Goal: Use online tool/utility: Utilize a website feature to perform a specific function

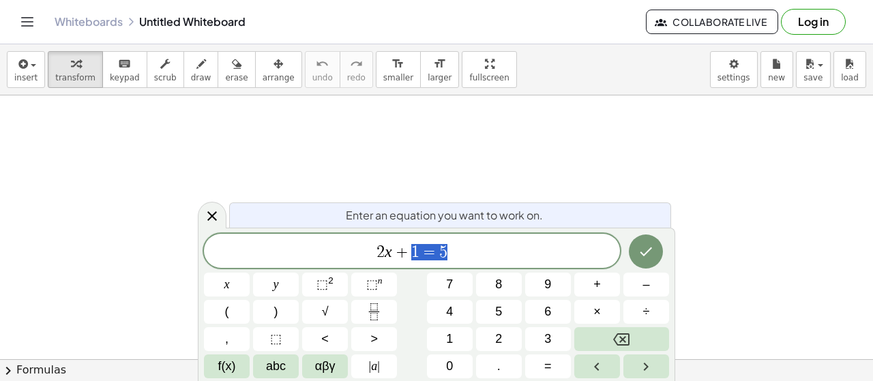
drag, startPoint x: 458, startPoint y: 244, endPoint x: 394, endPoint y: 256, distance: 65.3
click at [394, 256] on span "2 x + 1 = 5" at bounding box center [412, 252] width 416 height 19
drag, startPoint x: 387, startPoint y: 250, endPoint x: 472, endPoint y: 246, distance: 84.6
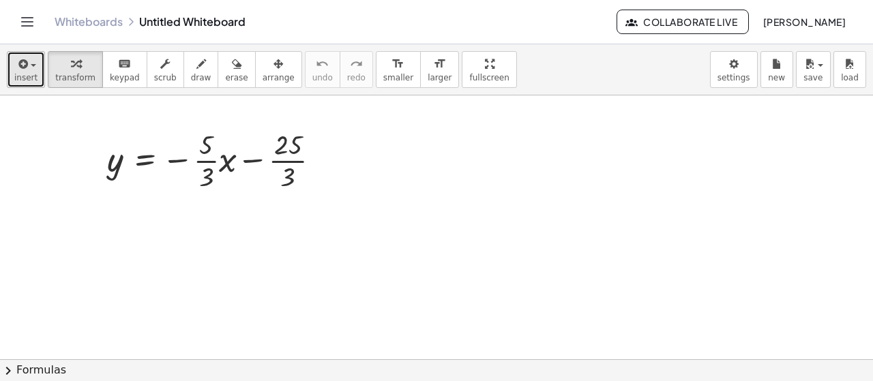
click at [30, 73] on span "insert" at bounding box center [25, 78] width 23 height 10
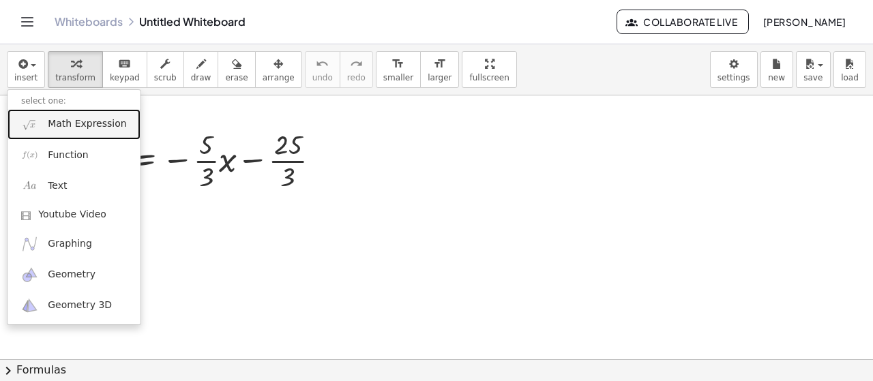
click at [55, 129] on span "Math Expression" at bounding box center [87, 124] width 78 height 14
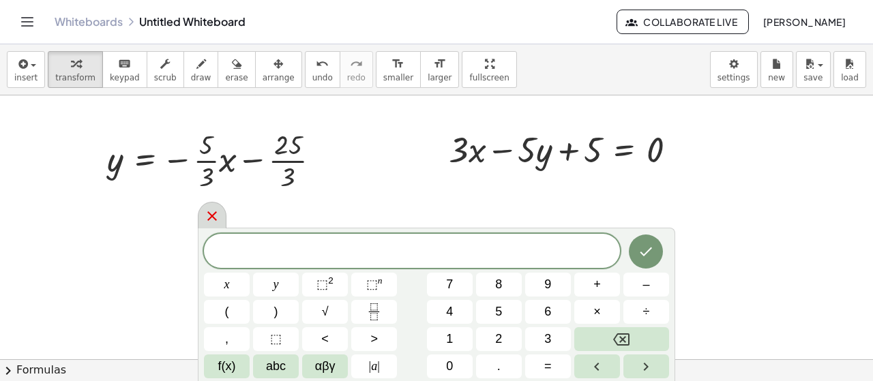
click at [204, 218] on icon at bounding box center [212, 216] width 16 height 16
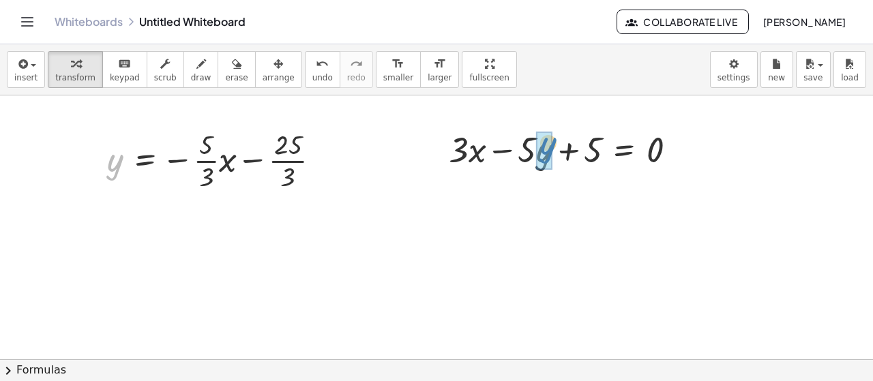
drag, startPoint x: 114, startPoint y: 171, endPoint x: 547, endPoint y: 154, distance: 433.4
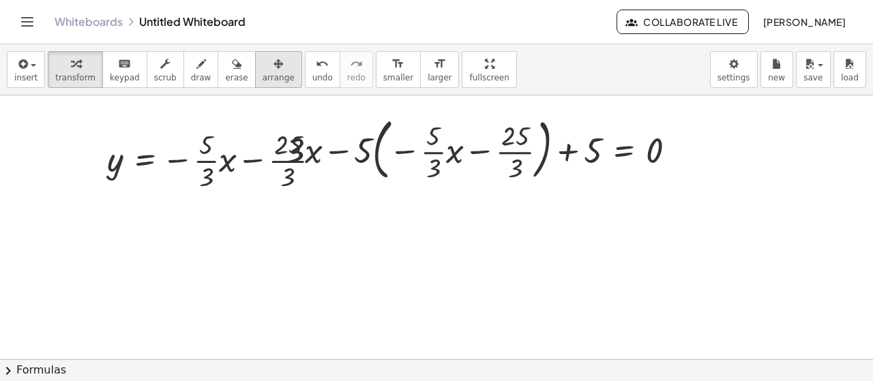
click at [263, 69] on div "button" at bounding box center [279, 63] width 32 height 16
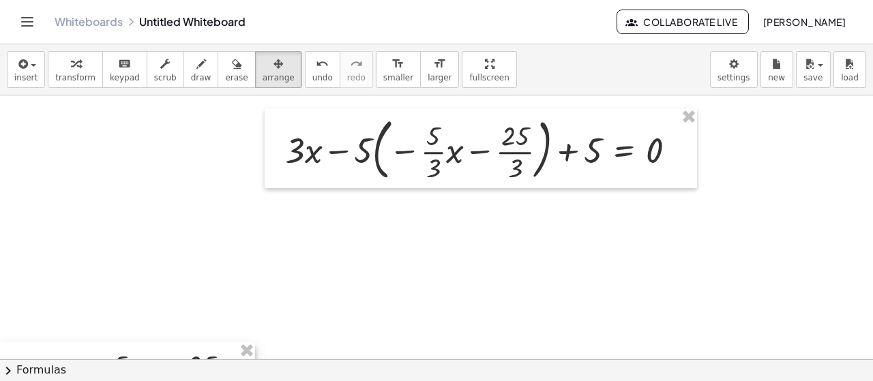
drag, startPoint x: 231, startPoint y: 189, endPoint x: 23, endPoint y: 402, distance: 297.6
click at [23, 381] on html "Graspable Math Activities Whiteboards Classes Account v1.30.0 | Privacy policy …" at bounding box center [436, 190] width 873 height 381
click at [71, 58] on icon "button" at bounding box center [76, 64] width 10 height 16
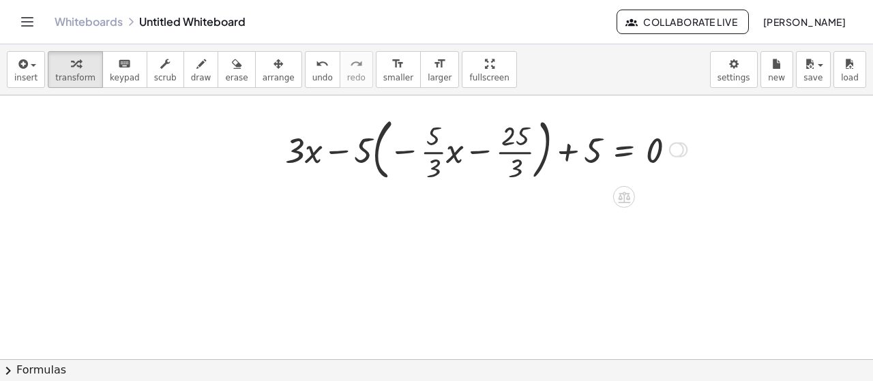
click at [346, 152] on div at bounding box center [485, 149] width 415 height 74
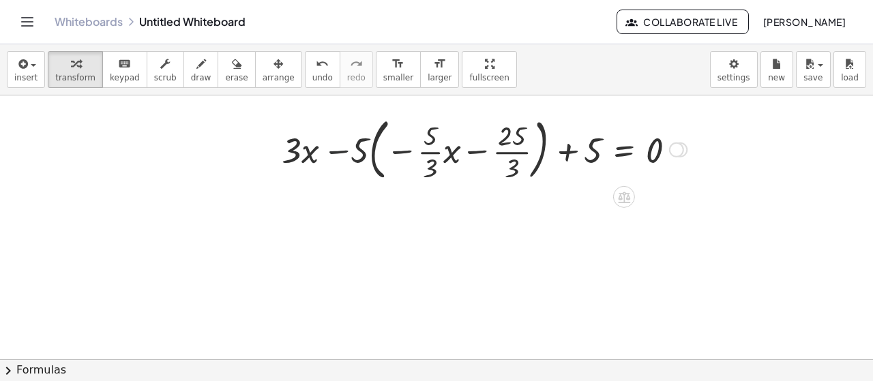
click at [346, 152] on div at bounding box center [485, 149] width 415 height 74
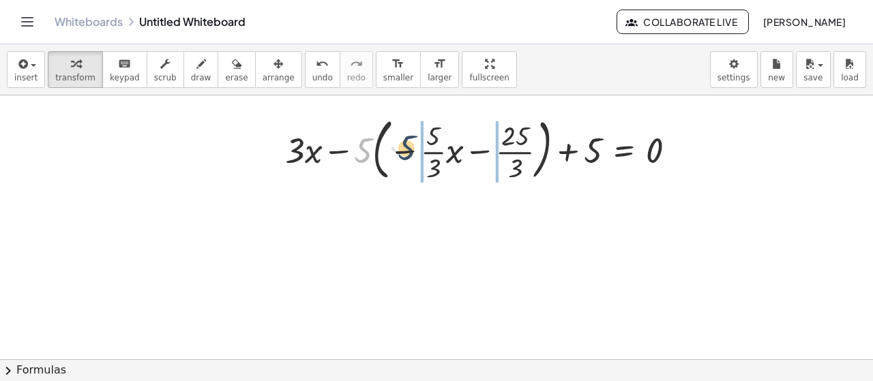
drag, startPoint x: 366, startPoint y: 149, endPoint x: 417, endPoint y: 138, distance: 53.1
click at [417, 138] on div at bounding box center [485, 149] width 415 height 74
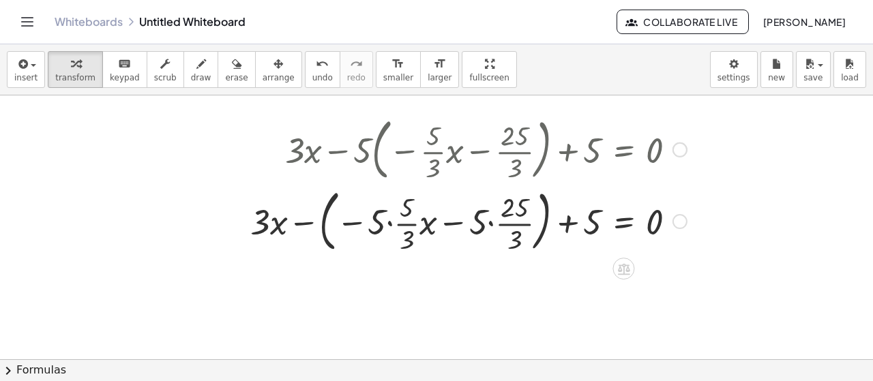
click at [309, 151] on div at bounding box center [468, 149] width 450 height 74
click at [311, 228] on div at bounding box center [468, 222] width 450 height 74
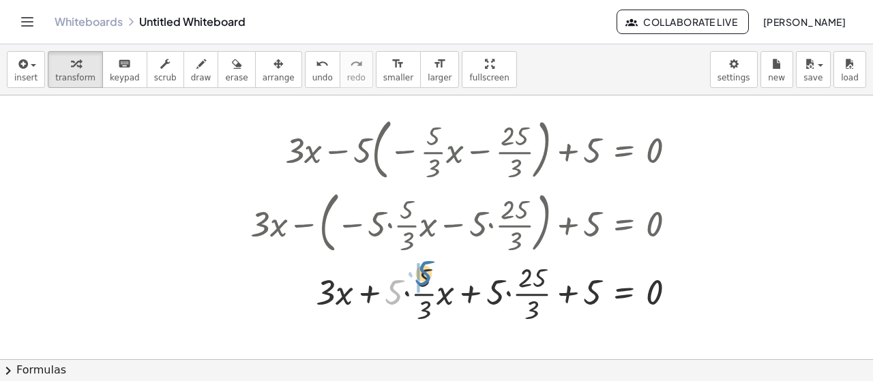
drag, startPoint x: 394, startPoint y: 301, endPoint x: 424, endPoint y: 282, distance: 35.0
click at [424, 282] on div at bounding box center [468, 292] width 450 height 68
click at [417, 280] on div at bounding box center [468, 292] width 450 height 68
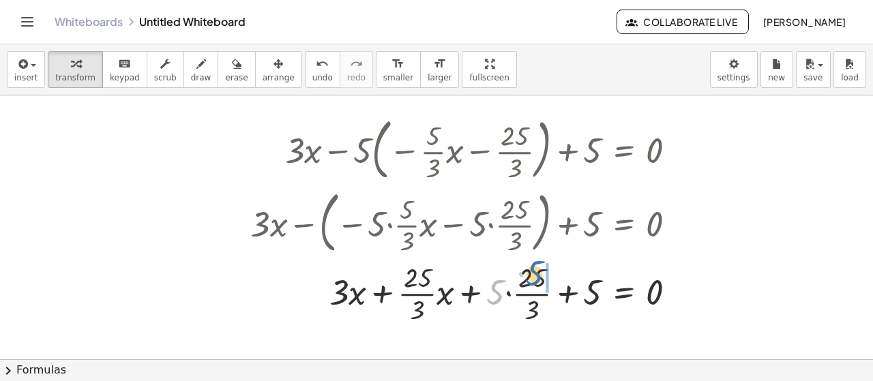
drag, startPoint x: 488, startPoint y: 295, endPoint x: 527, endPoint y: 278, distance: 42.7
click at [528, 278] on div at bounding box center [468, 292] width 450 height 68
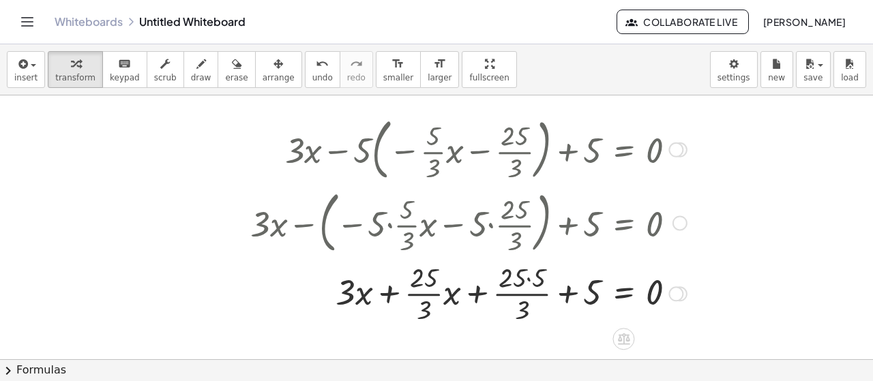
click at [529, 278] on div at bounding box center [468, 292] width 450 height 68
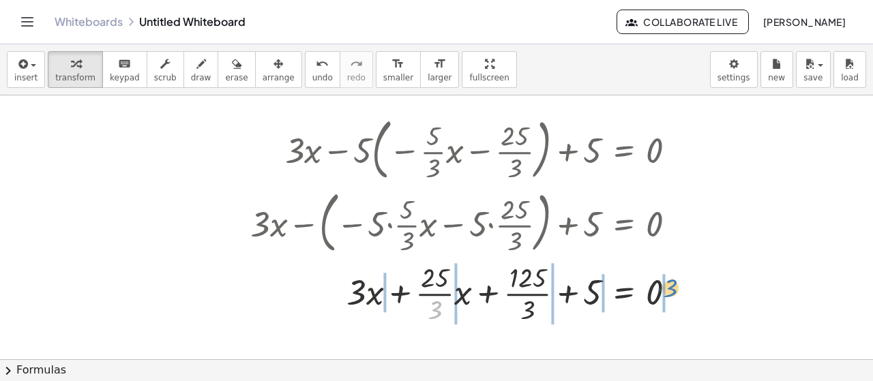
drag, startPoint x: 428, startPoint y: 312, endPoint x: 663, endPoint y: 289, distance: 236.4
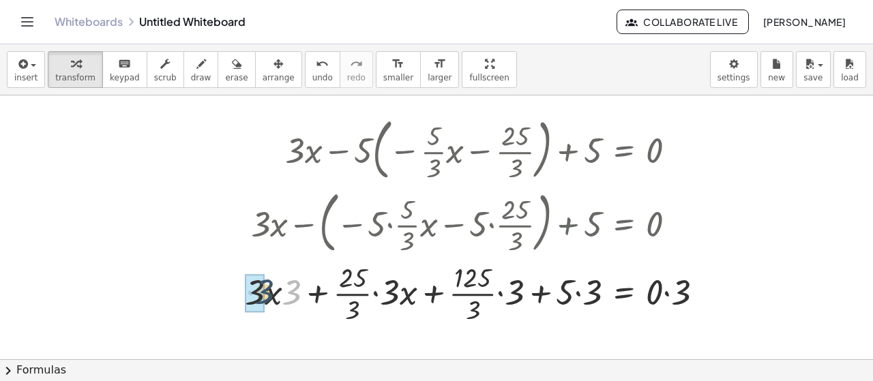
drag, startPoint x: 293, startPoint y: 297, endPoint x: 330, endPoint y: 291, distance: 38.0
drag, startPoint x: 394, startPoint y: 297, endPoint x: 354, endPoint y: 315, distance: 44.2
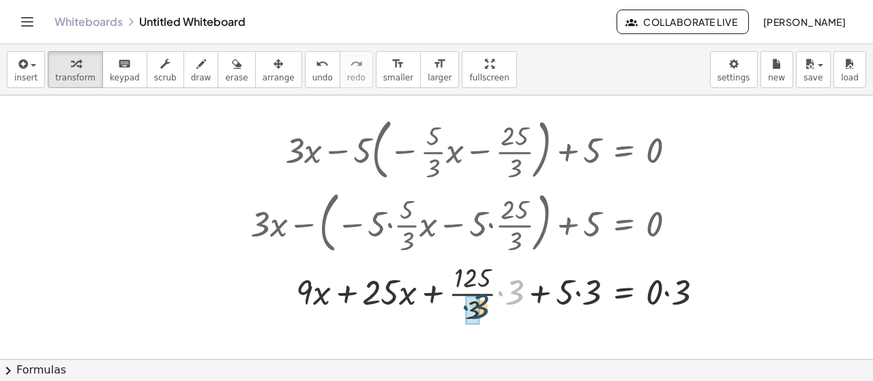
drag, startPoint x: 516, startPoint y: 297, endPoint x: 480, endPoint y: 311, distance: 38.2
click at [480, 311] on div at bounding box center [481, 292] width 477 height 68
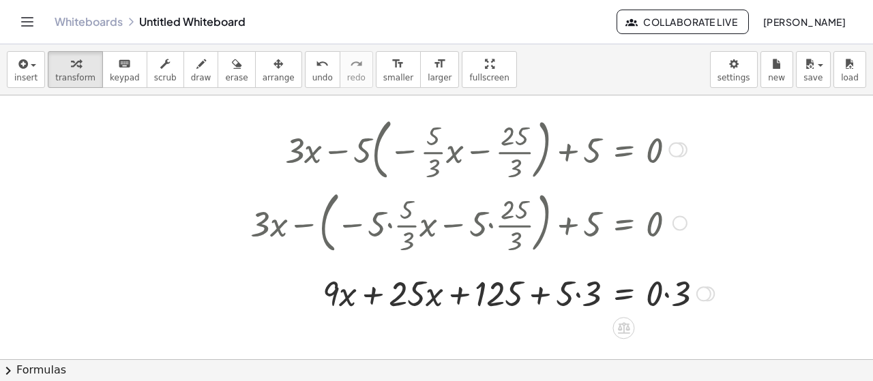
click at [577, 294] on div at bounding box center [481, 292] width 477 height 46
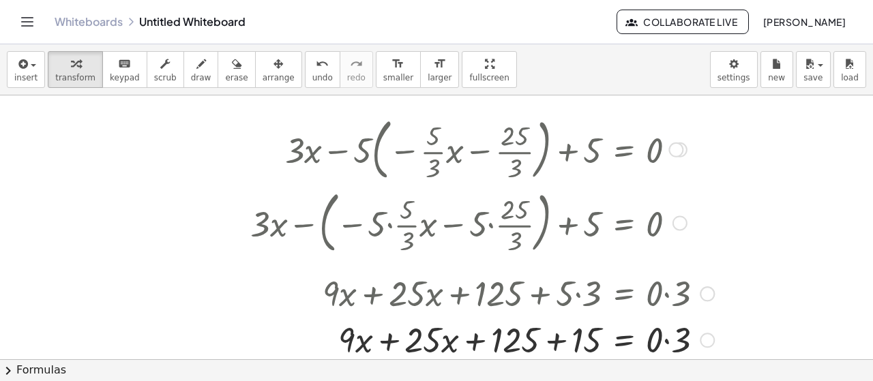
click at [667, 336] on div at bounding box center [481, 339] width 477 height 46
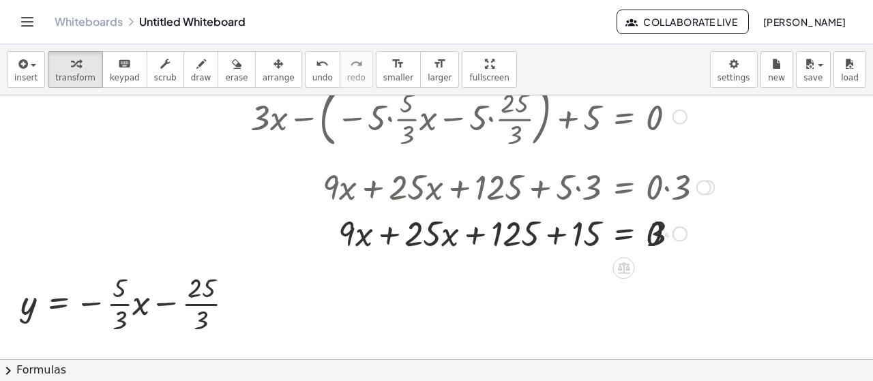
scroll to position [113, 0]
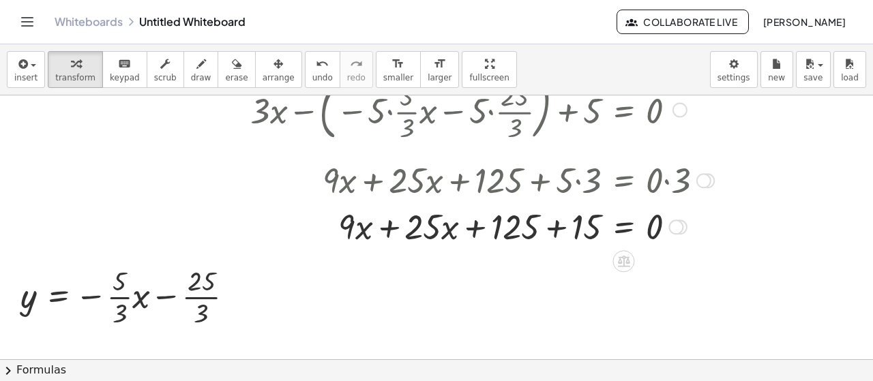
click at [559, 228] on div at bounding box center [481, 226] width 477 height 46
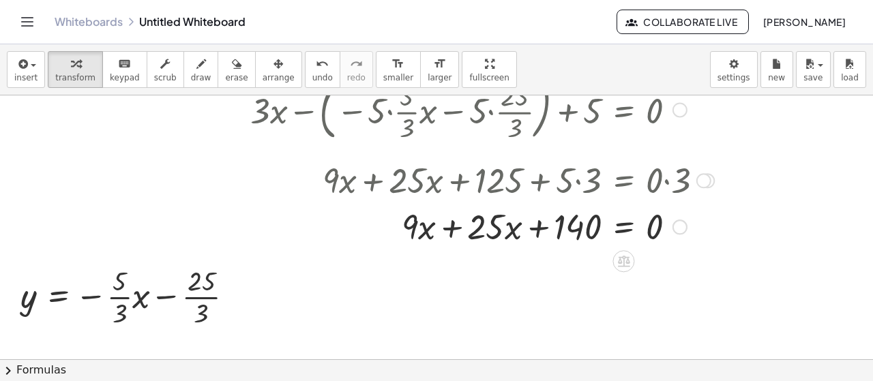
click at [449, 229] on div at bounding box center [481, 226] width 477 height 46
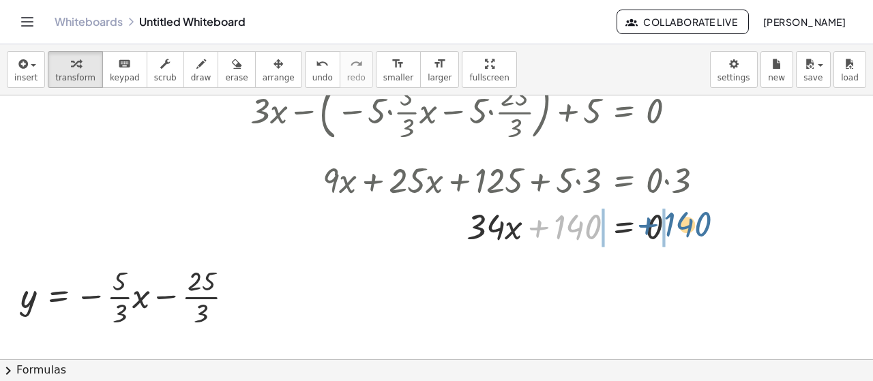
drag, startPoint x: 606, startPoint y: 228, endPoint x: 679, endPoint y: 226, distance: 72.3
click at [679, 226] on div at bounding box center [481, 226] width 477 height 46
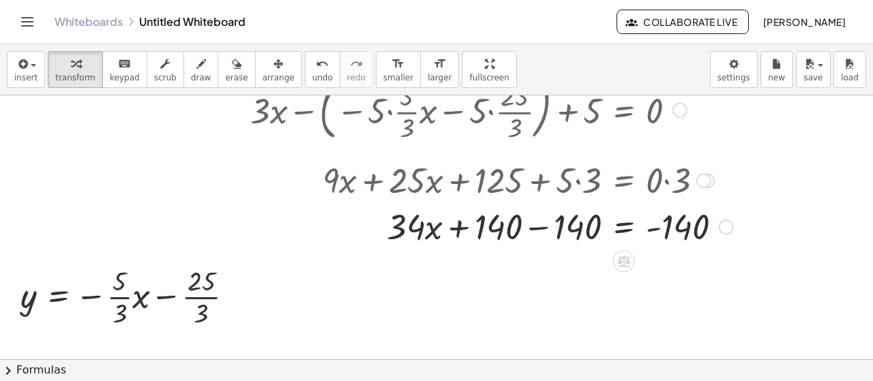
click at [536, 231] on div at bounding box center [491, 226] width 496 height 46
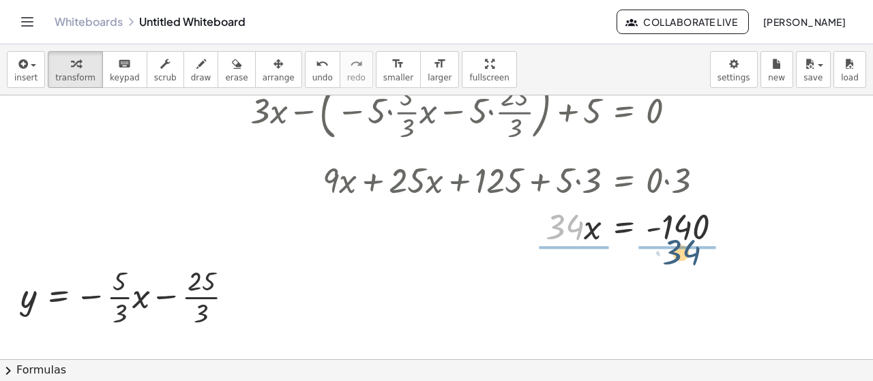
drag, startPoint x: 565, startPoint y: 227, endPoint x: 687, endPoint y: 248, distance: 123.1
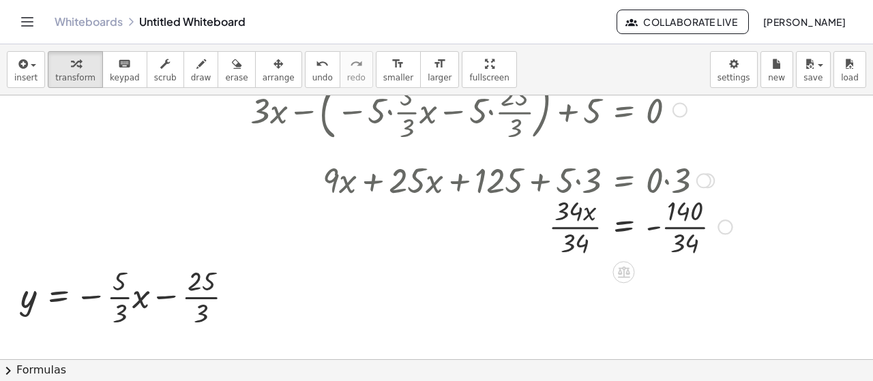
click at [565, 227] on div at bounding box center [490, 226] width 495 height 68
drag, startPoint x: 597, startPoint y: 224, endPoint x: 152, endPoint y: 291, distance: 450.4
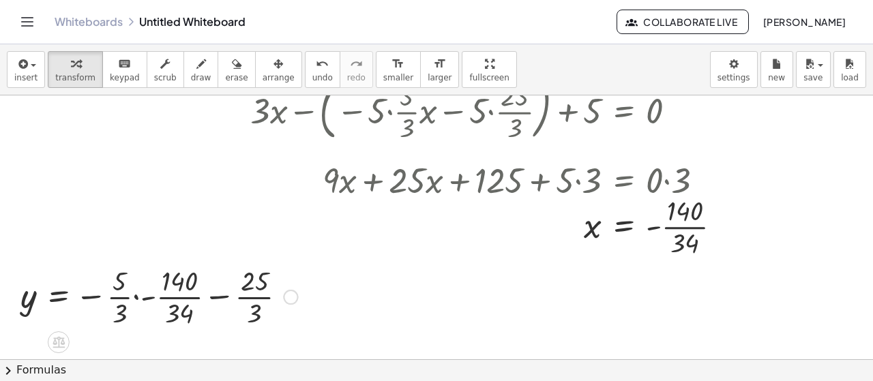
click at [145, 297] on div at bounding box center [159, 296] width 291 height 68
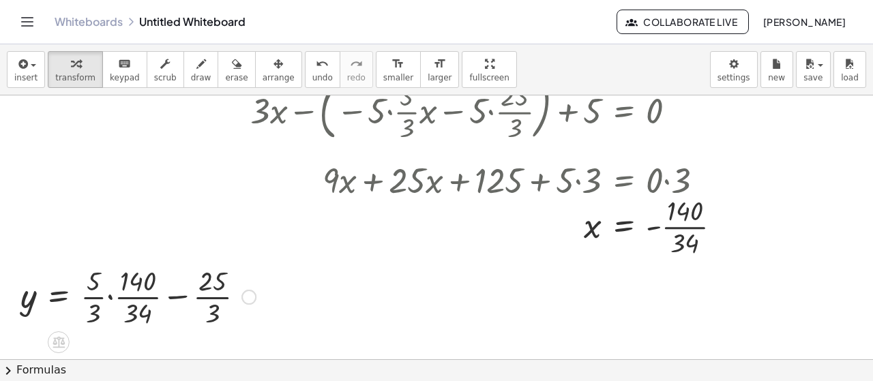
click at [111, 299] on div at bounding box center [138, 296] width 249 height 68
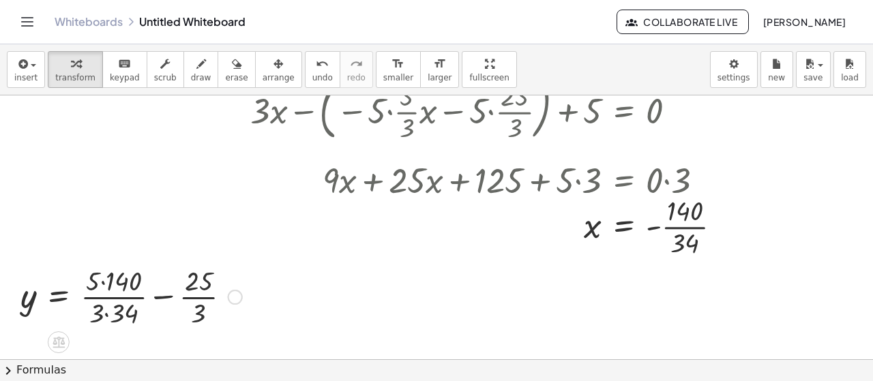
click at [102, 283] on div at bounding box center [131, 296] width 235 height 68
click at [101, 313] on div at bounding box center [128, 296] width 229 height 68
click at [136, 298] on div at bounding box center [122, 296] width 217 height 68
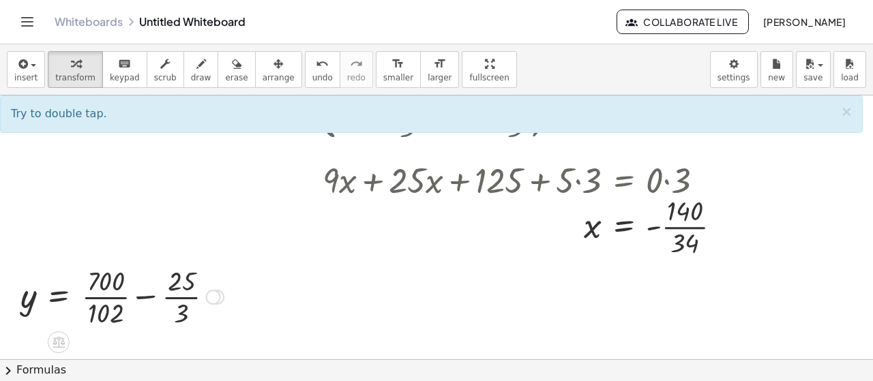
click at [142, 297] on div at bounding box center [122, 296] width 217 height 68
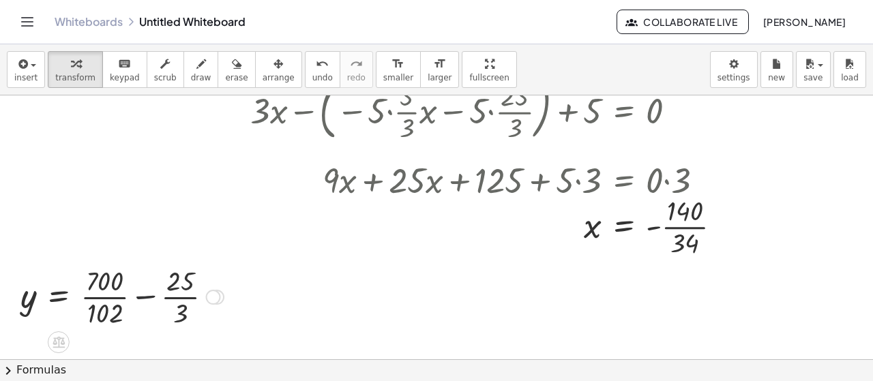
click at [142, 299] on div at bounding box center [122, 296] width 217 height 68
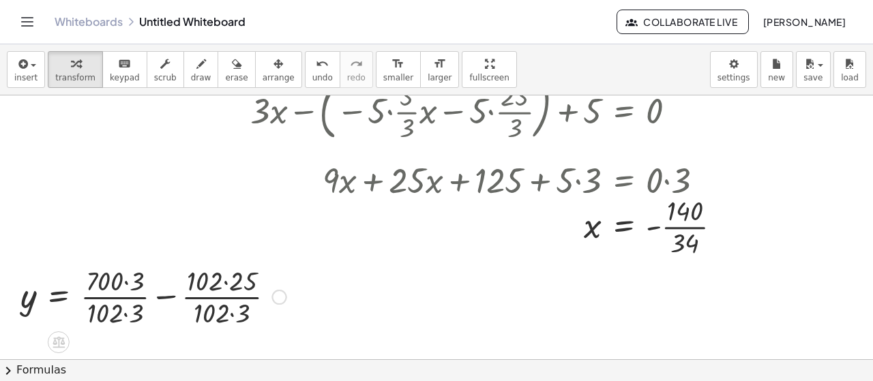
click at [160, 297] on div at bounding box center [154, 296] width 280 height 68
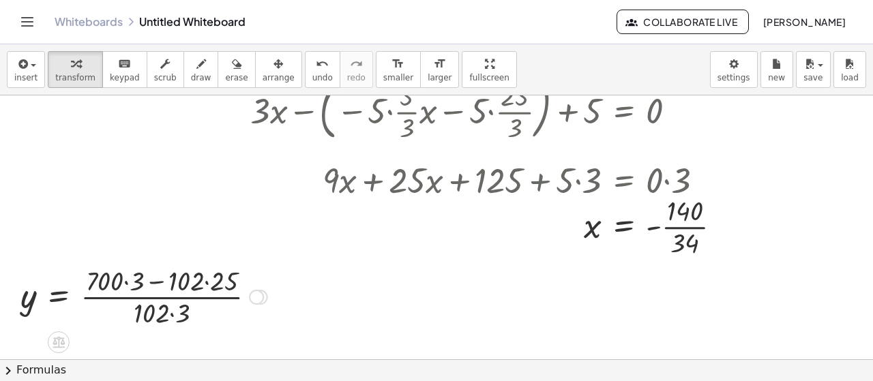
click at [157, 283] on div at bounding box center [144, 296] width 261 height 68
click at [199, 281] on div at bounding box center [144, 296] width 261 height 68
click at [205, 282] on div at bounding box center [144, 296] width 261 height 68
click at [128, 278] on div at bounding box center [139, 296] width 251 height 68
click at [162, 313] on div at bounding box center [137, 296] width 247 height 68
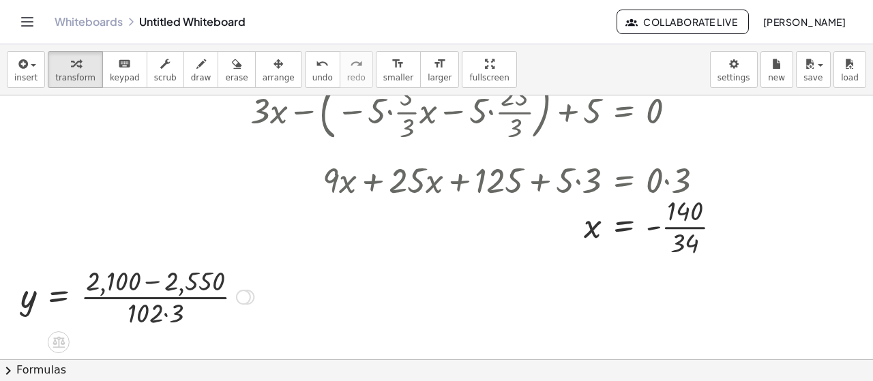
click at [166, 313] on div at bounding box center [137, 296] width 247 height 68
click at [154, 298] on div at bounding box center [137, 296] width 247 height 68
click at [150, 280] on div at bounding box center [137, 296] width 247 height 68
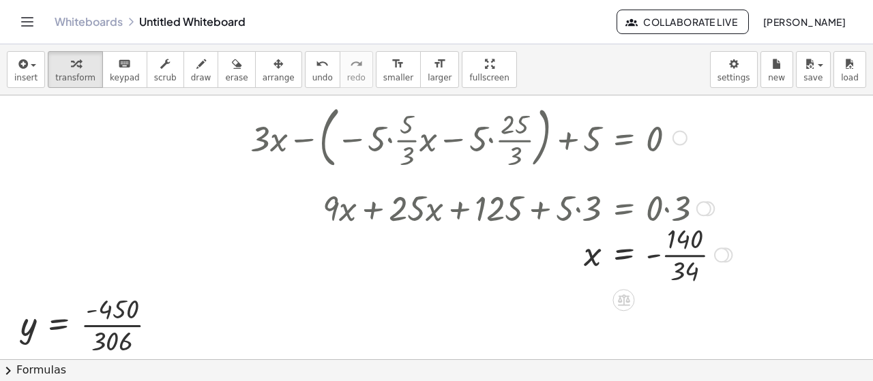
scroll to position [80, 0]
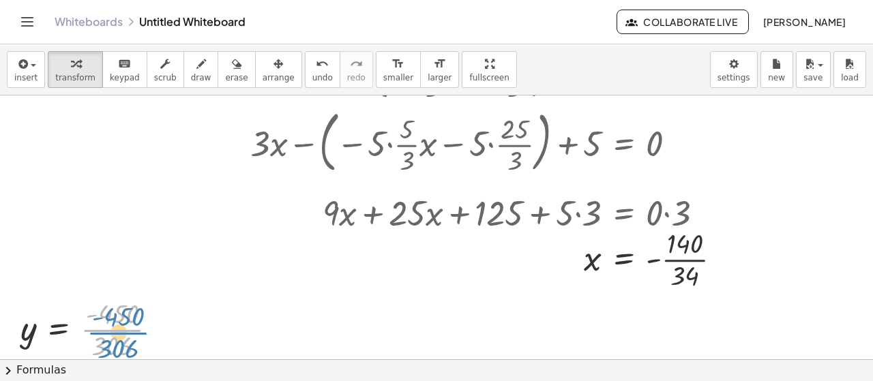
click at [95, 333] on div at bounding box center [94, 329] width 161 height 68
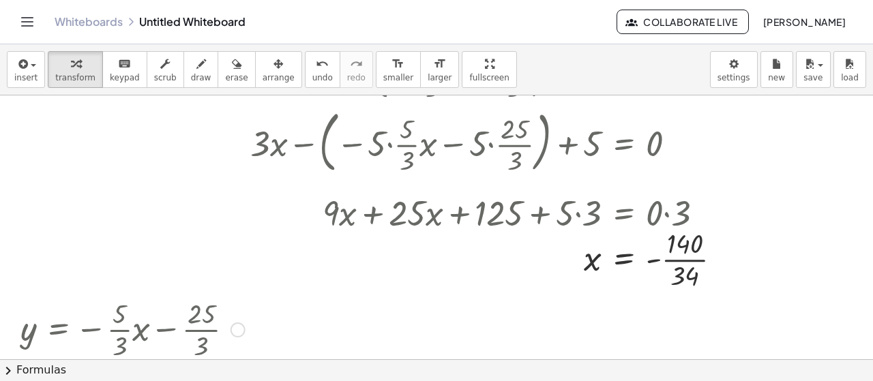
drag, startPoint x: 154, startPoint y: 325, endPoint x: 149, endPoint y: 403, distance: 77.9
click at [149, 381] on html "Graspable Math Activities Whiteboards Classes Account v1.30.0 | Privacy policy …" at bounding box center [436, 190] width 873 height 381
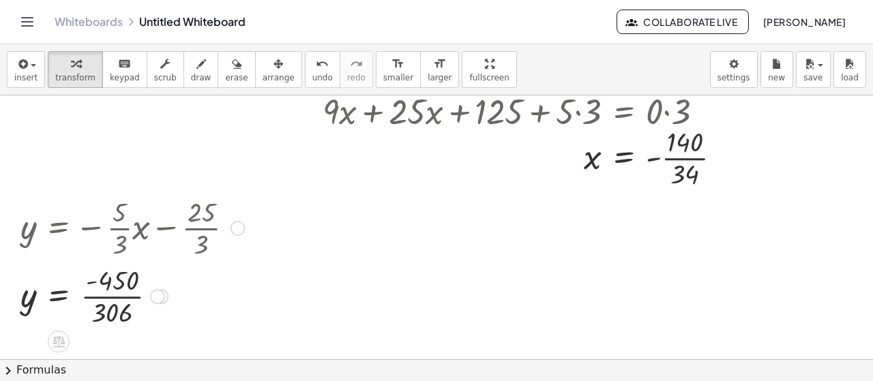
scroll to position [194, 0]
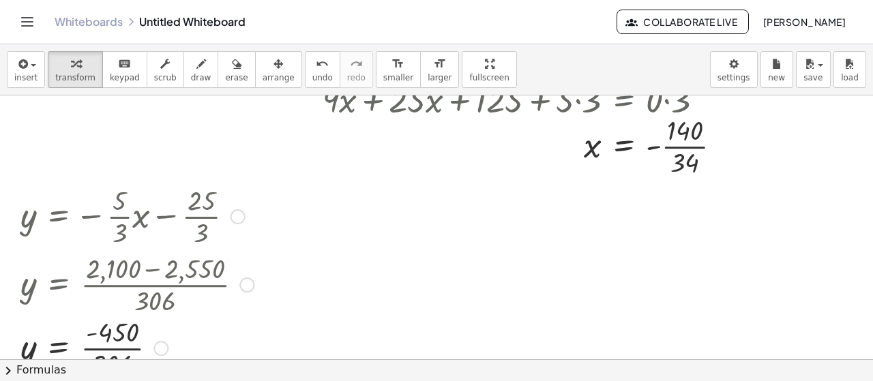
drag, startPoint x: 164, startPoint y: 311, endPoint x: 157, endPoint y: 355, distance: 45.0
click at [59, 348] on div "y = · · 306 - 450" at bounding box center [59, 348] width 0 height 0
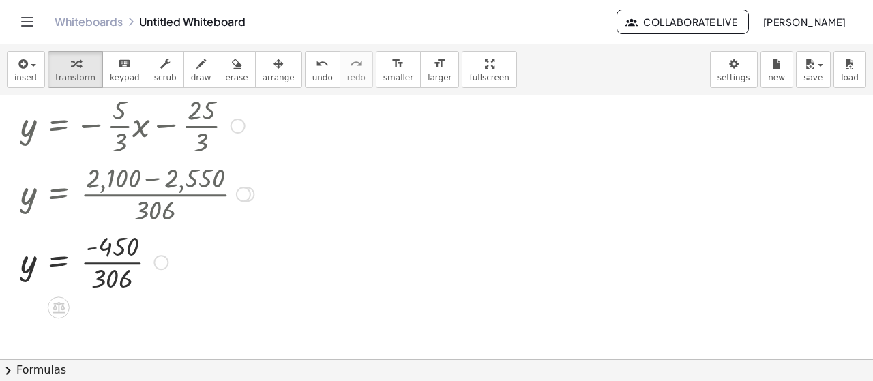
scroll to position [285, 0]
click at [247, 196] on div at bounding box center [243, 193] width 15 height 15
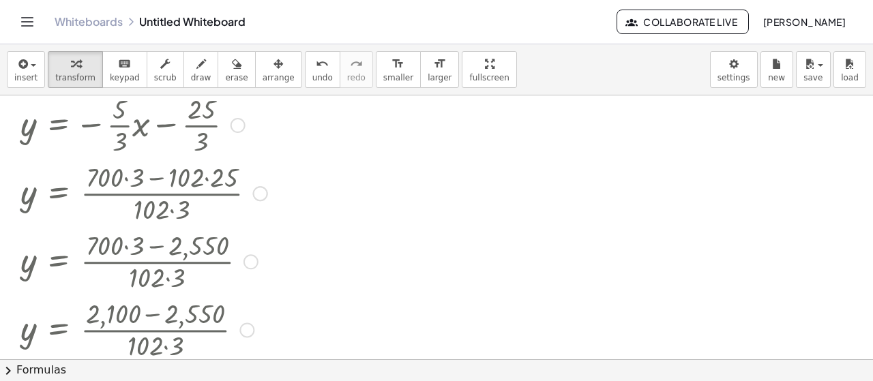
drag, startPoint x: 243, startPoint y: 193, endPoint x: 209, endPoint y: 408, distance: 217.4
click at [209, 381] on html "Graspable Math Activities Whiteboards Classes Account v1.30.0 | Privacy policy …" at bounding box center [436, 190] width 873 height 381
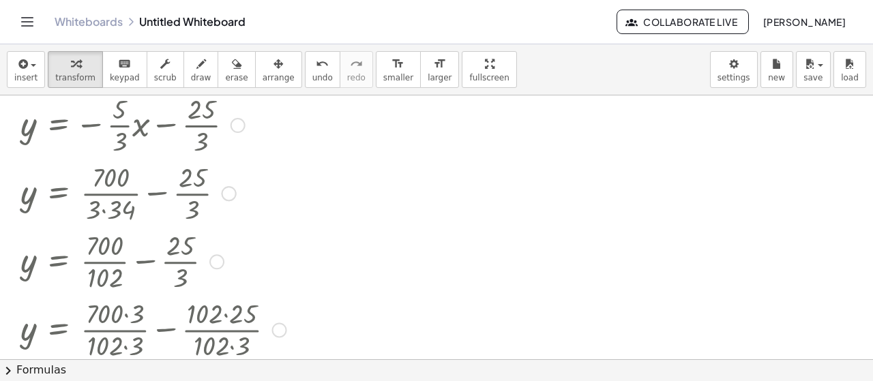
drag, startPoint x: 261, startPoint y: 192, endPoint x: 250, endPoint y: 408, distance: 216.5
click at [250, 381] on html "Graspable Math Activities Whiteboards Classes Account v1.30.0 | Privacy policy …" at bounding box center [436, 190] width 873 height 381
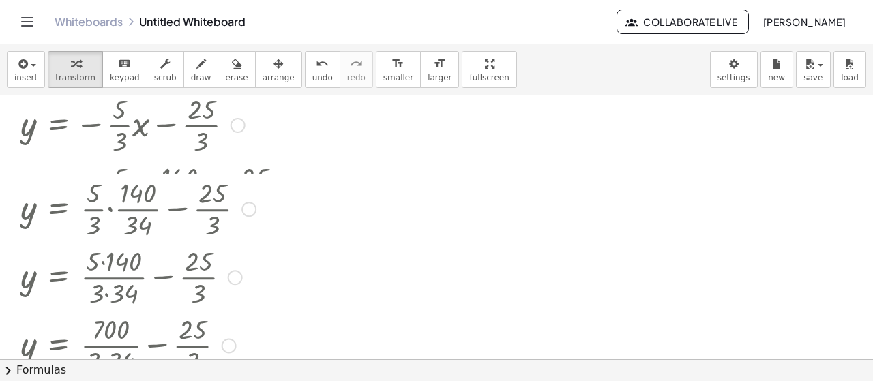
drag, startPoint x: 228, startPoint y: 189, endPoint x: 263, endPoint y: 408, distance: 221.8
click at [263, 381] on html "Graspable Math Activities Whiteboards Classes Account v1.30.0 | Privacy policy …" at bounding box center [436, 190] width 873 height 381
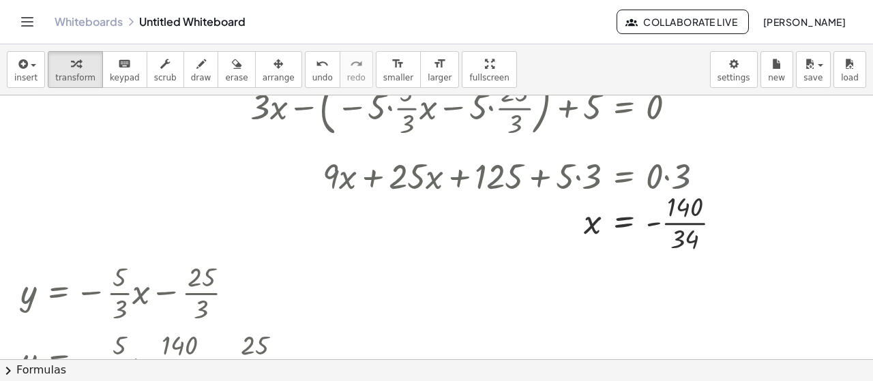
scroll to position [106, 0]
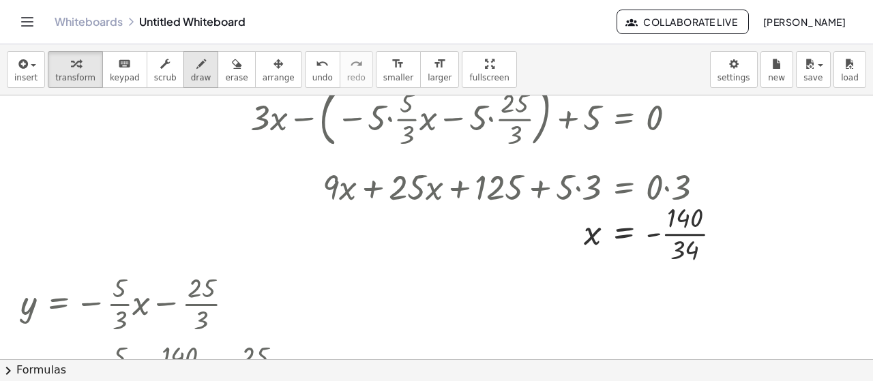
click at [196, 74] on button "draw" at bounding box center [200, 69] width 35 height 37
click at [225, 74] on span "erase" at bounding box center [236, 78] width 23 height 10
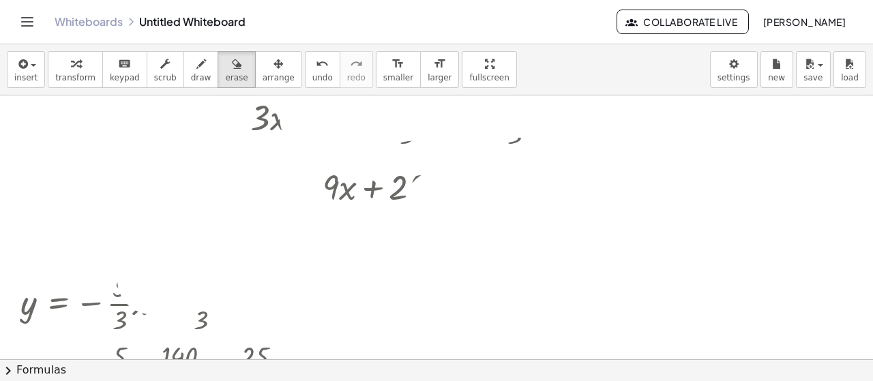
drag, startPoint x: 712, startPoint y: 250, endPoint x: 479, endPoint y: 148, distance: 254.7
click at [604, 116] on div at bounding box center [436, 386] width 873 height 795
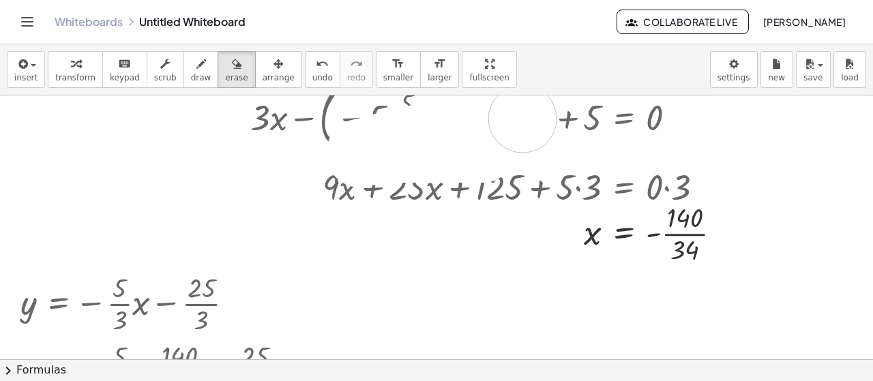
drag, startPoint x: 441, startPoint y: 147, endPoint x: 341, endPoint y: 136, distance: 100.2
click at [295, 153] on div at bounding box center [436, 386] width 873 height 795
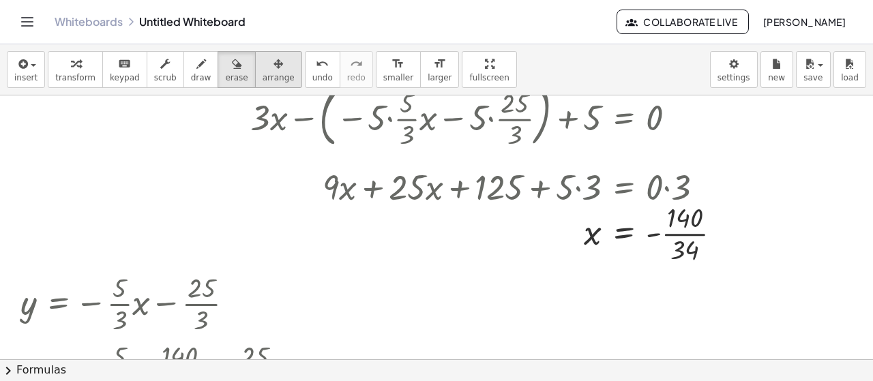
click at [263, 78] on span "arrange" at bounding box center [279, 78] width 32 height 10
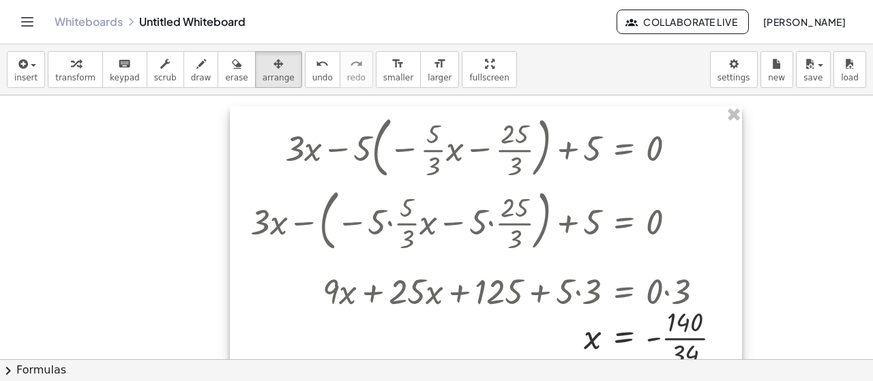
scroll to position [0, 0]
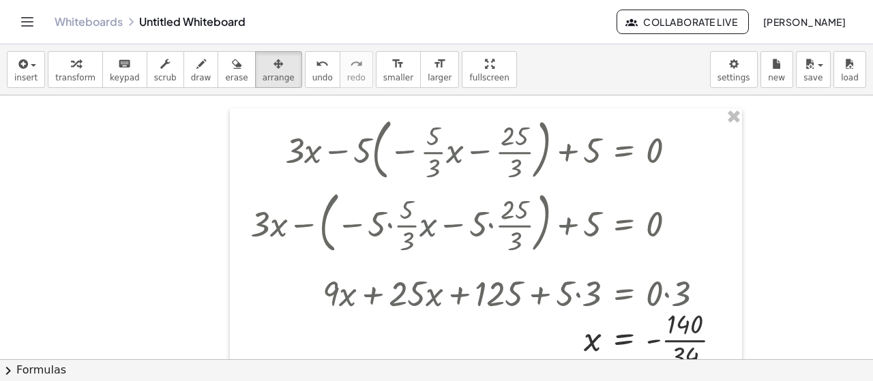
click at [727, 126] on div at bounding box center [486, 242] width 512 height 268
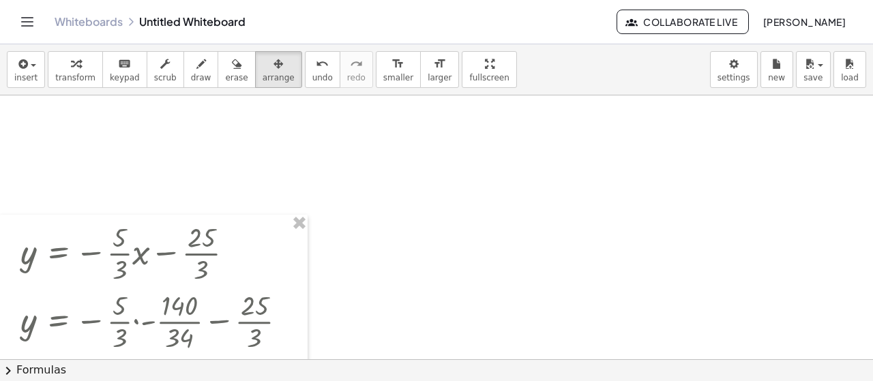
scroll to position [159, 0]
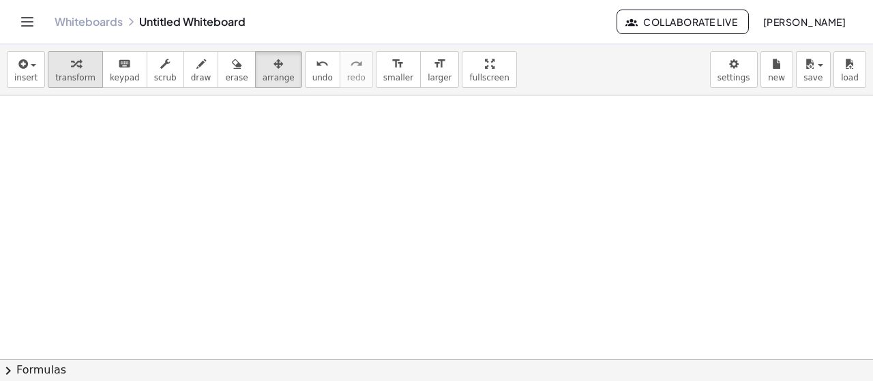
click at [57, 70] on button "transform" at bounding box center [75, 69] width 55 height 37
click at [22, 76] on span "insert" at bounding box center [25, 78] width 23 height 10
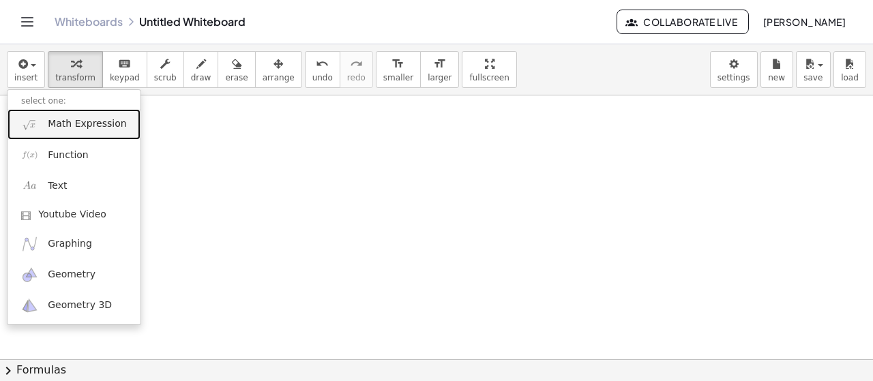
click at [64, 121] on span "Math Expression" at bounding box center [87, 124] width 78 height 14
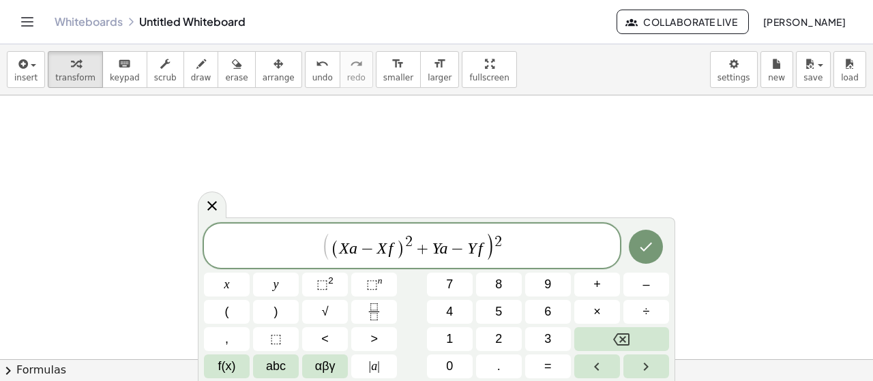
click at [434, 250] on var "Y" at bounding box center [436, 248] width 8 height 18
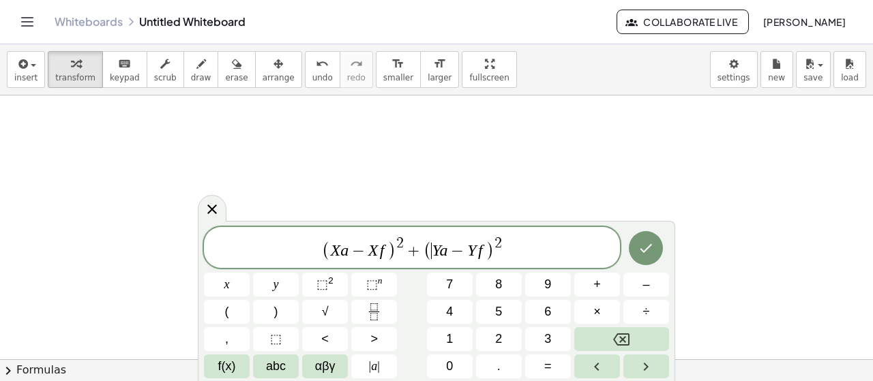
click at [530, 248] on span "( X a − X f ) 2 + ( ​ Y a − Y f ) 2" at bounding box center [412, 248] width 416 height 27
click at [497, 255] on span "=" at bounding box center [502, 251] width 20 height 16
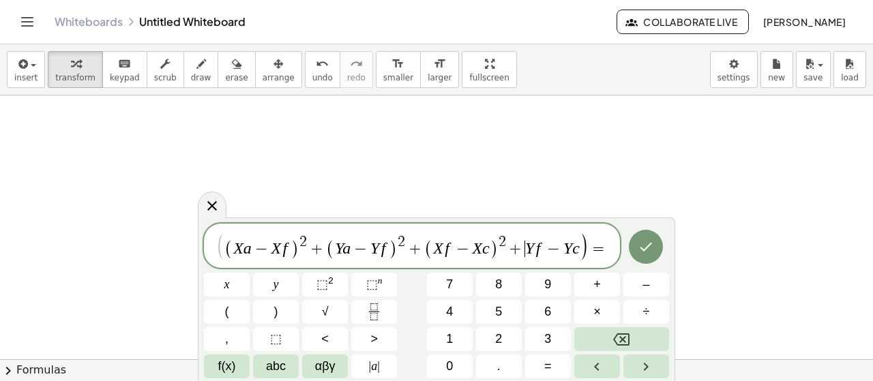
click at [526, 243] on var "Y" at bounding box center [529, 248] width 9 height 18
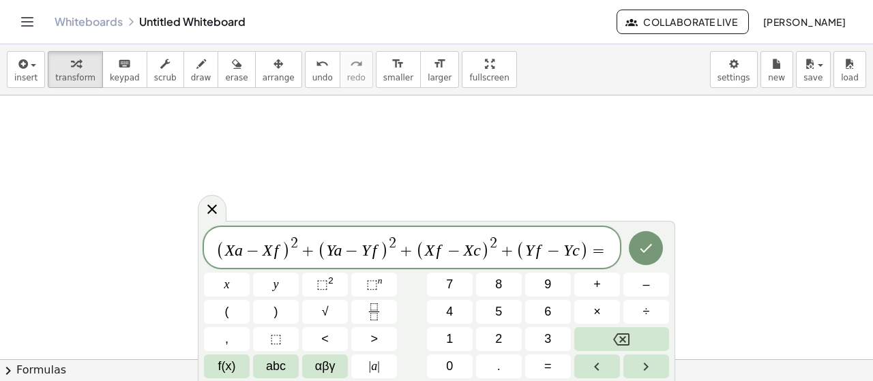
click at [584, 245] on span ")" at bounding box center [584, 251] width 9 height 20
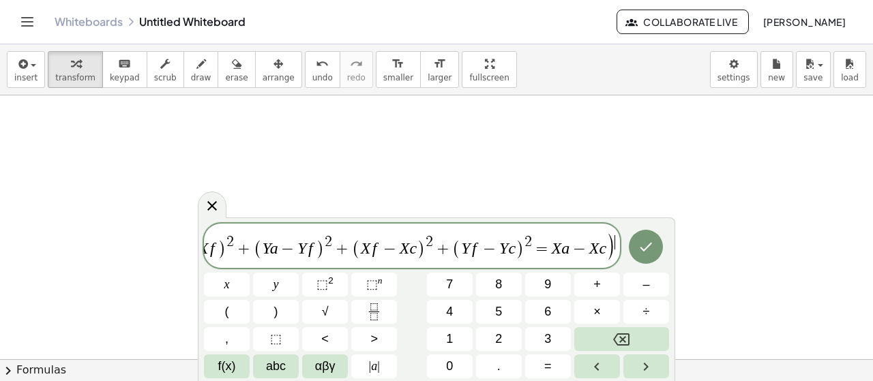
scroll to position [0, 63]
click at [550, 254] on var "X" at bounding box center [555, 248] width 10 height 18
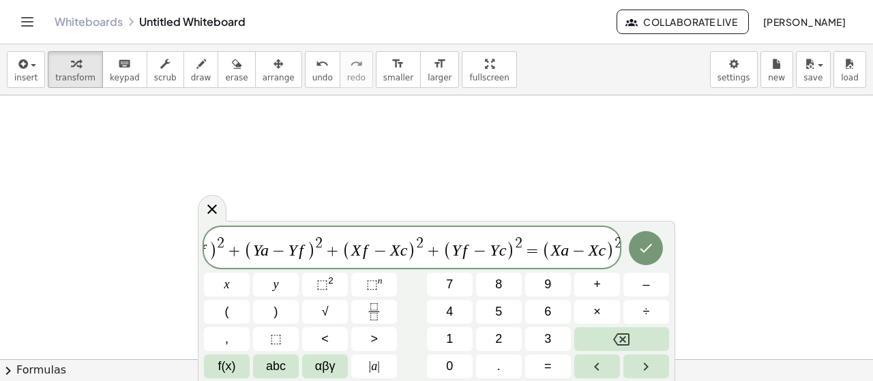
click at [617, 253] on span "( X a − X f ) 2 + ( Y a − Y f ) 2 + ( X f − X c ) 2 + ( Y f − Y c ) 2 = ( X a −…" at bounding box center [412, 248] width 416 height 27
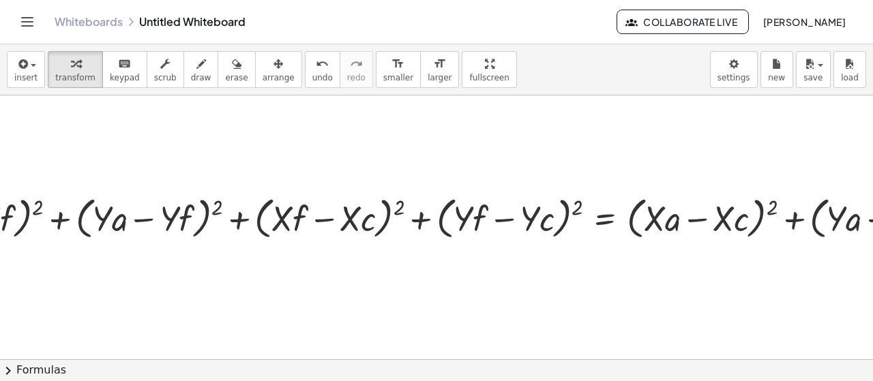
scroll to position [0, 0]
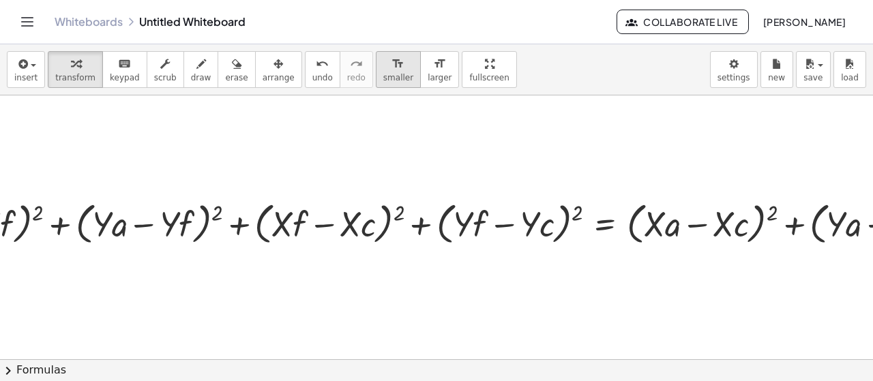
click at [391, 61] on icon "format_size" at bounding box center [397, 64] width 13 height 16
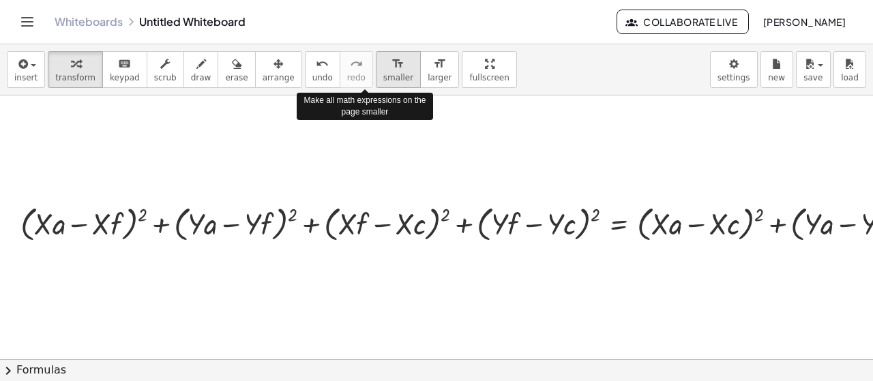
click at [391, 61] on icon "format_size" at bounding box center [397, 64] width 13 height 16
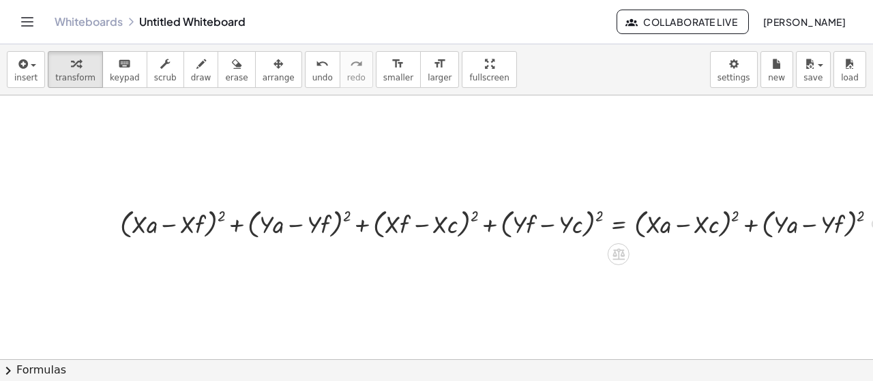
click at [222, 214] on div at bounding box center [504, 223] width 782 height 38
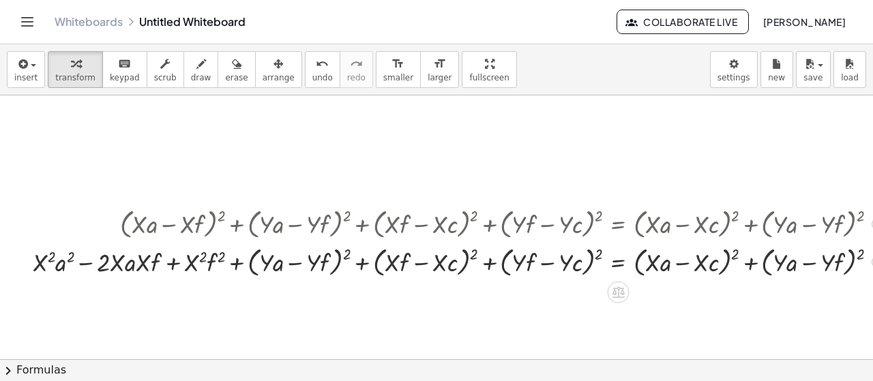
click at [346, 252] on div at bounding box center [461, 261] width 870 height 38
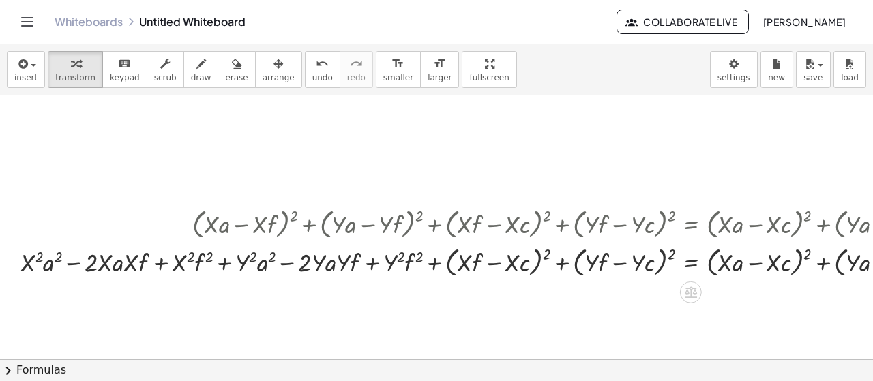
click at [549, 252] on div at bounding box center [491, 261] width 954 height 38
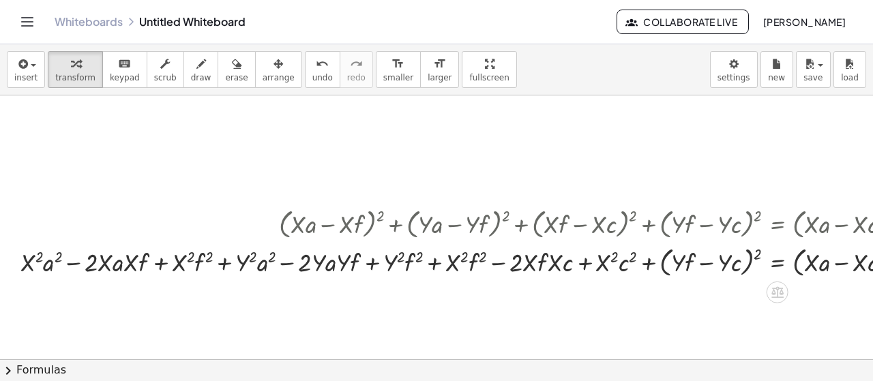
click at [758, 252] on div at bounding box center [534, 261] width 1041 height 38
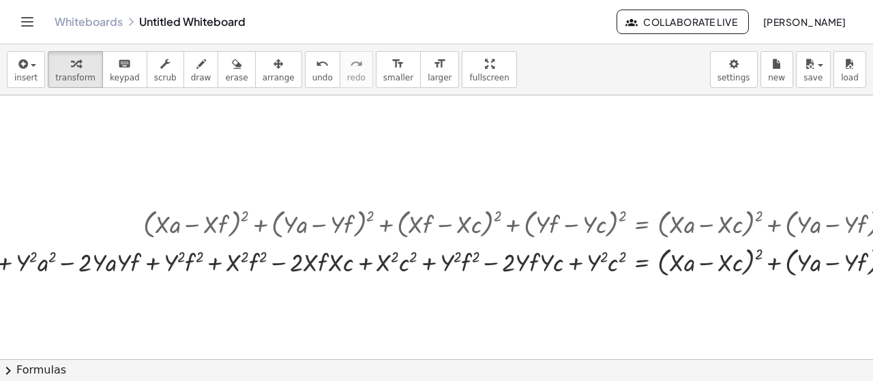
scroll to position [0, 233]
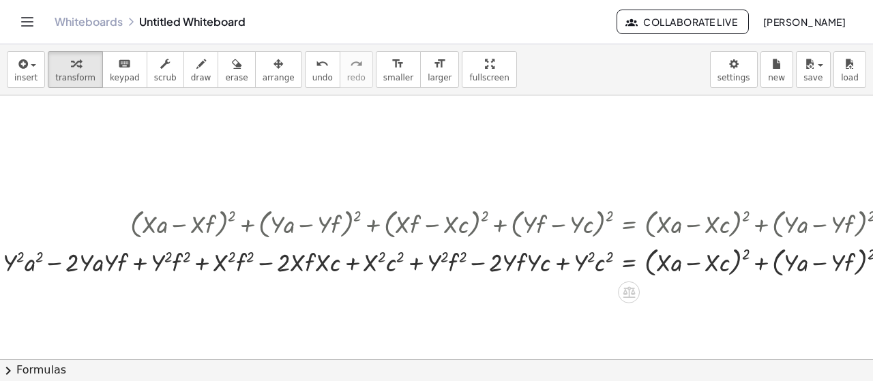
click at [743, 252] on div at bounding box center [343, 261] width 1125 height 38
click at [719, 350] on div "+ ( + · X · a − · X · f ) 2 + ( + · Y · a − · Y · f ) 2 + ( + · X · f − · X · c…" at bounding box center [436, 227] width 873 height 264
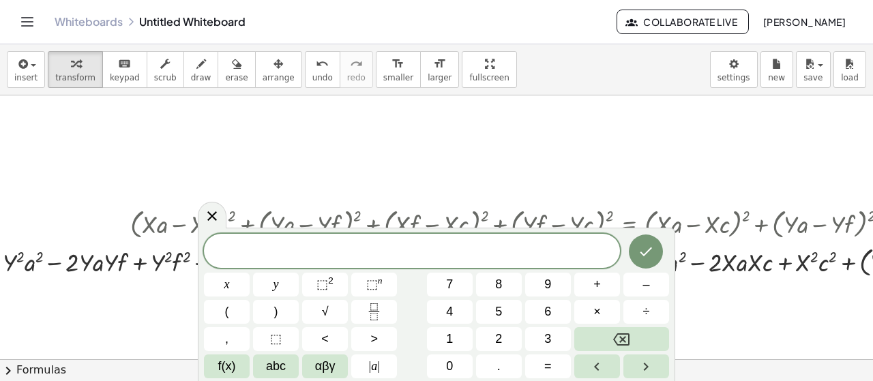
click at [743, 325] on div at bounding box center [378, 360] width 1223 height 530
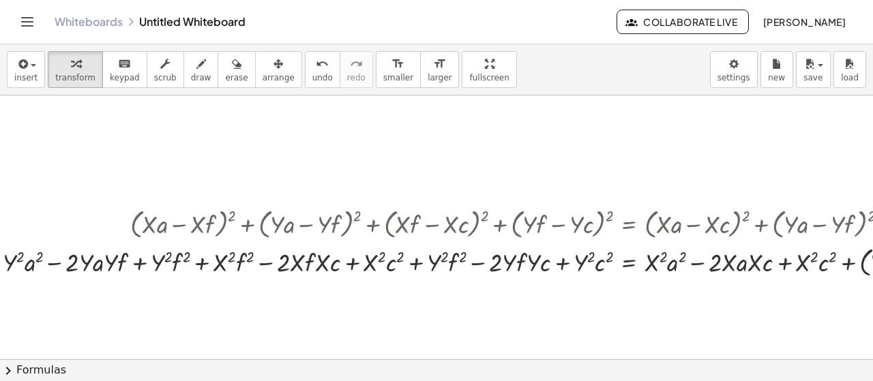
scroll to position [0, 363]
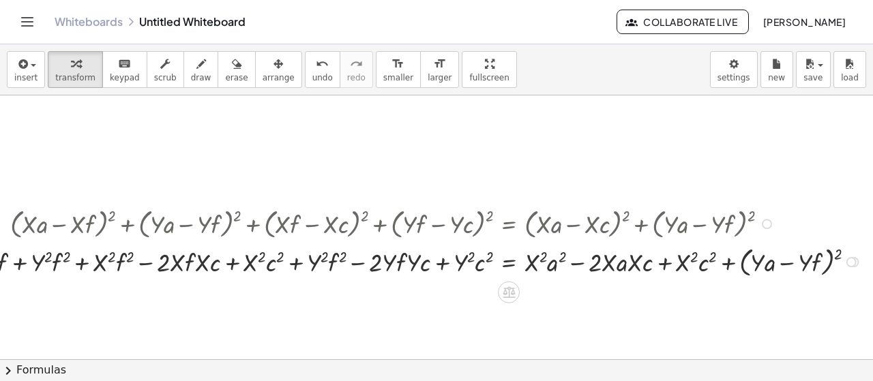
click at [828, 252] on div at bounding box center [267, 261] width 1212 height 38
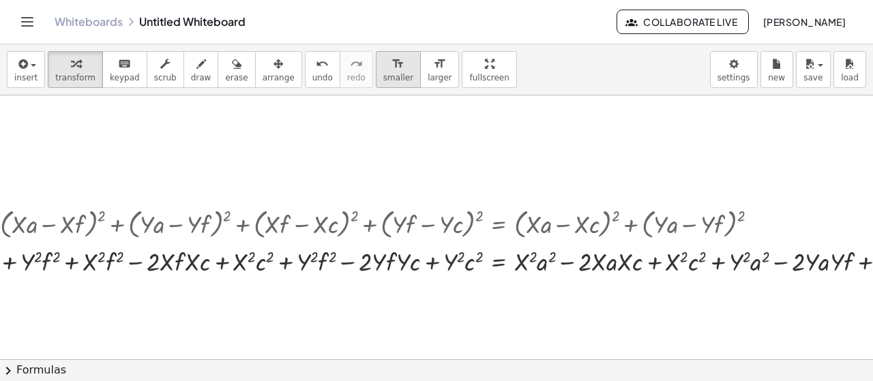
click at [391, 65] on icon "format_size" at bounding box center [397, 64] width 13 height 16
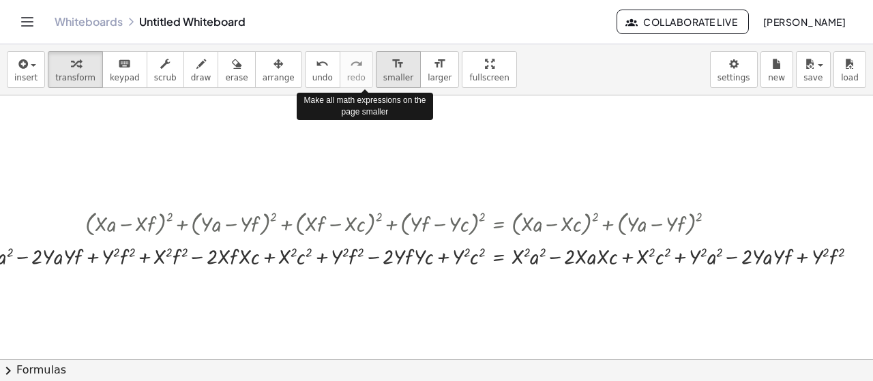
click at [376, 84] on button "format_size smaller" at bounding box center [398, 69] width 45 height 37
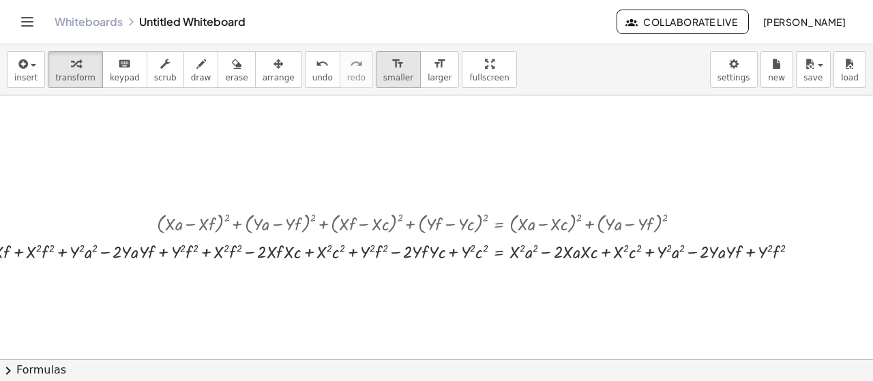
click at [391, 68] on icon "format_size" at bounding box center [397, 64] width 13 height 16
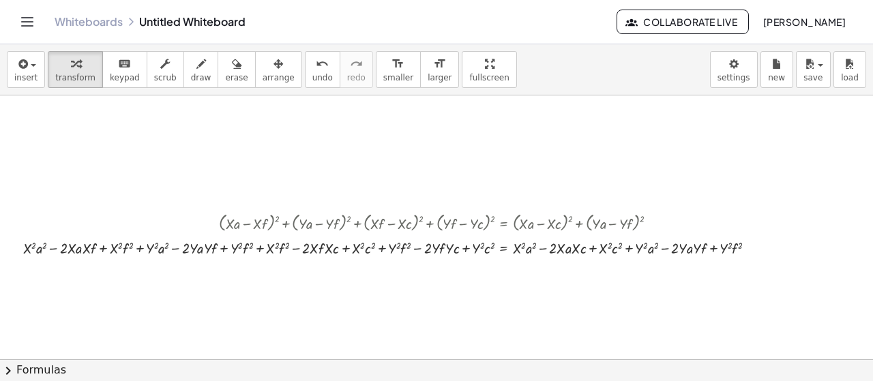
scroll to position [0, 248]
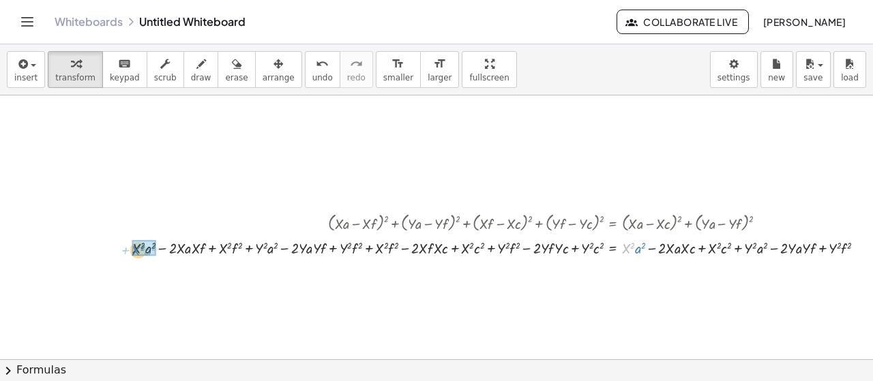
drag, startPoint x: 625, startPoint y: 246, endPoint x: 135, endPoint y: 248, distance: 489.7
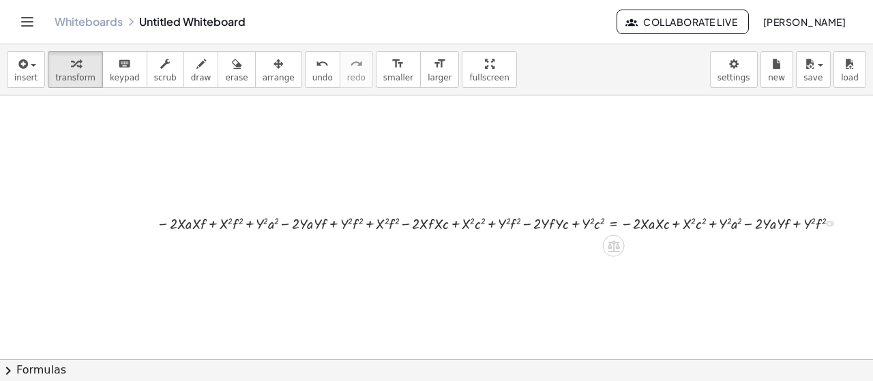
drag, startPoint x: 830, startPoint y: 272, endPoint x: 844, endPoint y: 201, distance: 72.4
click at [844, 201] on div "+ ( + · X · a − · X · f ) 2 + ( + · Y · a − · Y · f ) 2 + ( + · X · f − · X · c…" at bounding box center [405, 360] width 1307 height 530
click at [617, 243] on icon at bounding box center [614, 247] width 12 height 12
click at [663, 250] on icon at bounding box center [668, 246] width 12 height 12
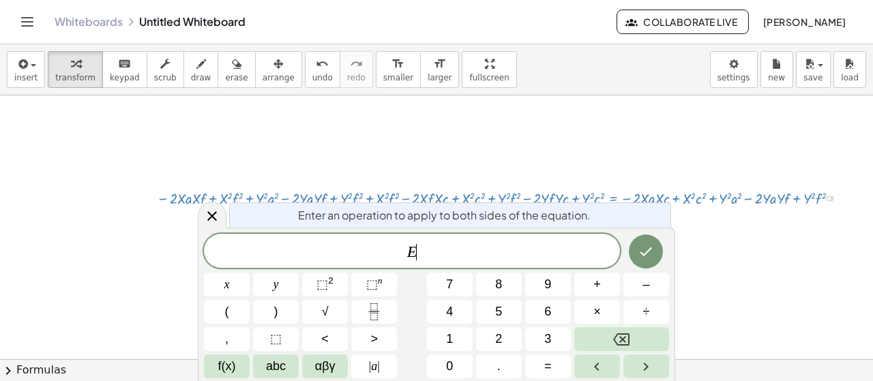
scroll to position [42, 248]
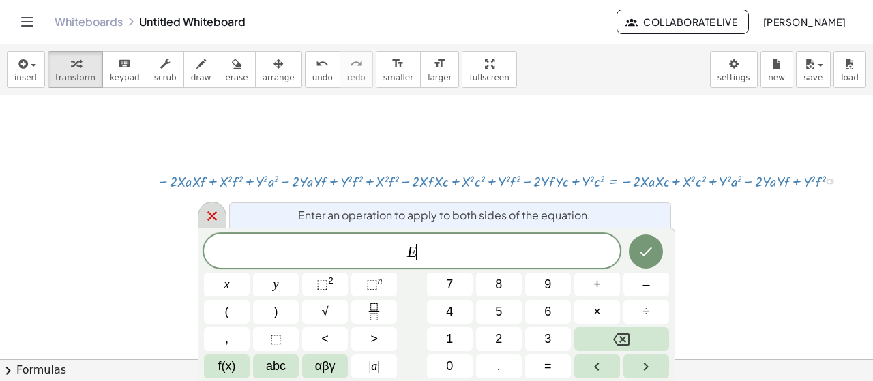
click at [205, 216] on icon at bounding box center [212, 216] width 16 height 16
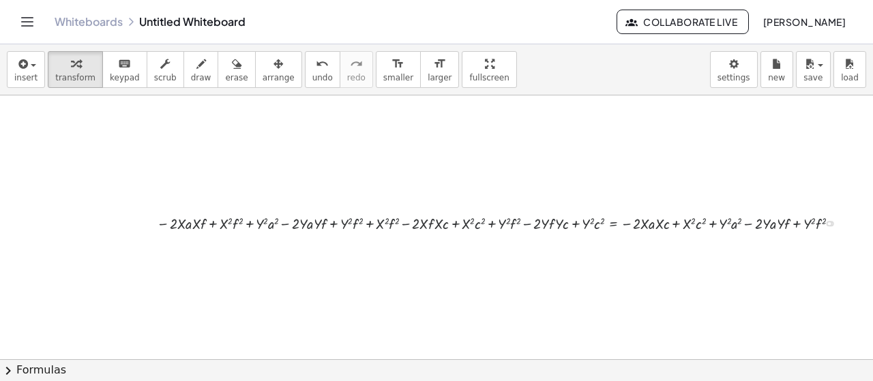
scroll to position [0, 248]
drag, startPoint x: 377, startPoint y: 224, endPoint x: 231, endPoint y: 226, distance: 145.9
drag, startPoint x: 527, startPoint y: 222, endPoint x: 518, endPoint y: 222, distance: 8.9
click at [518, 222] on div at bounding box center [517, 222] width 676 height 23
drag, startPoint x: 797, startPoint y: 226, endPoint x: 496, endPoint y: 227, distance: 300.8
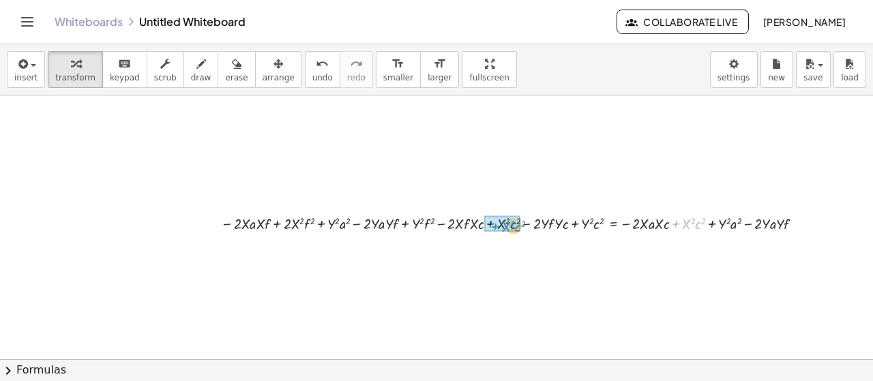
drag, startPoint x: 677, startPoint y: 225, endPoint x: 496, endPoint y: 228, distance: 180.7
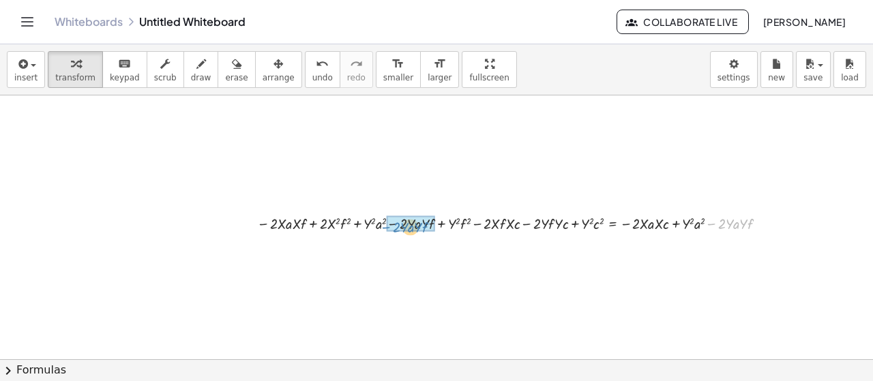
drag, startPoint x: 713, startPoint y: 224, endPoint x: 387, endPoint y: 228, distance: 325.3
click at [625, 223] on div at bounding box center [516, 222] width 435 height 23
drag, startPoint x: 404, startPoint y: 223, endPoint x: 670, endPoint y: 223, distance: 266.0
drag, startPoint x: 626, startPoint y: 224, endPoint x: 325, endPoint y: 224, distance: 300.8
click at [325, 224] on div "+ ( + · X · a − · X · f ) 2 + ( + · Y · a − · Y · f ) 2 + ( + · X · f − · X · c…" at bounding box center [499, 222] width 357 height 29
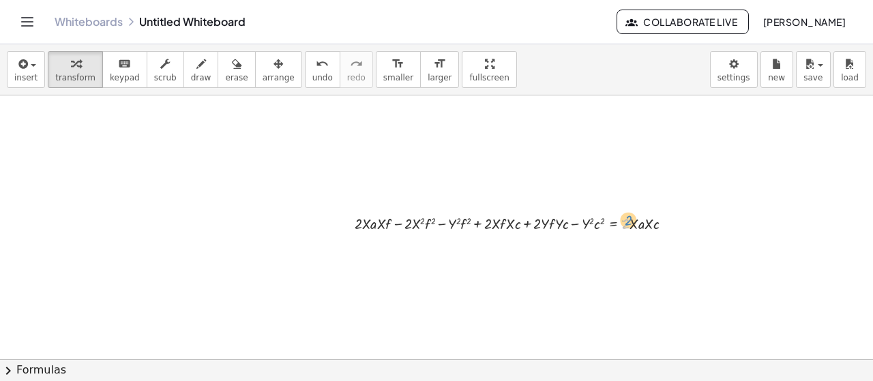
click at [629, 220] on div at bounding box center [519, 222] width 342 height 23
drag, startPoint x: 636, startPoint y: 220, endPoint x: 346, endPoint y: 216, distance: 289.9
click at [346, 216] on div "+ ( + · X · a − · X · f ) 2 + ( + · Y · a − · Y · f ) 2 + ( + · X · f − · X · c…" at bounding box center [504, 222] width 340 height 29
click at [664, 224] on div at bounding box center [511, 222] width 452 height 23
click at [18, 76] on span "insert" at bounding box center [25, 78] width 23 height 10
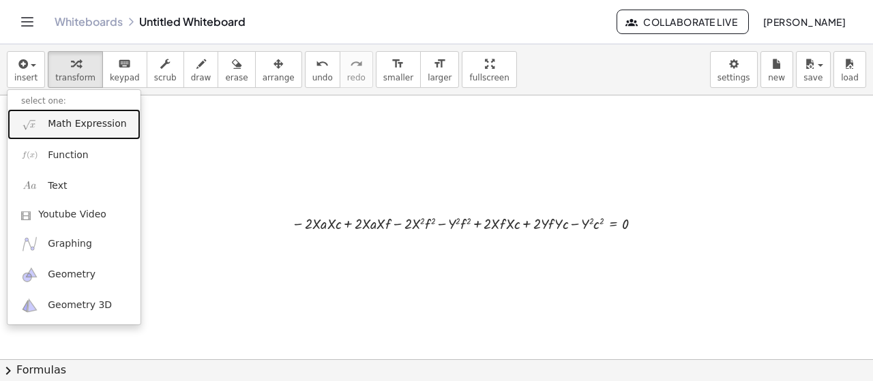
click at [104, 124] on span "Math Expression" at bounding box center [87, 124] width 78 height 14
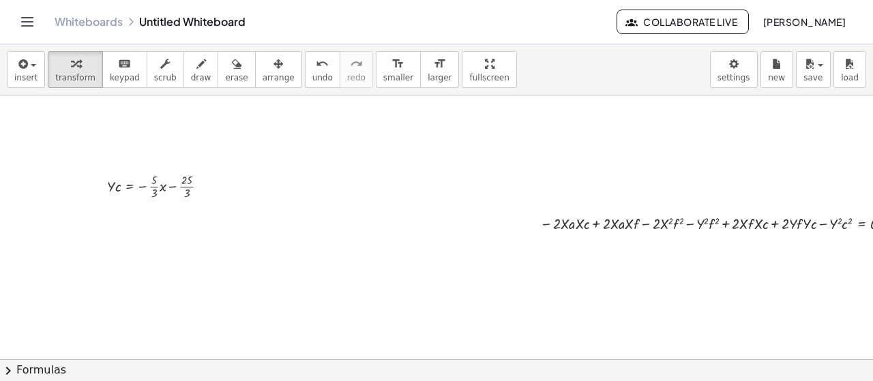
scroll to position [0, 0]
click at [107, 186] on div at bounding box center [162, 185] width 125 height 31
click at [110, 186] on div at bounding box center [162, 185] width 125 height 31
drag, startPoint x: 119, startPoint y: 188, endPoint x: 816, endPoint y: 222, distance: 697.8
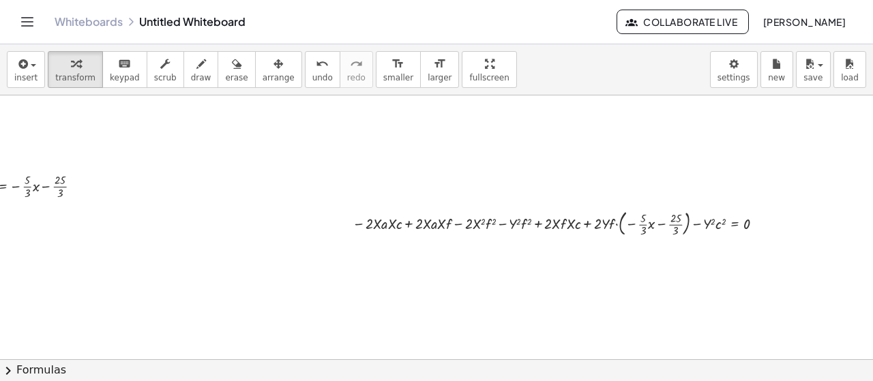
scroll to position [0, 110]
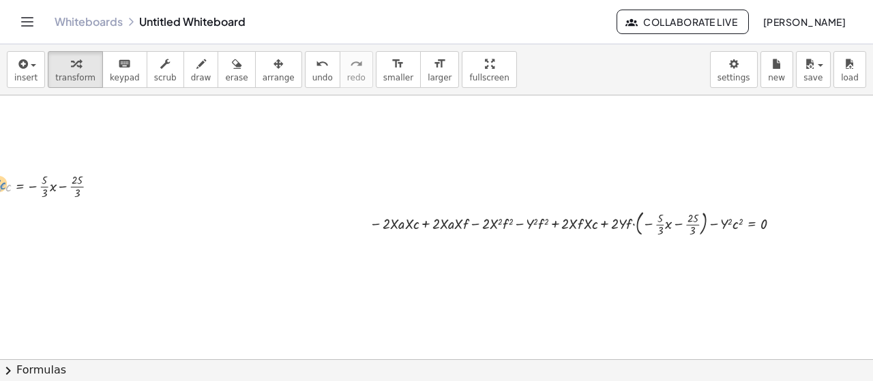
click at [0, 190] on div at bounding box center [52, 185] width 125 height 31
click at [776, 220] on div at bounding box center [579, 222] width 433 height 33
click at [771, 225] on div at bounding box center [770, 224] width 6 height 6
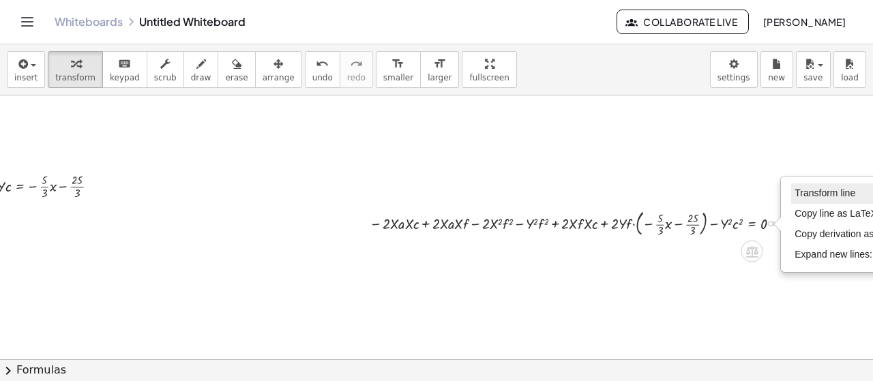
click at [805, 196] on span "Transform line" at bounding box center [824, 193] width 61 height 11
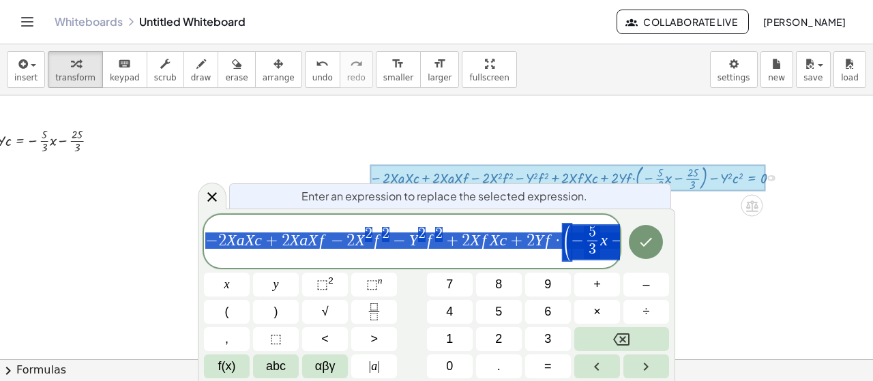
scroll to position [48, 110]
click at [544, 261] on span "− 2 X a X c + 2 X a X f − 2 X 2 f 2 − Y 2 f 2 + 2 X f X c + 2 Y f · ( − 5 3 ​ x…" at bounding box center [412, 242] width 416 height 39
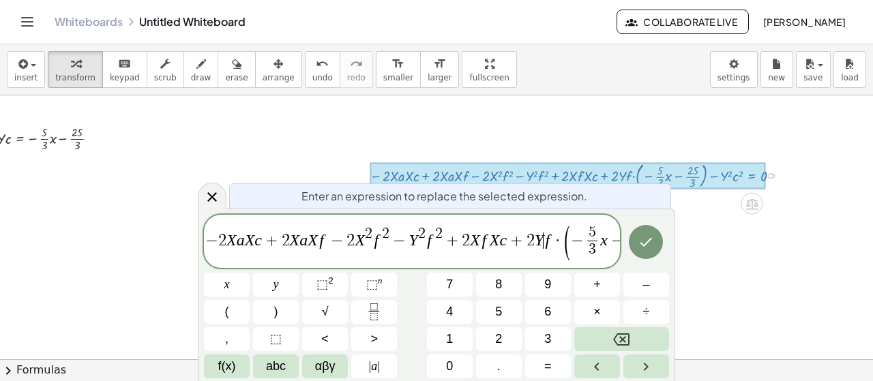
click at [589, 242] on span "3" at bounding box center [593, 249] width 8 height 15
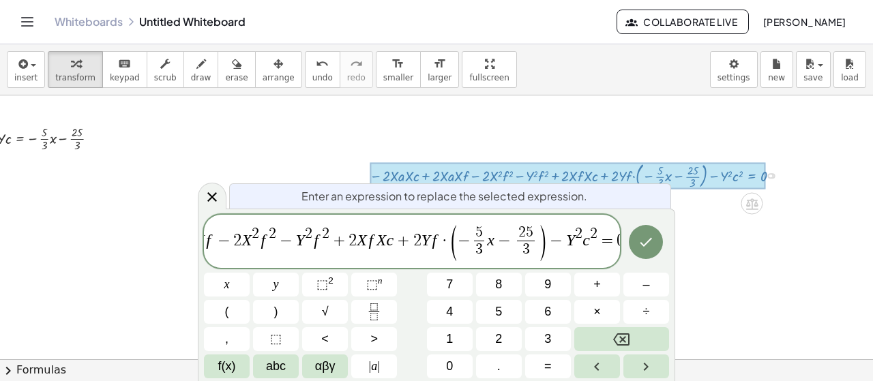
scroll to position [0, 117]
drag, startPoint x: 565, startPoint y: 235, endPoint x: 588, endPoint y: 233, distance: 23.3
click at [588, 233] on span "− 2 X a X c + 2 X a X f − 2 X 2 f 2 − Y 2 f 2 + 2 X f X c + 2 Y f · ( − 5 3 ​ x…" at bounding box center [412, 242] width 416 height 39
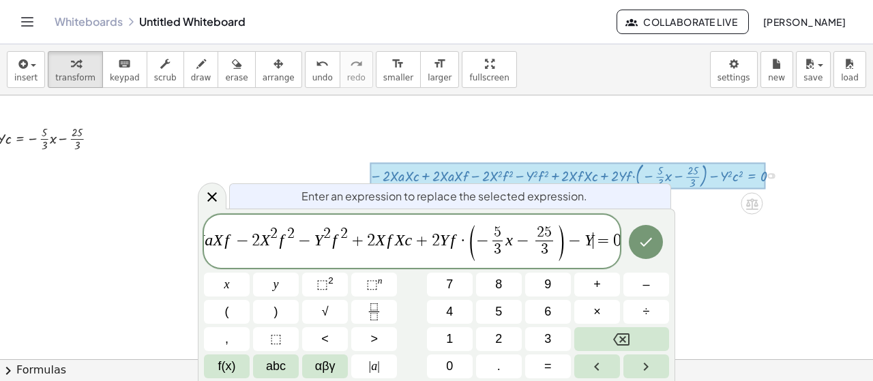
scroll to position [0, 86]
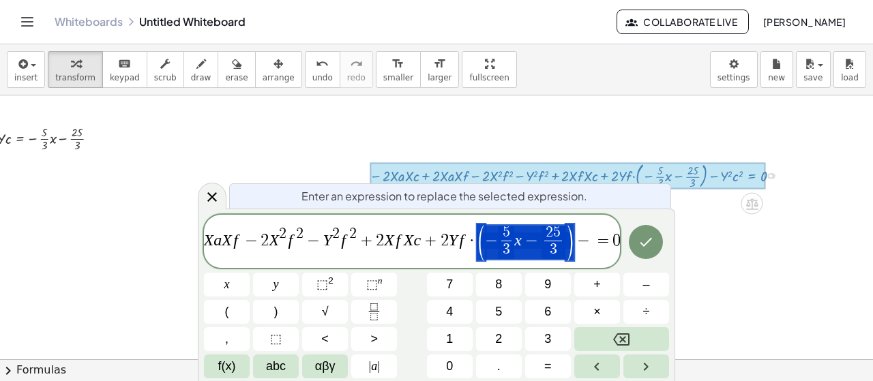
drag, startPoint x: 475, startPoint y: 231, endPoint x: 536, endPoint y: 235, distance: 61.6
click at [584, 236] on span "−" at bounding box center [584, 241] width 20 height 16
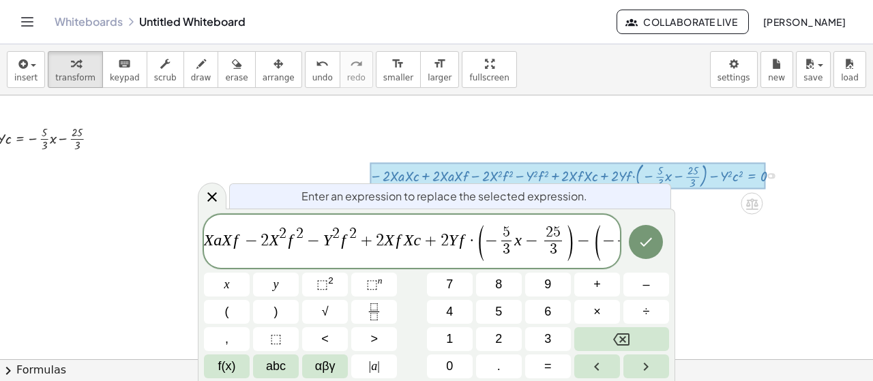
click at [585, 244] on span "−" at bounding box center [584, 241] width 20 height 16
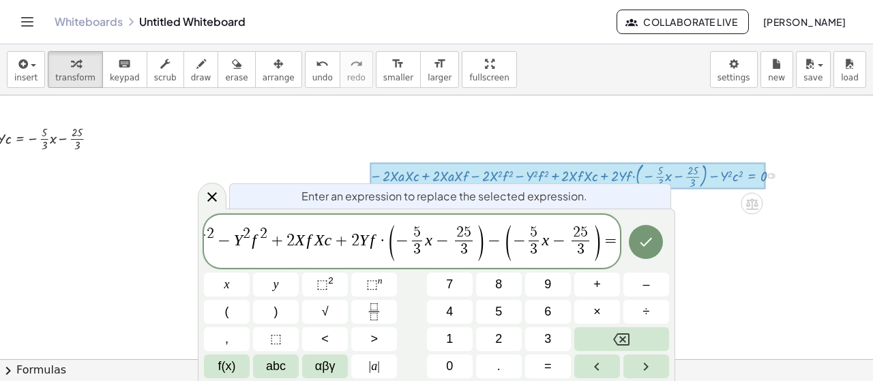
scroll to position [0, 183]
click at [586, 224] on span ")" at bounding box center [589, 243] width 10 height 40
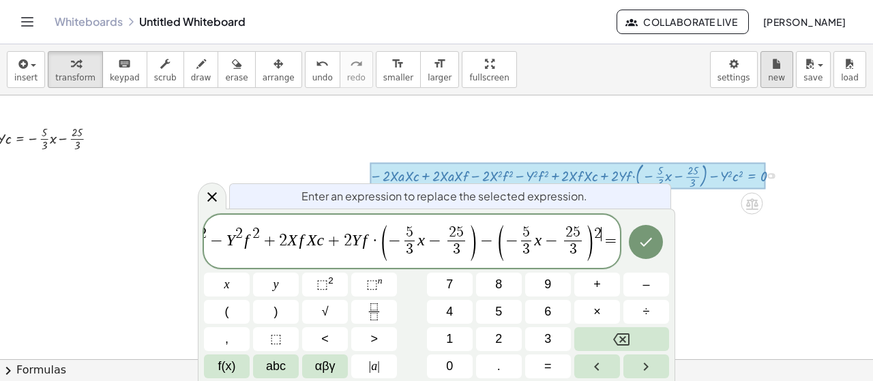
click at [645, 247] on icon "Done" at bounding box center [646, 242] width 16 height 16
click at [574, 245] on div at bounding box center [543, 313] width 1307 height 530
click at [222, 196] on div at bounding box center [543, 313] width 1307 height 530
click at [815, 69] on icon "button" at bounding box center [809, 64] width 12 height 16
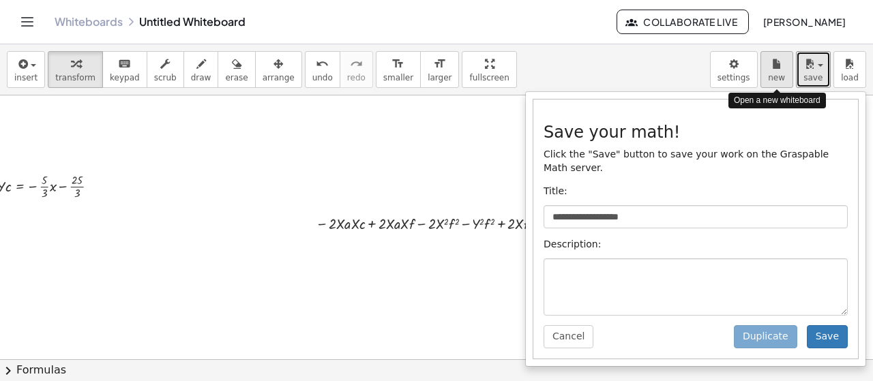
scroll to position [0, 110]
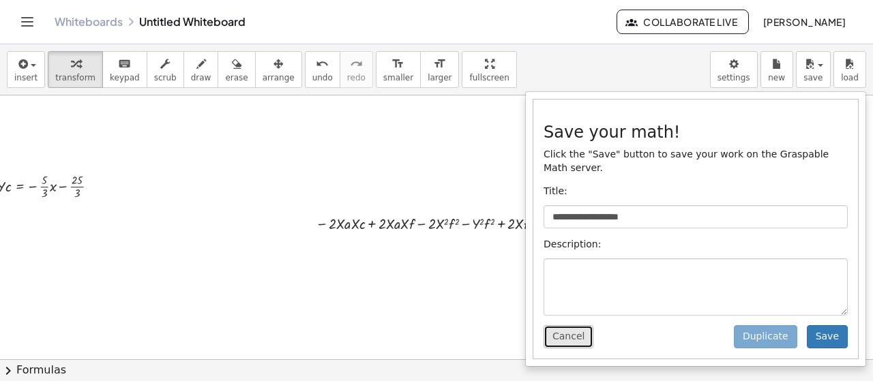
click at [582, 325] on button "Cancel" at bounding box center [569, 336] width 50 height 23
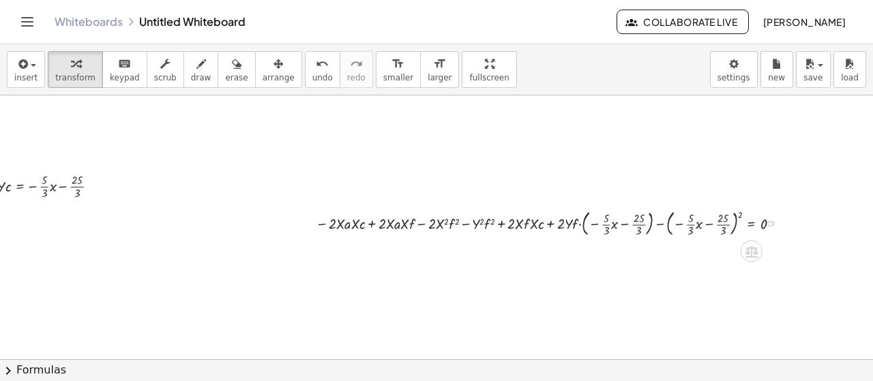
click at [741, 209] on div at bounding box center [552, 222] width 486 height 33
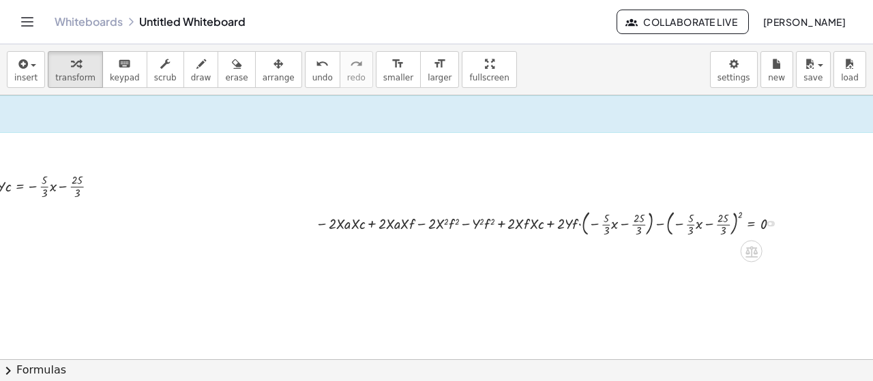
click at [741, 212] on div at bounding box center [552, 222] width 486 height 33
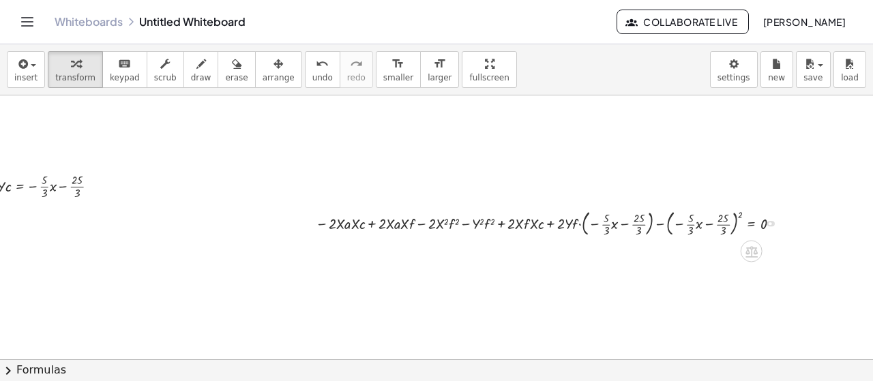
click at [741, 212] on div at bounding box center [552, 222] width 486 height 33
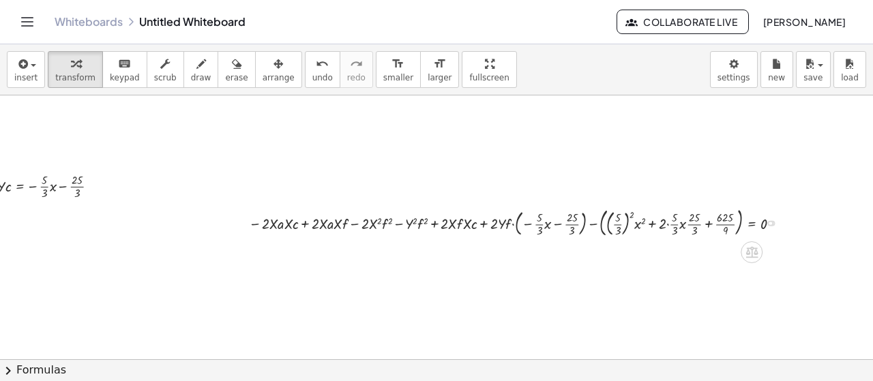
click at [512, 224] on div at bounding box center [519, 222] width 554 height 35
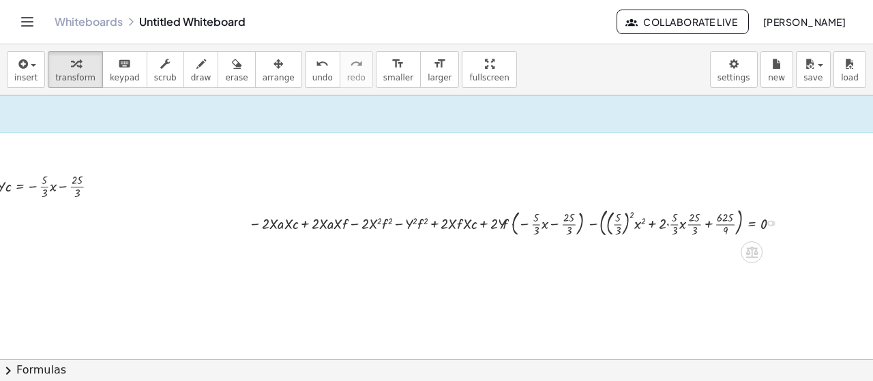
click at [511, 224] on div at bounding box center [519, 222] width 554 height 35
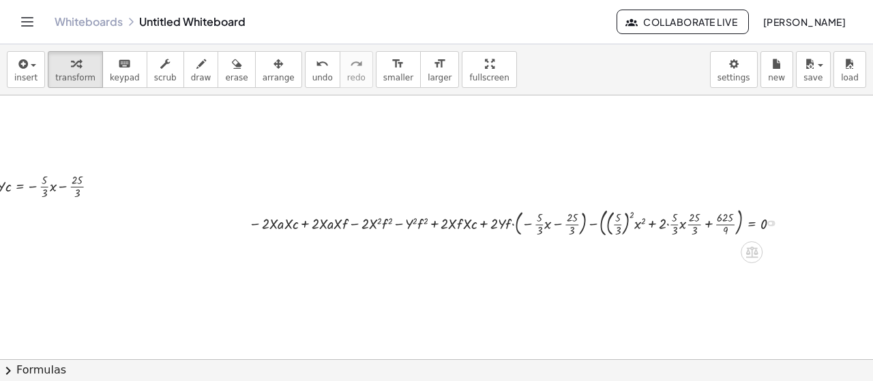
click at [513, 224] on div at bounding box center [519, 222] width 554 height 35
drag, startPoint x: 498, startPoint y: 223, endPoint x: 526, endPoint y: 216, distance: 29.6
drag, startPoint x: 490, startPoint y: 223, endPoint x: 516, endPoint y: 216, distance: 27.0
click at [516, 216] on div at bounding box center [516, 222] width 559 height 35
click at [520, 215] on div at bounding box center [516, 222] width 559 height 35
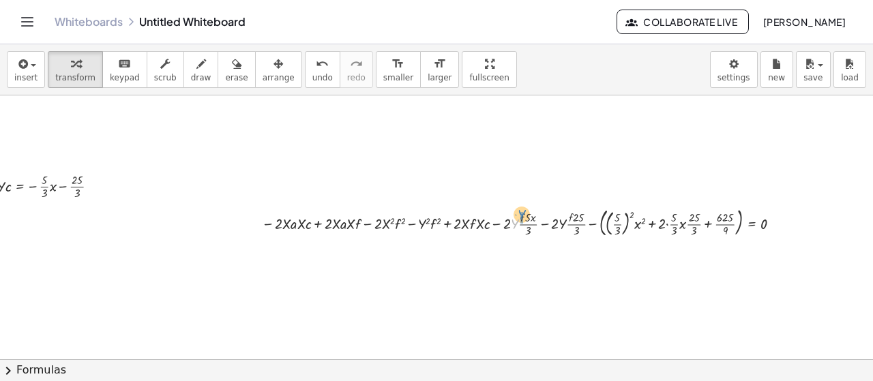
drag, startPoint x: 515, startPoint y: 223, endPoint x: 522, endPoint y: 213, distance: 12.1
drag, startPoint x: 503, startPoint y: 224, endPoint x: 515, endPoint y: 215, distance: 15.0
click at [588, 223] on div at bounding box center [527, 222] width 537 height 35
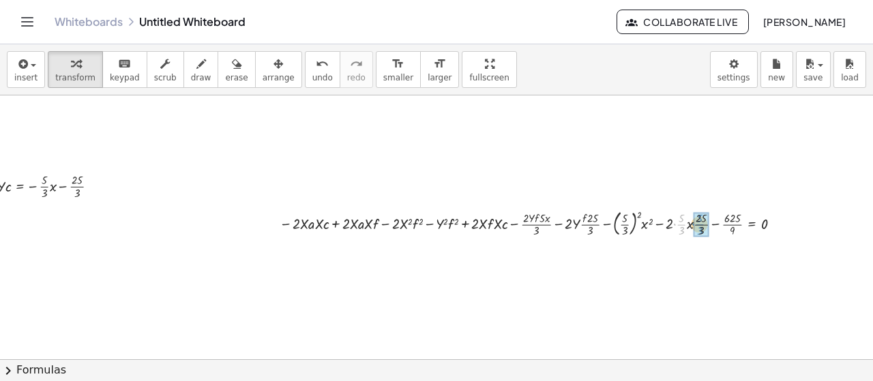
drag, startPoint x: 682, startPoint y: 223, endPoint x: 700, endPoint y: 223, distance: 18.4
click at [700, 219] on div at bounding box center [537, 222] width 518 height 33
click at [700, 230] on div at bounding box center [539, 222] width 514 height 33
drag, startPoint x: 679, startPoint y: 223, endPoint x: 702, endPoint y: 216, distance: 24.4
click at [702, 216] on div at bounding box center [539, 222] width 514 height 33
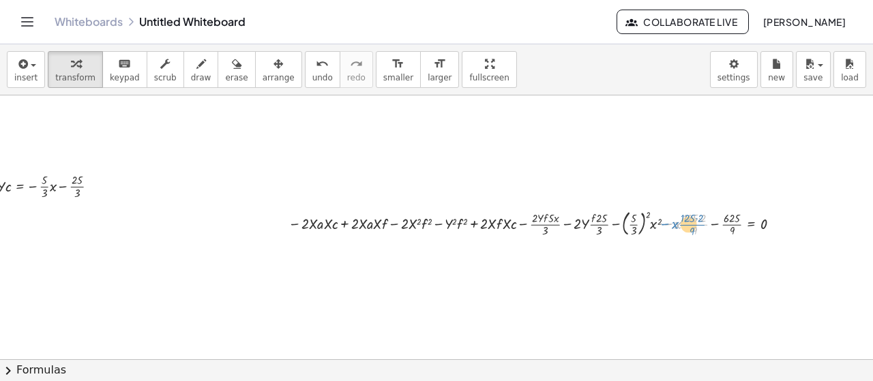
click at [671, 227] on div at bounding box center [539, 222] width 514 height 33
drag, startPoint x: 677, startPoint y: 223, endPoint x: 707, endPoint y: 215, distance: 31.1
click at [433, 69] on icon "format_size" at bounding box center [439, 64] width 13 height 16
click at [428, 73] on span "larger" at bounding box center [440, 78] width 24 height 10
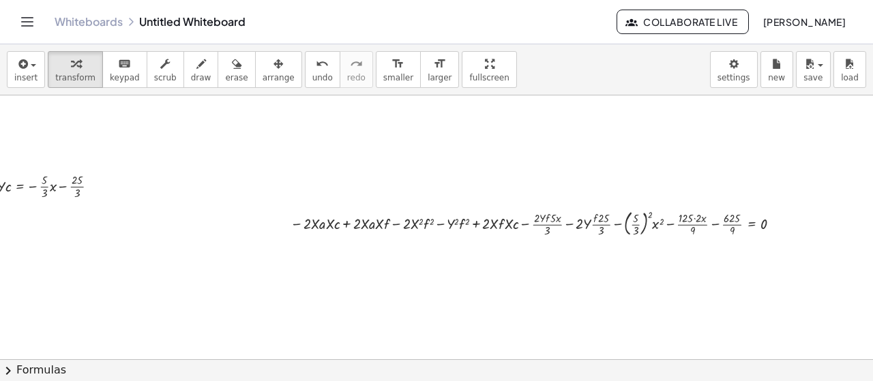
click at [428, 73] on span "larger" at bounding box center [440, 78] width 24 height 10
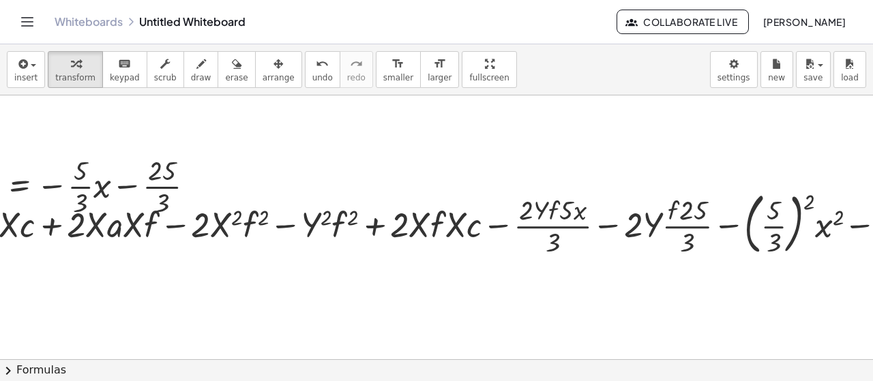
scroll to position [0, 61]
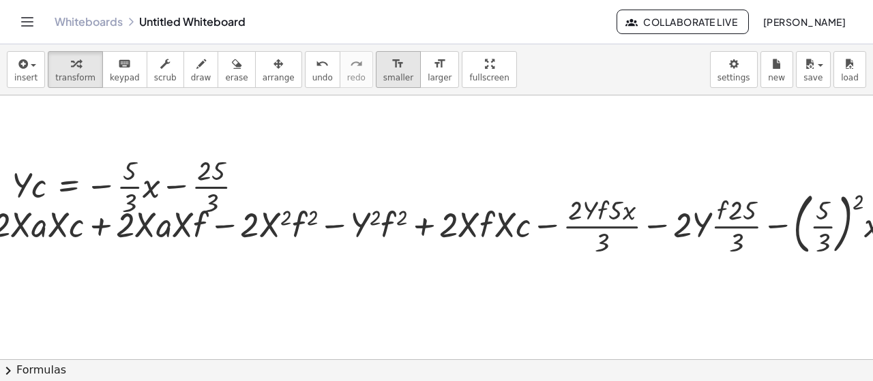
click at [383, 77] on span "smaller" at bounding box center [398, 78] width 30 height 10
click at [383, 73] on span "smaller" at bounding box center [398, 78] width 30 height 10
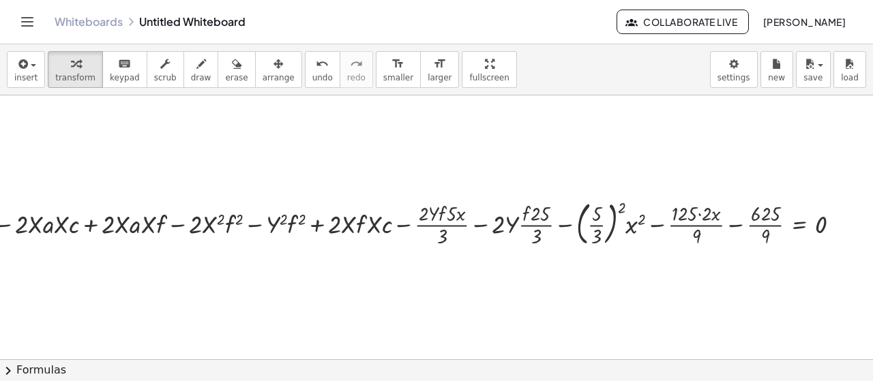
scroll to position [0, 352]
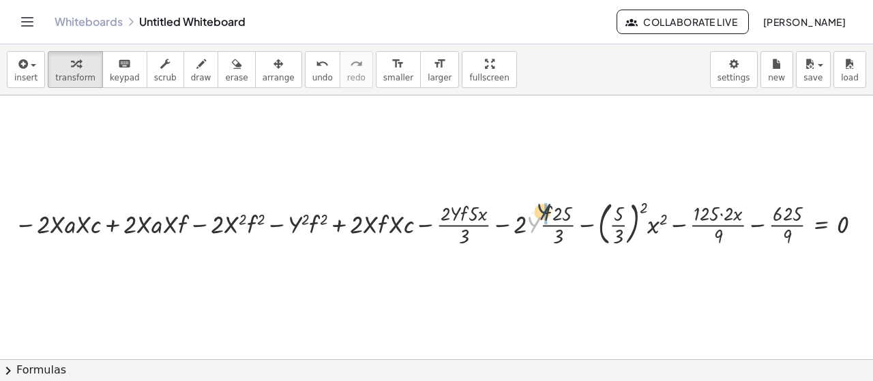
drag, startPoint x: 536, startPoint y: 218, endPoint x: 546, endPoint y: 205, distance: 16.1
drag, startPoint x: 517, startPoint y: 227, endPoint x: 566, endPoint y: 212, distance: 51.3
click at [566, 212] on div at bounding box center [440, 222] width 870 height 53
click at [556, 213] on div at bounding box center [442, 222] width 865 height 53
click at [559, 213] on div at bounding box center [442, 222] width 865 height 53
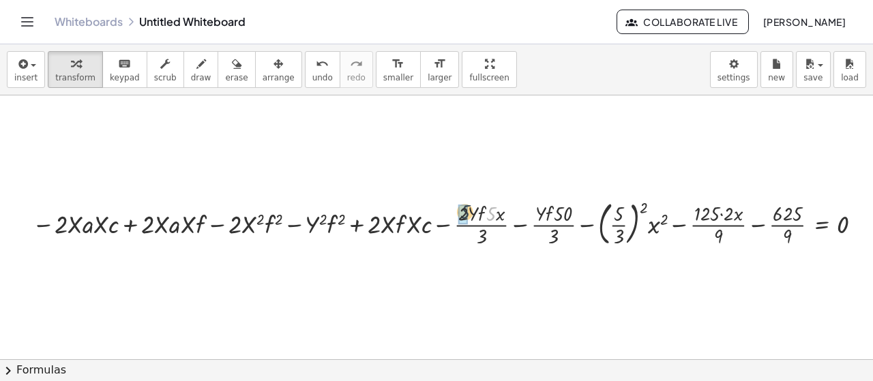
drag, startPoint x: 494, startPoint y: 210, endPoint x: 466, endPoint y: 207, distance: 27.4
click at [762, 227] on div at bounding box center [452, 222] width 846 height 53
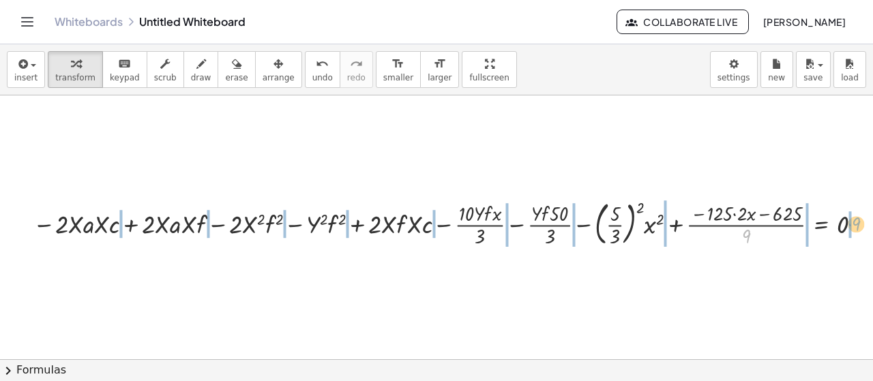
drag, startPoint x: 746, startPoint y: 236, endPoint x: 857, endPoint y: 225, distance: 111.0
click at [857, 225] on div at bounding box center [451, 222] width 850 height 53
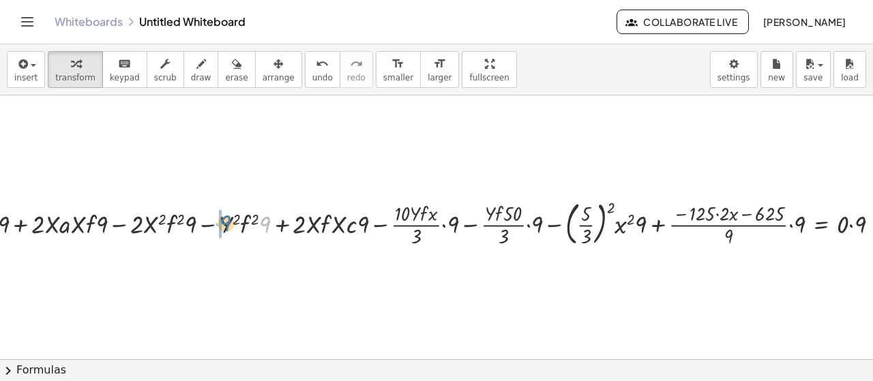
drag, startPoint x: 267, startPoint y: 223, endPoint x: 228, endPoint y: 222, distance: 39.6
click at [228, 222] on div at bounding box center [398, 222] width 989 height 53
drag, startPoint x: 451, startPoint y: 223, endPoint x: 418, endPoint y: 233, distance: 34.9
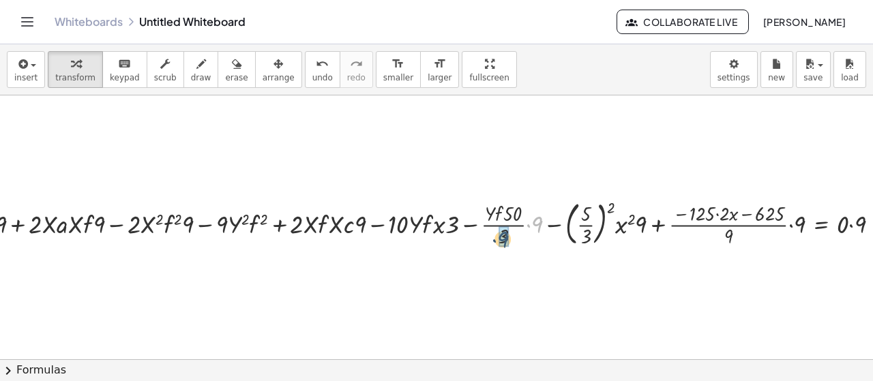
drag, startPoint x: 536, startPoint y: 222, endPoint x: 508, endPoint y: 235, distance: 31.1
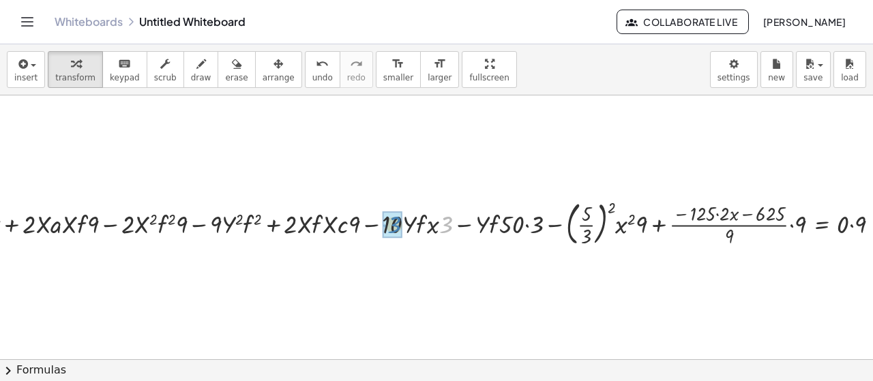
drag, startPoint x: 419, startPoint y: 231, endPoint x: 396, endPoint y: 224, distance: 24.8
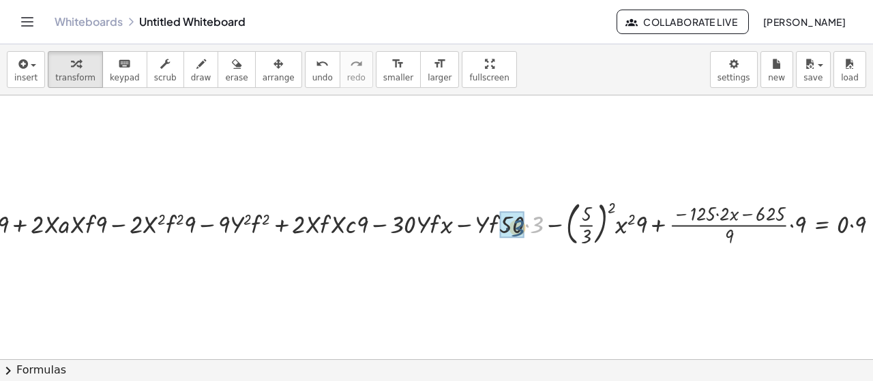
drag, startPoint x: 535, startPoint y: 222, endPoint x: 515, endPoint y: 225, distance: 20.7
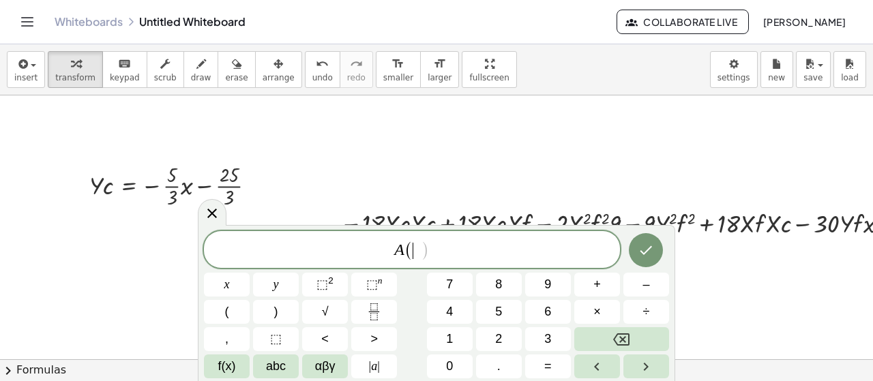
scroll to position [45, 310]
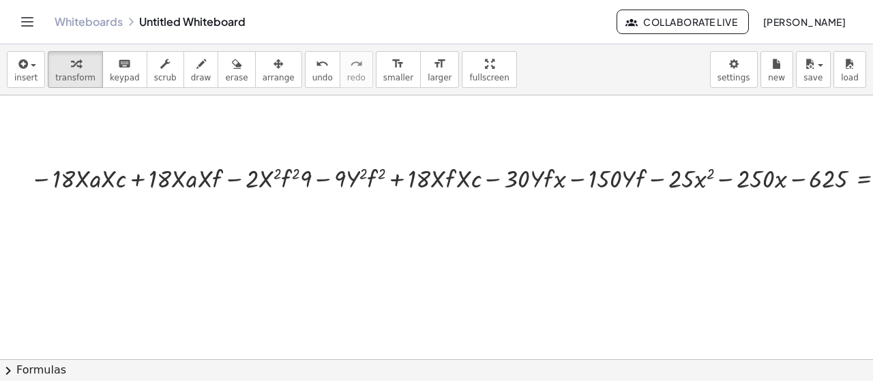
drag, startPoint x: 252, startPoint y: 176, endPoint x: 565, endPoint y: 312, distance: 340.6
click at [565, 312] on div at bounding box center [343, 315] width 1307 height 530
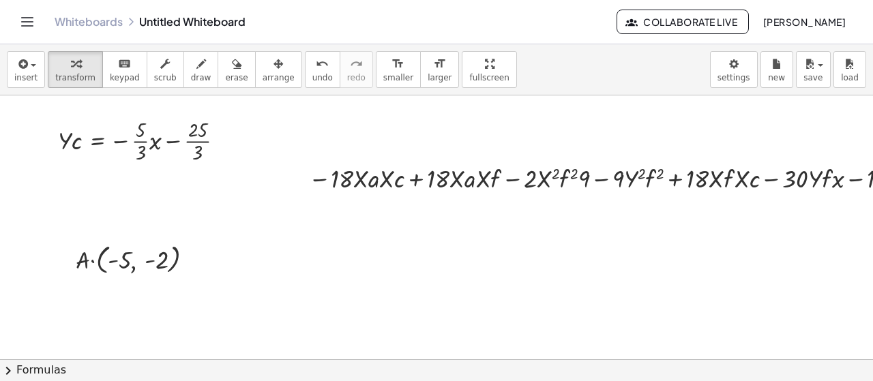
scroll to position [45, 65]
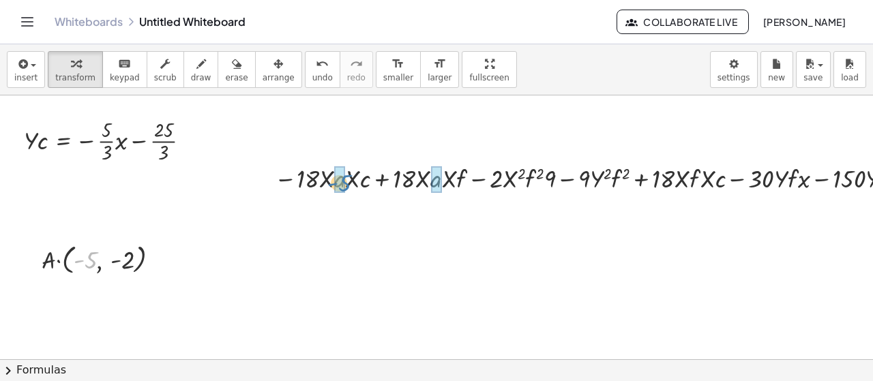
drag, startPoint x: 85, startPoint y: 257, endPoint x: 339, endPoint y: 180, distance: 265.1
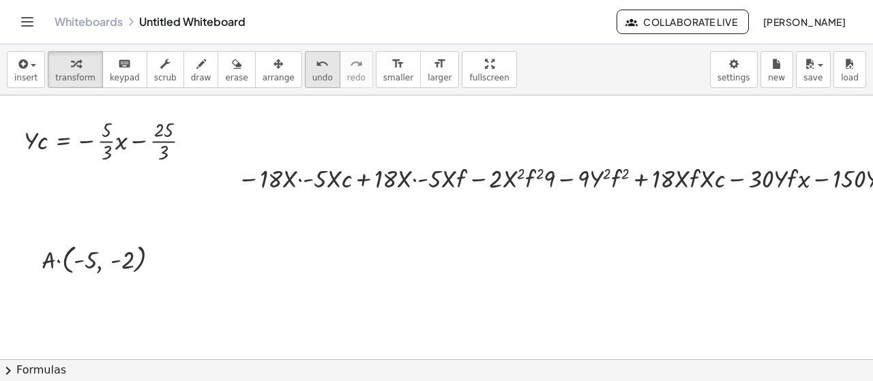
click at [312, 78] on span "undo" at bounding box center [322, 78] width 20 height 10
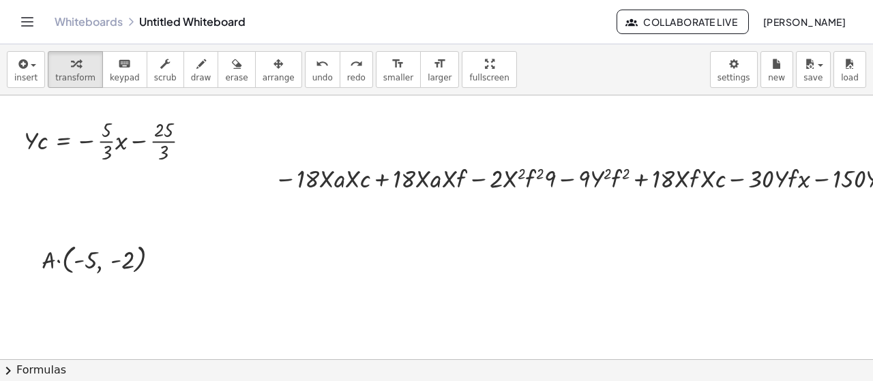
drag, startPoint x: 476, startPoint y: 348, endPoint x: 687, endPoint y: 347, distance: 210.7
click at [687, 347] on div at bounding box center [588, 315] width 1307 height 530
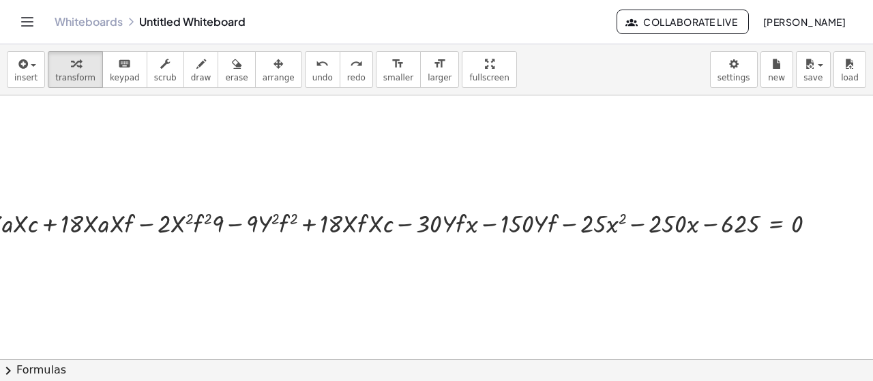
scroll to position [0, 445]
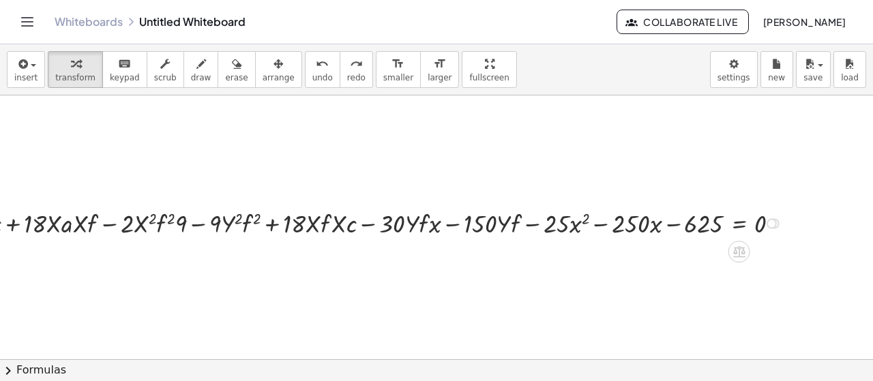
click at [767, 223] on div at bounding box center [772, 223] width 10 height 10
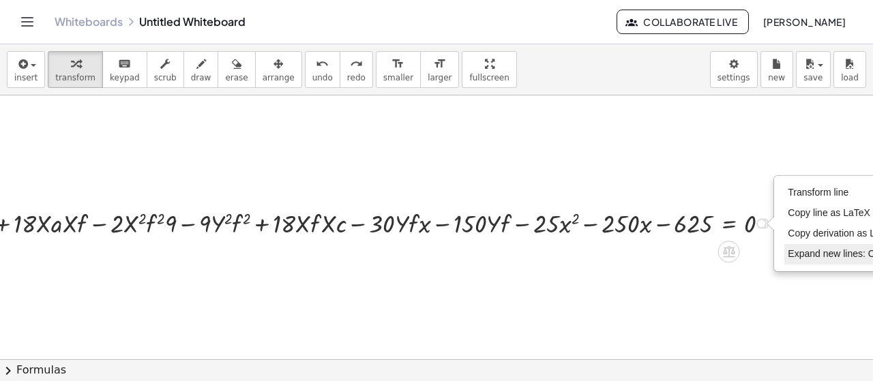
click at [795, 252] on span "Expand new lines: Off" at bounding box center [834, 253] width 93 height 11
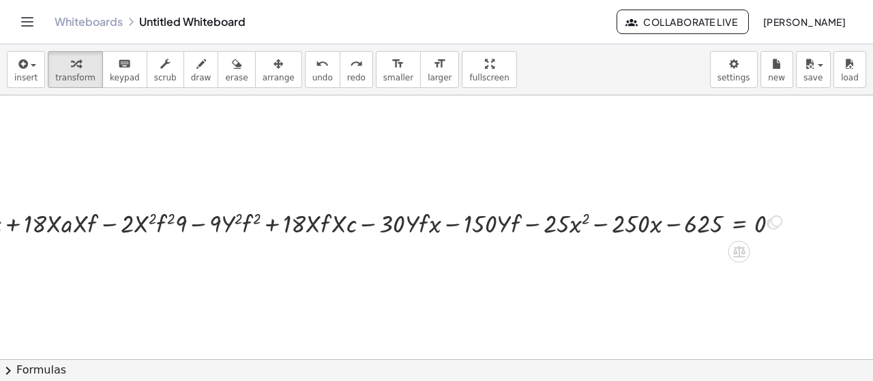
click at [767, 224] on div "Transform line Copy line as LaTeX Copy derivation as LaTeX Expand new lines: Off" at bounding box center [772, 223] width 10 height 10
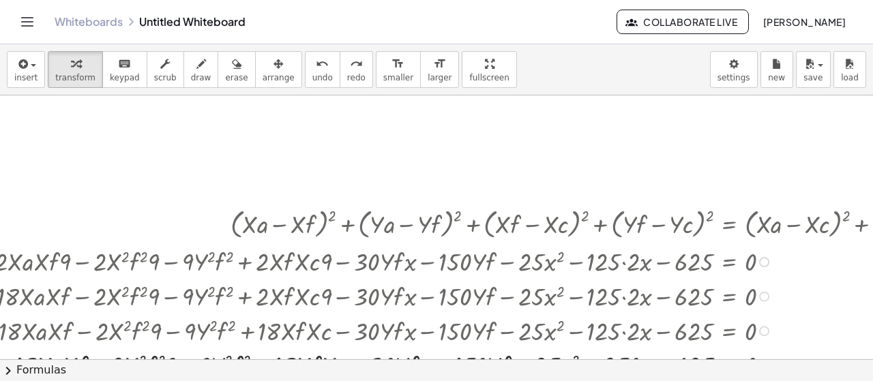
drag, startPoint x: 764, startPoint y: 222, endPoint x: 774, endPoint y: 408, distance: 185.7
click at [774, 381] on html "**********" at bounding box center [436, 190] width 873 height 381
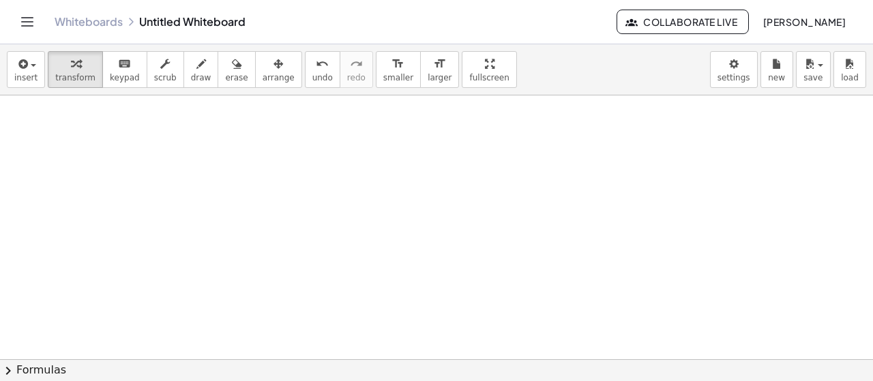
scroll to position [273, 445]
drag, startPoint x: 764, startPoint y: 301, endPoint x: 761, endPoint y: 393, distance: 92.1
click at [761, 381] on html "**********" at bounding box center [436, 190] width 873 height 381
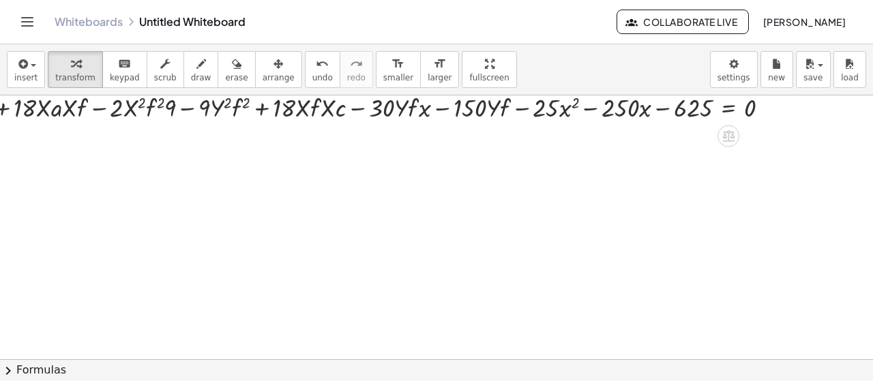
scroll to position [250, 445]
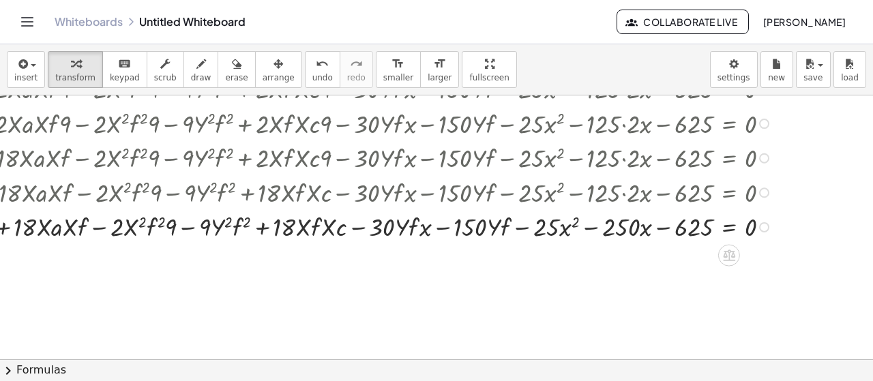
drag, startPoint x: 762, startPoint y: 113, endPoint x: 821, endPoint y: 408, distance: 301.2
click at [821, 381] on html "**********" at bounding box center [436, 190] width 873 height 381
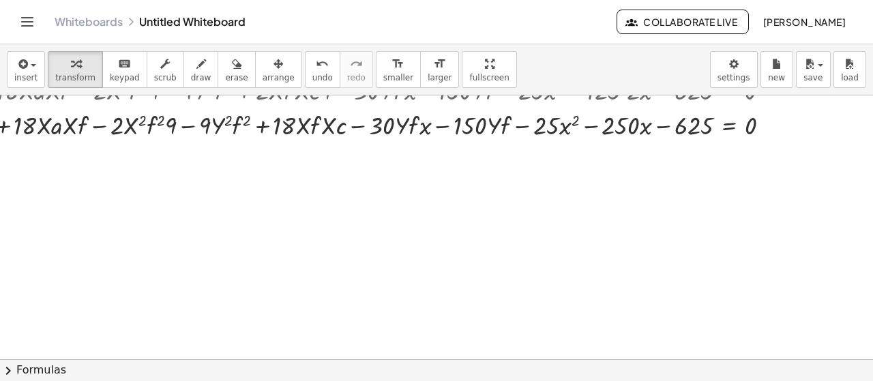
scroll to position [366, 445]
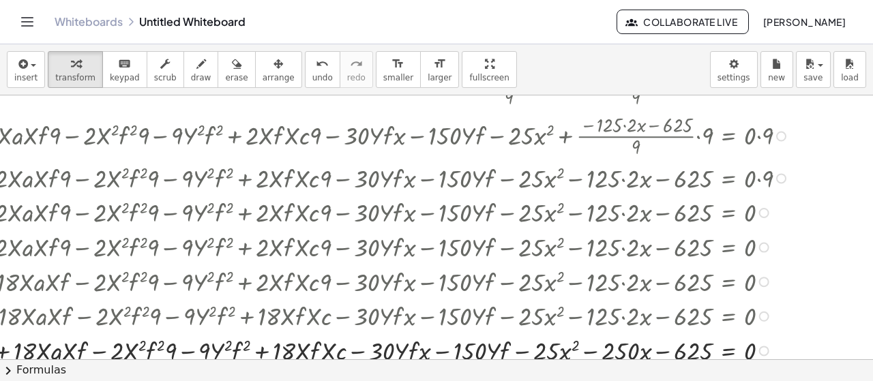
drag, startPoint x: 766, startPoint y: 124, endPoint x: 801, endPoint y: 408, distance: 285.8
click at [801, 381] on html "**********" at bounding box center [436, 190] width 873 height 381
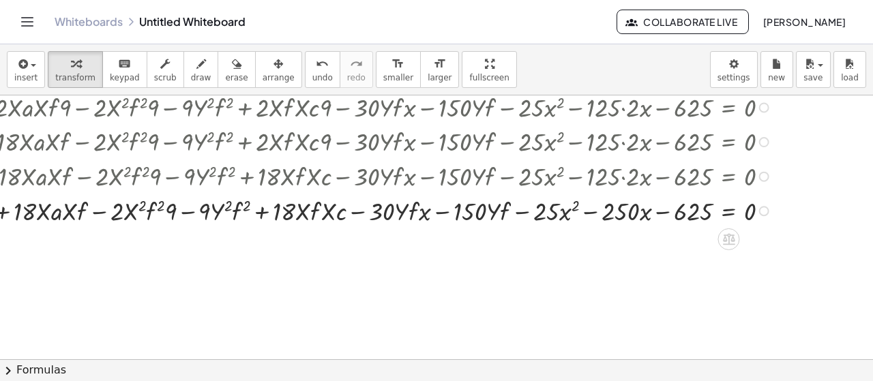
scroll to position [540, 445]
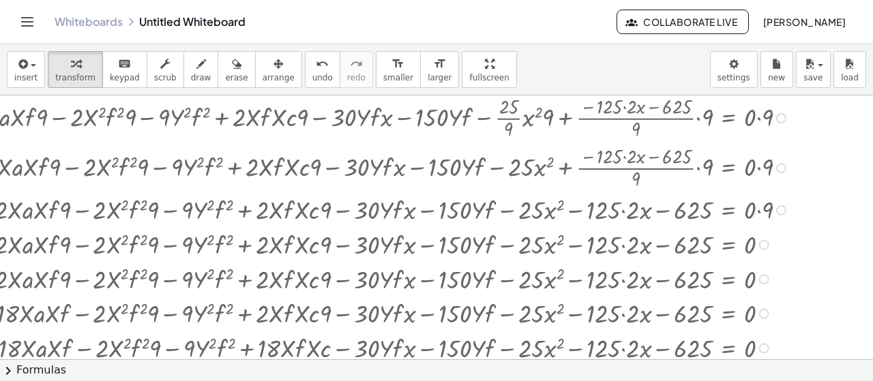
drag, startPoint x: 759, startPoint y: 190, endPoint x: 778, endPoint y: 408, distance: 218.4
click at [778, 381] on html "**********" at bounding box center [436, 190] width 873 height 381
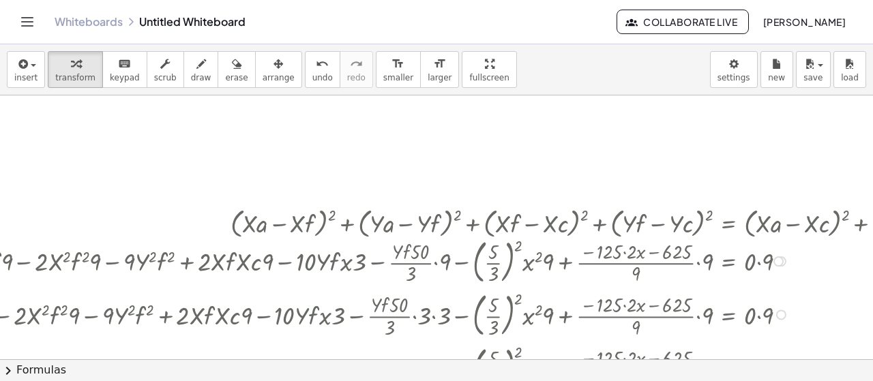
scroll to position [0, 445]
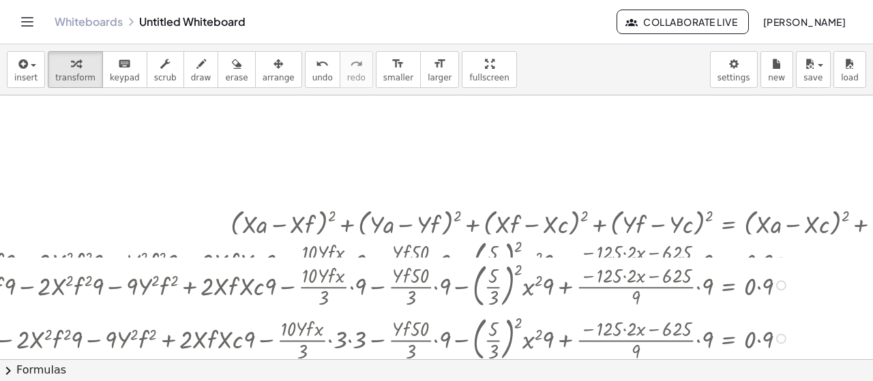
drag, startPoint x: 778, startPoint y: 258, endPoint x: 773, endPoint y: 408, distance: 149.4
click at [773, 381] on html "**********" at bounding box center [436, 190] width 873 height 381
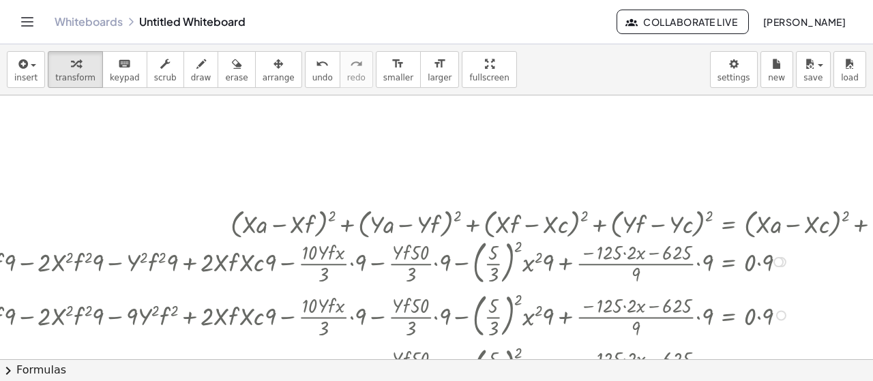
click at [728, 224] on div "+ ( + · X · a − · X · f ) 2 + ( + · Y · a − · Y · f ) 2 + ( + · X · f − · X · c…" at bounding box center [728, 224] width 0 height 0
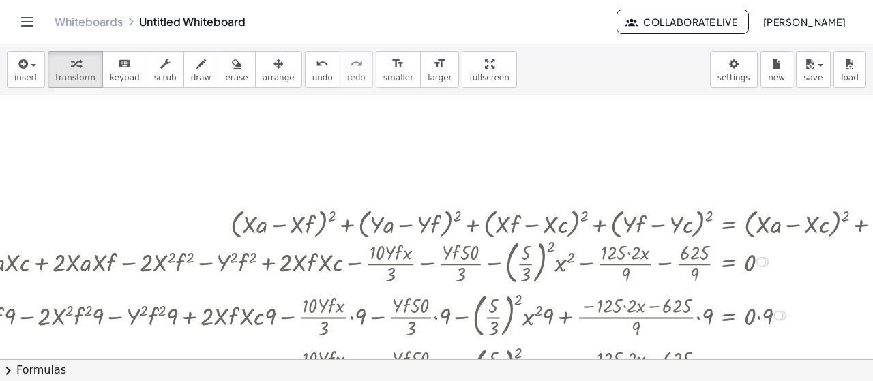
click at [758, 355] on div "+ ( + · X · a − · X · f ) 2 + ( + · Y · a − · Y · f ) 2 + ( + · X · f − · X · c…" at bounding box center [436, 227] width 873 height 264
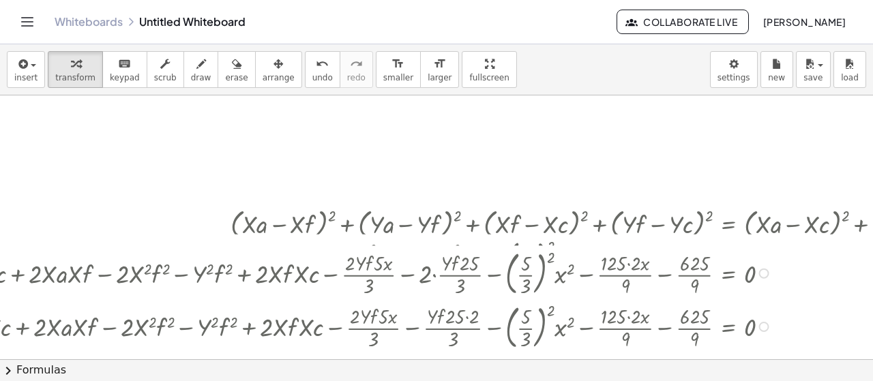
drag, startPoint x: 757, startPoint y: 263, endPoint x: 762, endPoint y: 361, distance: 98.3
click at [762, 361] on div "**********" at bounding box center [436, 212] width 873 height 337
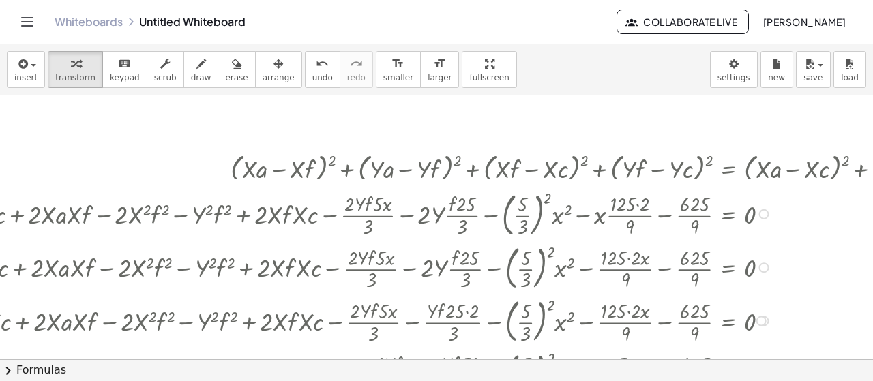
scroll to position [68, 445]
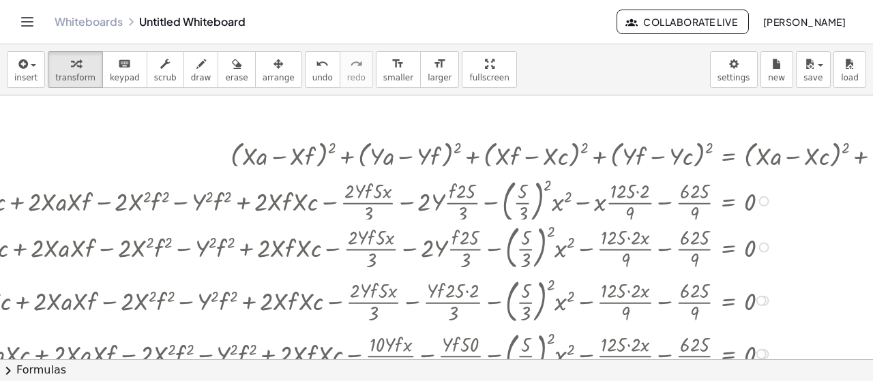
drag, startPoint x: 758, startPoint y: 259, endPoint x: 761, endPoint y: 306, distance: 47.2
click at [728, 156] on div "+ ( + · X · a − · X · f ) 2 + ( + · Y · a − · Y · f ) 2 + ( + · X · f − · X · c…" at bounding box center [728, 156] width 0 height 0
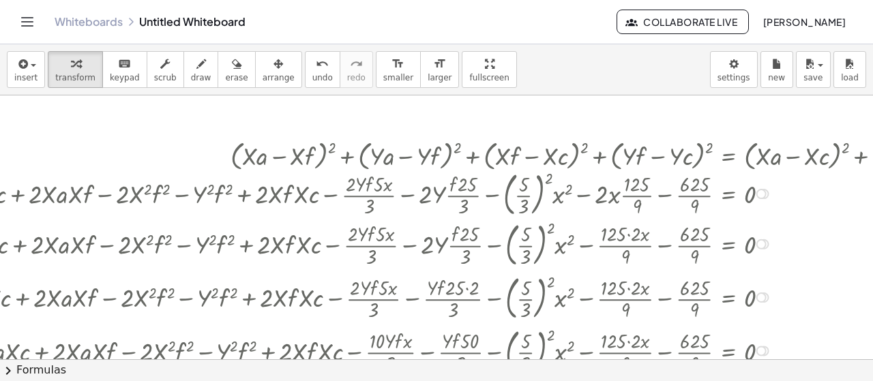
click at [761, 306] on div at bounding box center [396, 295] width 1218 height 53
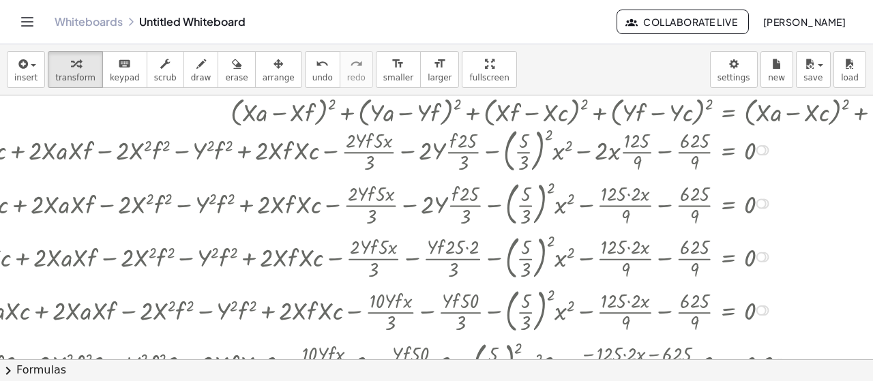
scroll to position [113, 445]
click at [756, 148] on div at bounding box center [761, 149] width 10 height 10
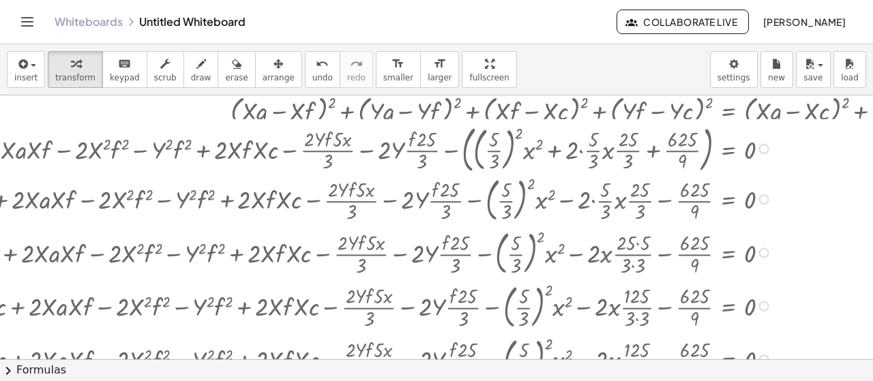
drag, startPoint x: 758, startPoint y: 148, endPoint x: 756, endPoint y: 408, distance: 259.8
click at [756, 381] on html "**********" at bounding box center [436, 190] width 873 height 381
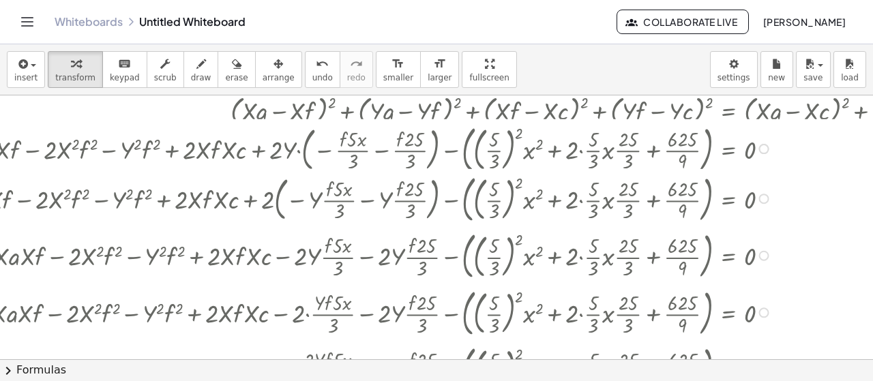
drag, startPoint x: 765, startPoint y: 148, endPoint x: 780, endPoint y: 369, distance: 221.5
click at [780, 369] on div "**********" at bounding box center [436, 212] width 873 height 337
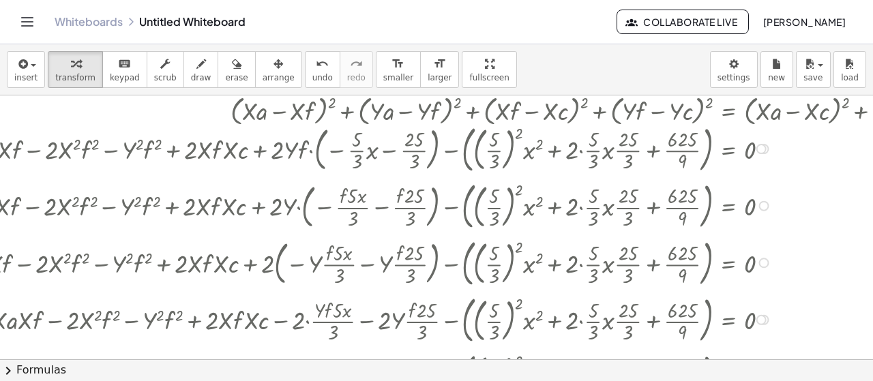
drag, startPoint x: 767, startPoint y: 145, endPoint x: 790, endPoint y: 343, distance: 199.1
click at [728, 111] on div "+ ( + · X · a − · X · f ) 2 + ( + · Y · a − · Y · f ) 2 + ( + · X · f − · X · c…" at bounding box center [728, 111] width 0 height 0
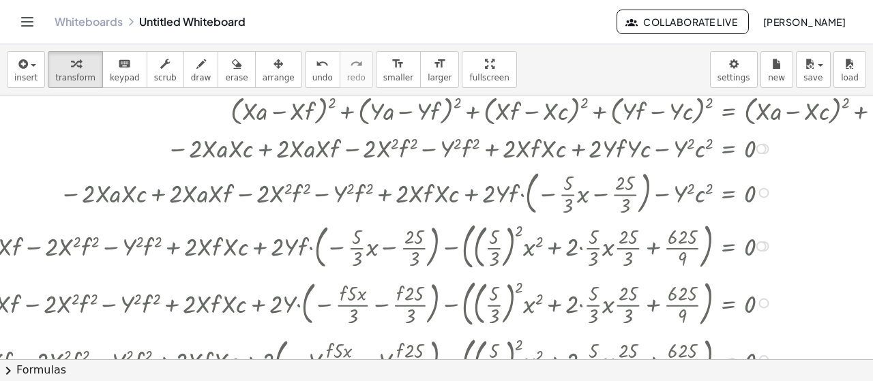
click at [797, 381] on html "**********" at bounding box center [436, 190] width 873 height 381
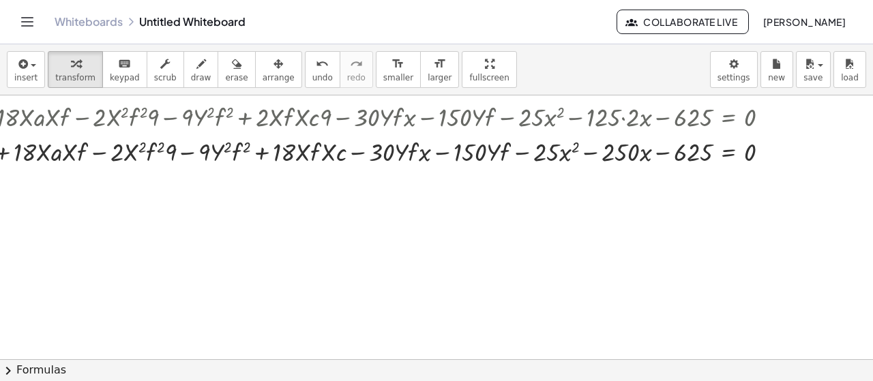
scroll to position [1691, 445]
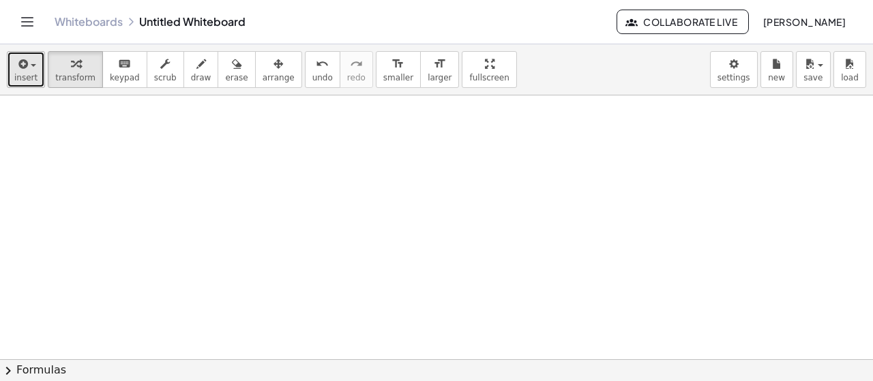
click at [19, 57] on icon "button" at bounding box center [22, 64] width 12 height 16
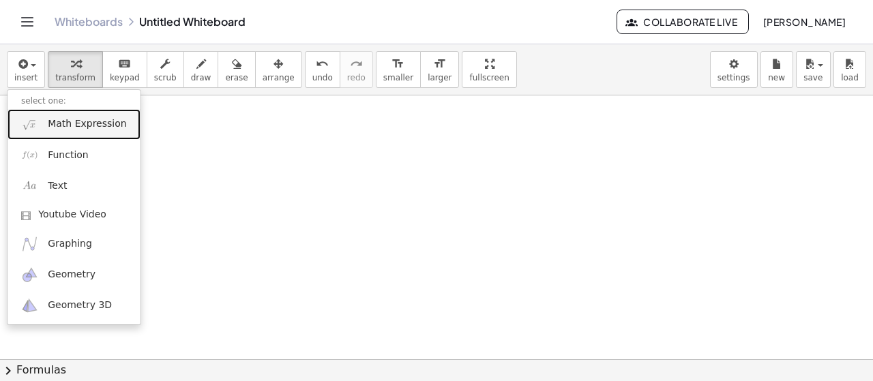
click at [52, 125] on span "Math Expression" at bounding box center [87, 124] width 78 height 14
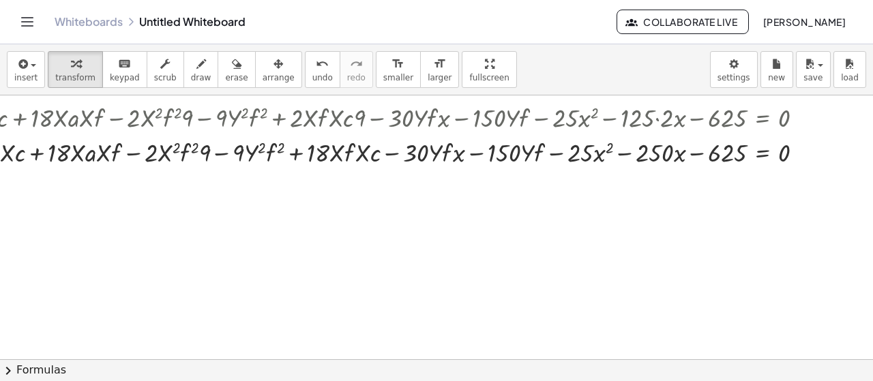
scroll to position [1601, 0]
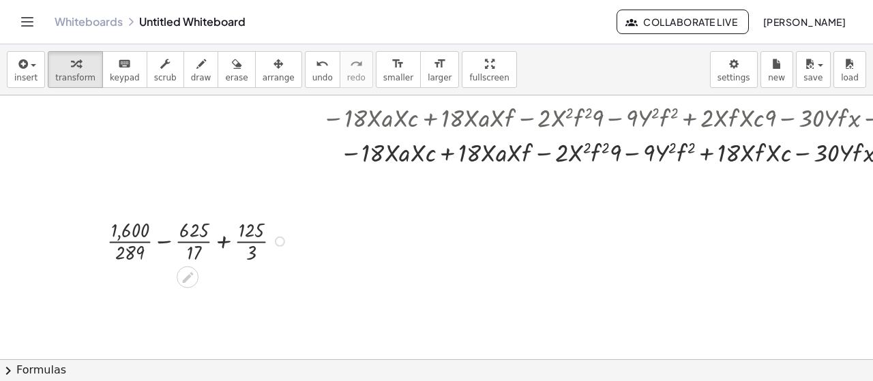
click at [226, 245] on div at bounding box center [199, 241] width 198 height 50
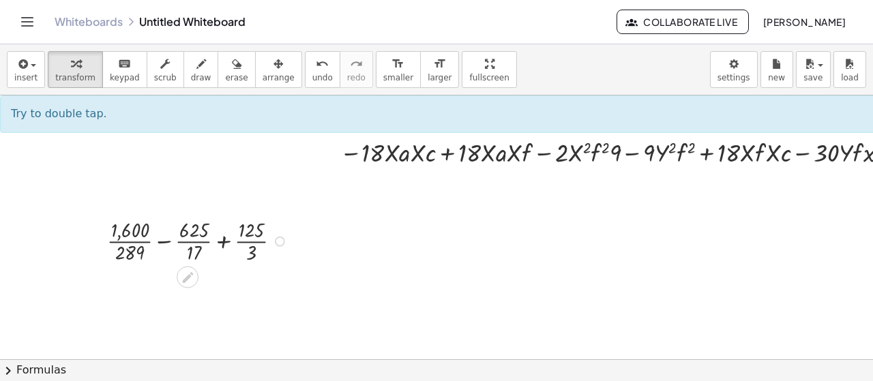
click at [161, 241] on div at bounding box center [199, 241] width 198 height 50
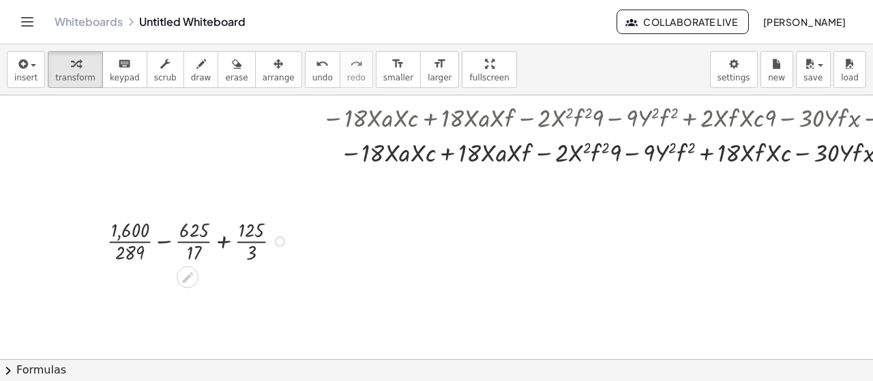
click at [161, 241] on div at bounding box center [199, 241] width 198 height 50
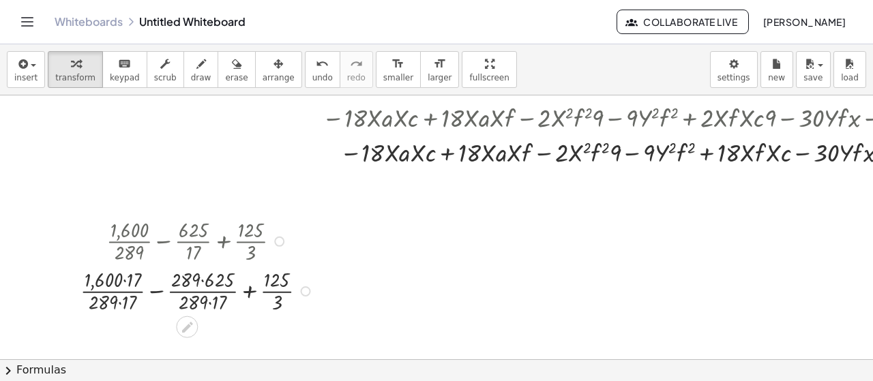
click at [244, 288] on div at bounding box center [199, 290] width 251 height 50
click at [245, 288] on div at bounding box center [199, 290] width 251 height 50
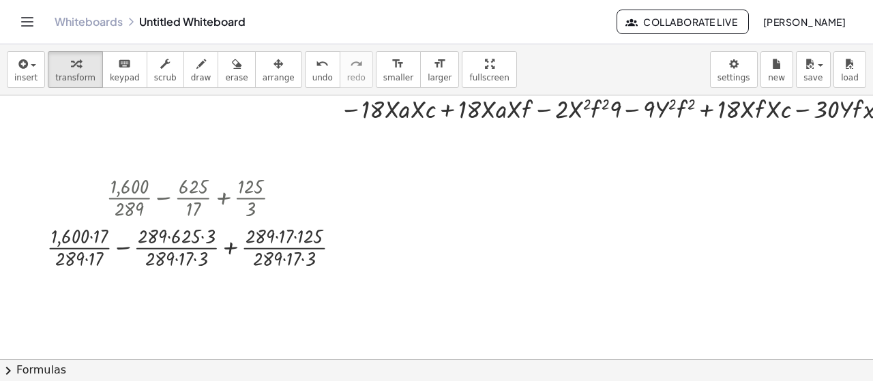
scroll to position [1714, 0]
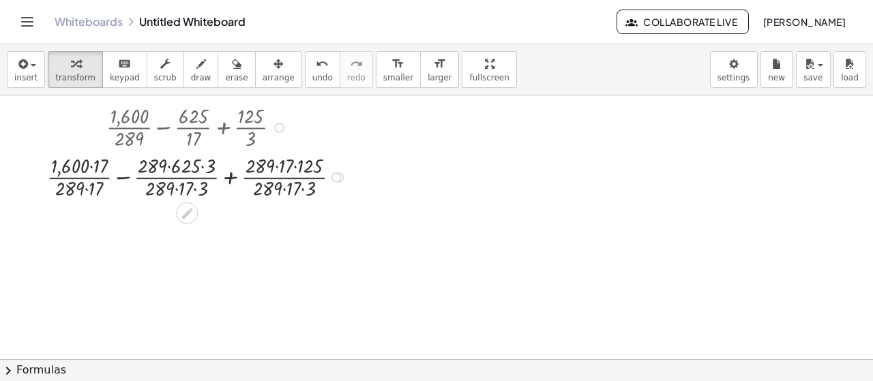
click at [198, 185] on div at bounding box center [199, 176] width 318 height 50
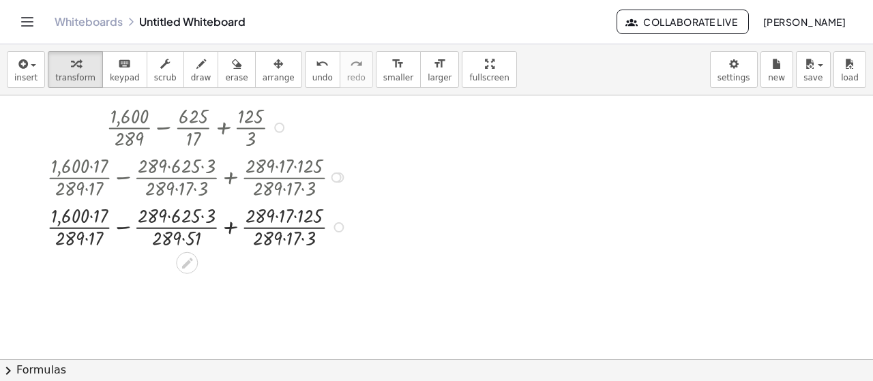
click at [181, 238] on div at bounding box center [199, 226] width 318 height 50
click at [87, 237] on div at bounding box center [199, 226] width 318 height 50
click at [91, 218] on div at bounding box center [199, 226] width 318 height 50
click at [91, 238] on div at bounding box center [199, 226] width 318 height 50
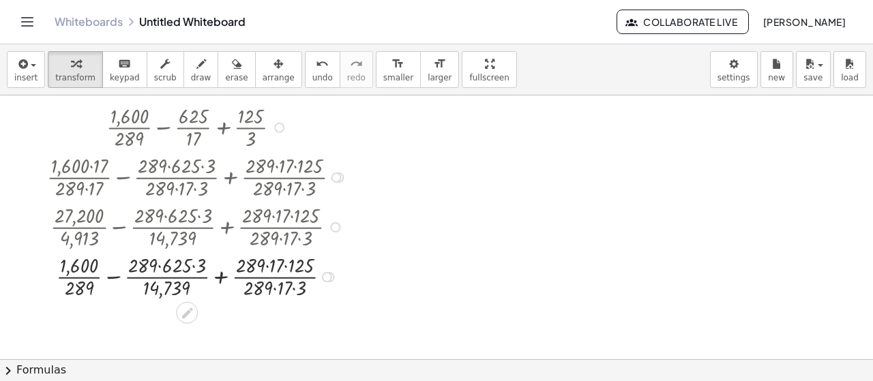
click at [158, 267] on div at bounding box center [199, 276] width 318 height 50
click at [194, 264] on div at bounding box center [199, 276] width 318 height 50
click at [170, 279] on div at bounding box center [199, 276] width 318 height 50
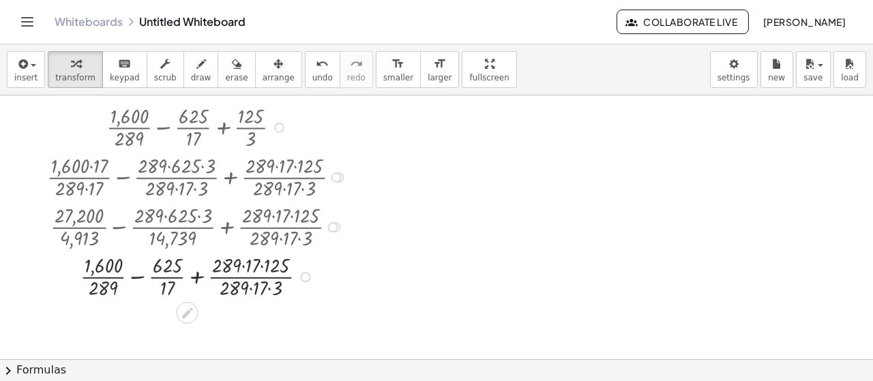
click at [237, 264] on div at bounding box center [199, 276] width 318 height 50
click at [246, 266] on div at bounding box center [199, 276] width 318 height 50
click at [258, 267] on div at bounding box center [199, 276] width 318 height 50
click at [250, 288] on div at bounding box center [199, 276] width 318 height 50
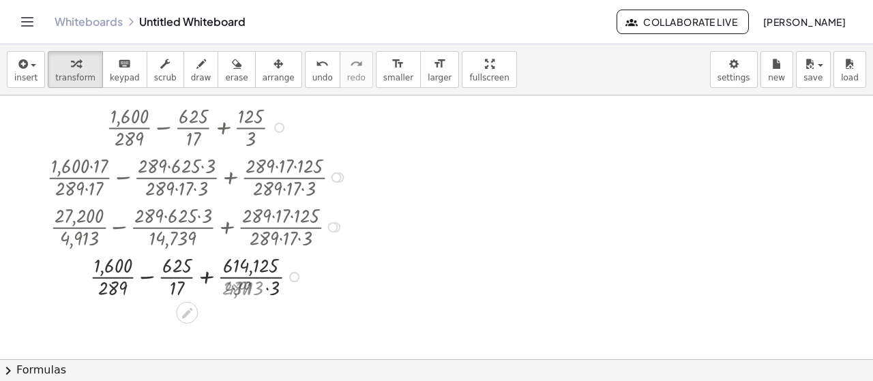
click at [265, 286] on div at bounding box center [199, 276] width 318 height 50
click at [257, 275] on div at bounding box center [199, 276] width 318 height 50
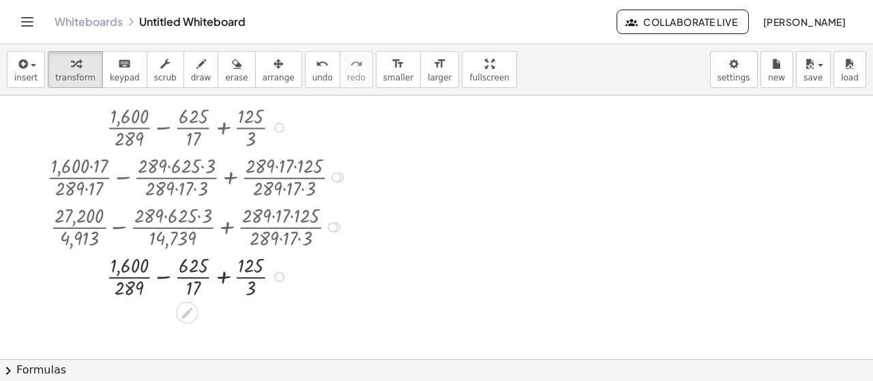
click at [226, 278] on div at bounding box center [199, 276] width 318 height 50
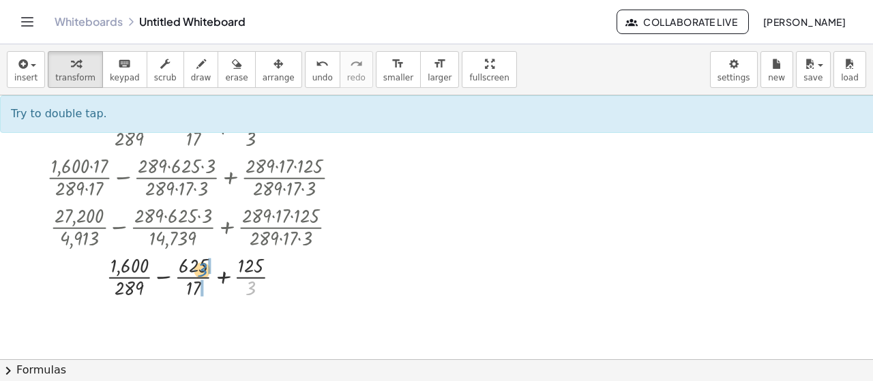
drag, startPoint x: 250, startPoint y: 289, endPoint x: 202, endPoint y: 271, distance: 51.8
click at [202, 271] on div at bounding box center [199, 276] width 318 height 50
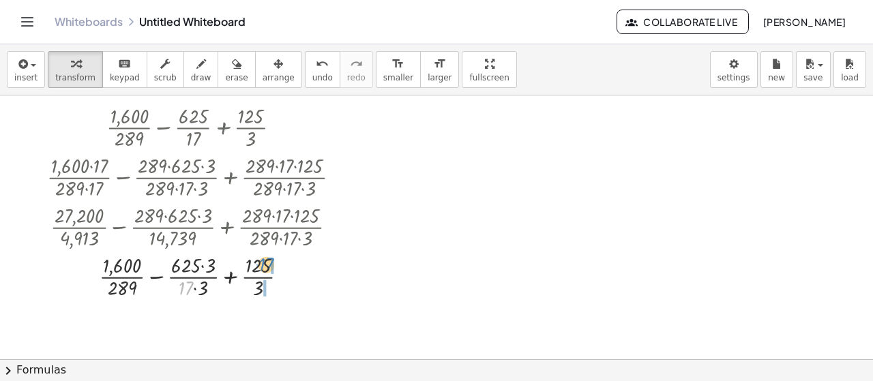
drag, startPoint x: 184, startPoint y: 288, endPoint x: 270, endPoint y: 263, distance: 89.6
click at [270, 263] on div at bounding box center [199, 276] width 318 height 50
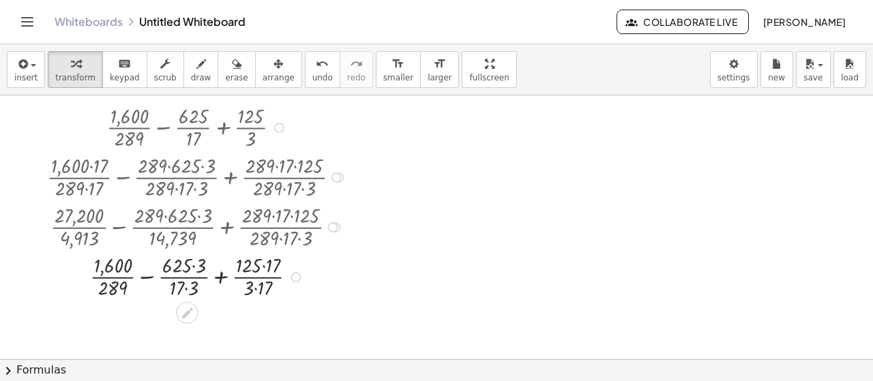
click at [221, 276] on div at bounding box center [199, 276] width 318 height 50
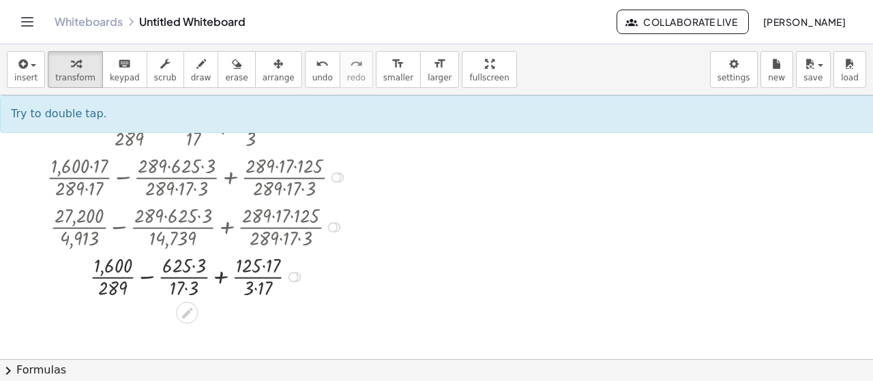
click at [192, 265] on div at bounding box center [199, 276] width 318 height 50
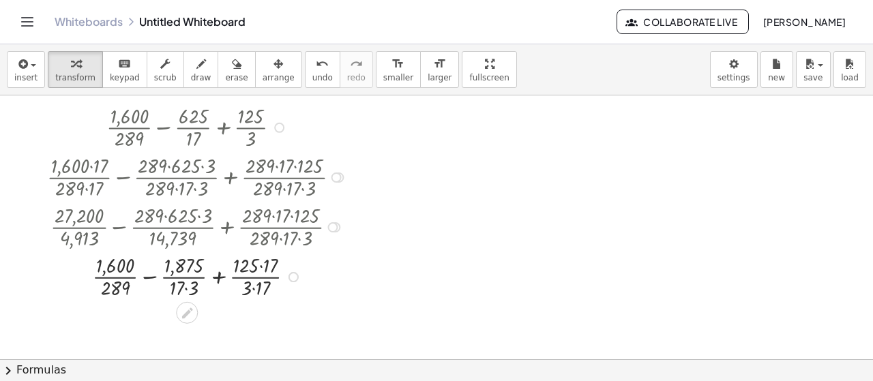
click at [188, 287] on div at bounding box center [199, 276] width 318 height 50
click at [257, 264] on div at bounding box center [199, 276] width 318 height 50
click at [263, 268] on div at bounding box center [199, 276] width 318 height 50
click at [256, 286] on div at bounding box center [199, 276] width 318 height 50
click at [223, 278] on div at bounding box center [199, 276] width 318 height 50
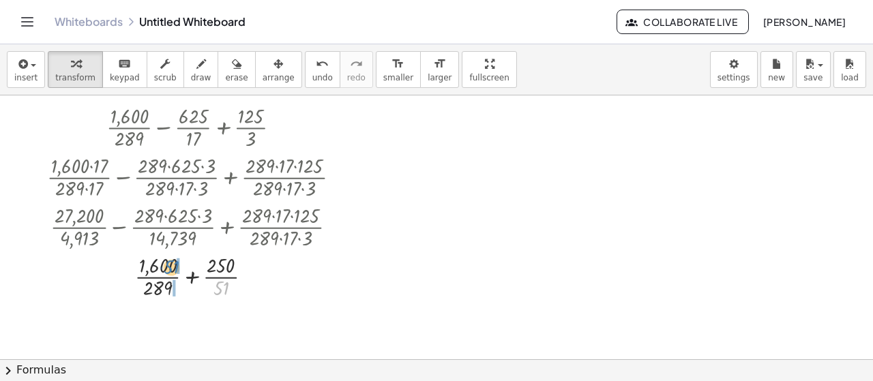
drag, startPoint x: 220, startPoint y: 287, endPoint x: 170, endPoint y: 266, distance: 54.1
click at [170, 266] on div at bounding box center [199, 276] width 318 height 50
drag, startPoint x: 155, startPoint y: 285, endPoint x: 248, endPoint y: 259, distance: 97.0
click at [248, 259] on div at bounding box center [199, 276] width 318 height 50
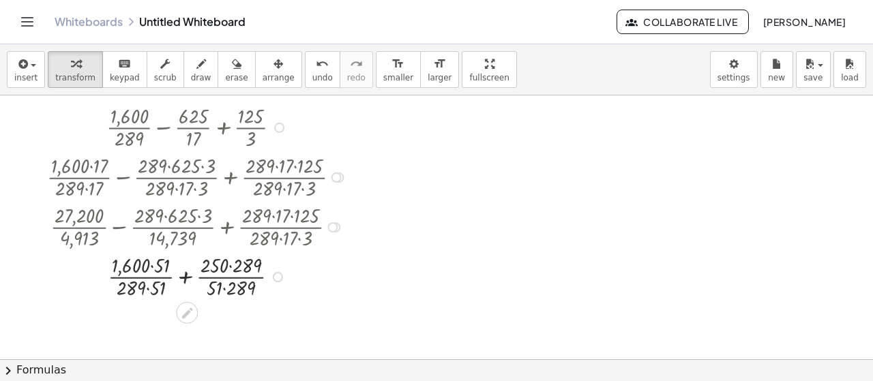
click at [182, 280] on div at bounding box center [199, 276] width 318 height 50
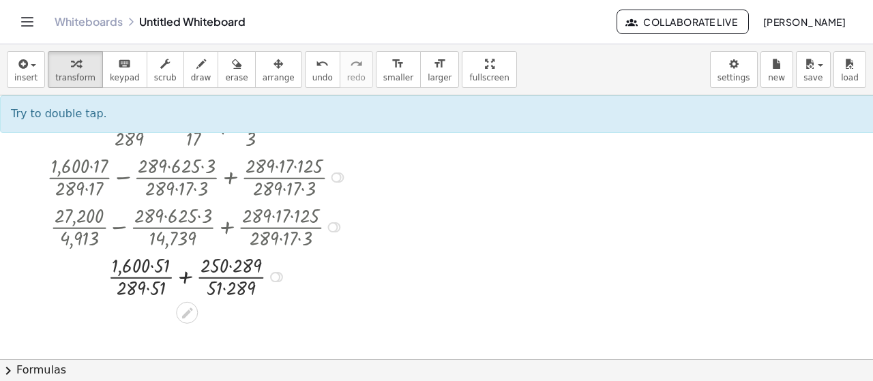
click at [231, 266] on div at bounding box center [199, 276] width 318 height 50
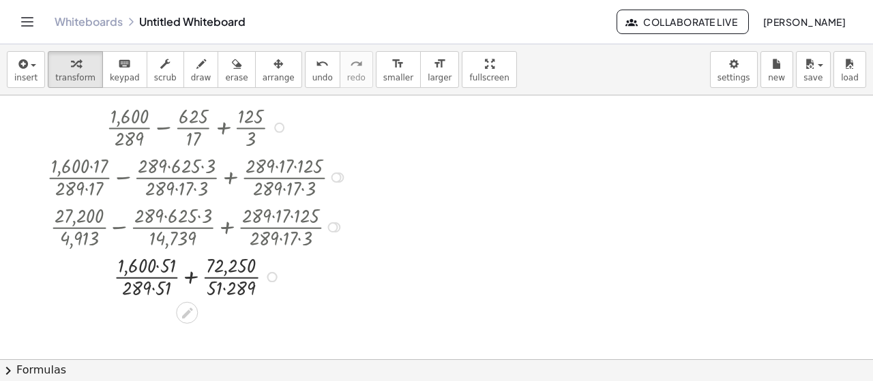
click at [160, 266] on div at bounding box center [199, 276] width 318 height 50
click at [185, 275] on div at bounding box center [199, 276] width 318 height 50
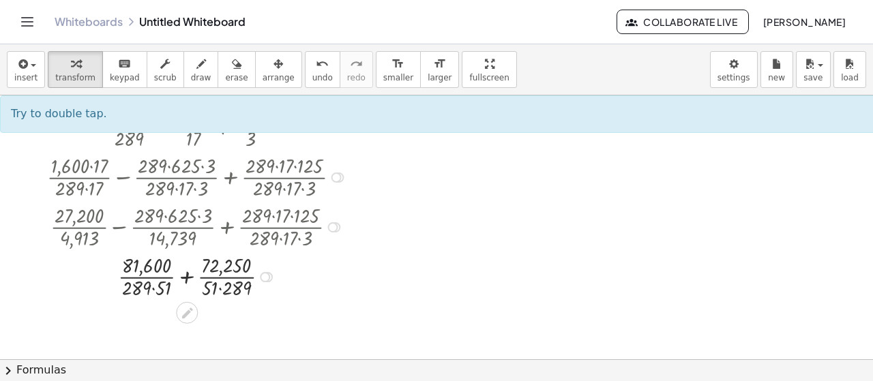
click at [220, 287] on div at bounding box center [199, 276] width 318 height 50
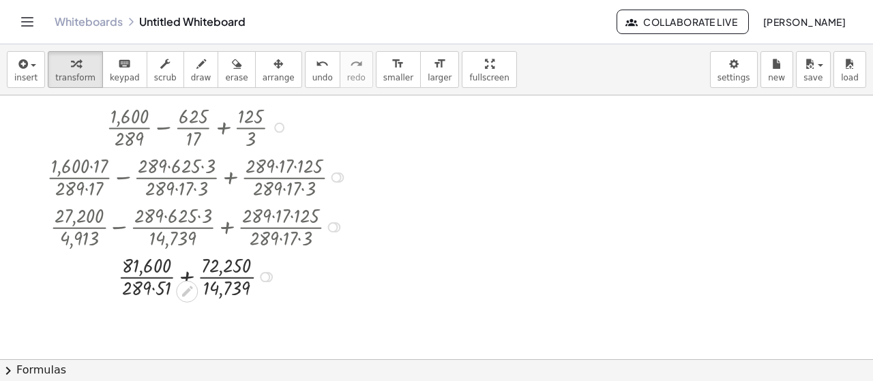
click at [151, 287] on div at bounding box center [199, 276] width 318 height 50
click at [151, 288] on div at bounding box center [199, 276] width 318 height 50
click at [152, 288] on div at bounding box center [199, 276] width 318 height 50
click at [184, 276] on div at bounding box center [199, 276] width 318 height 50
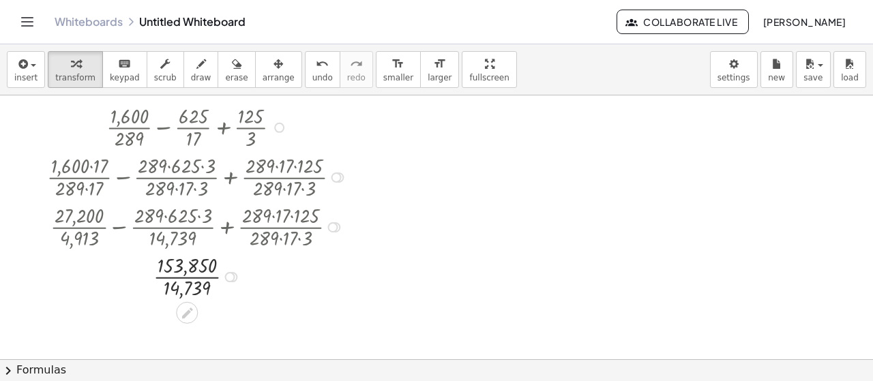
click at [188, 279] on div at bounding box center [199, 276] width 318 height 50
click at [190, 276] on div at bounding box center [199, 276] width 318 height 50
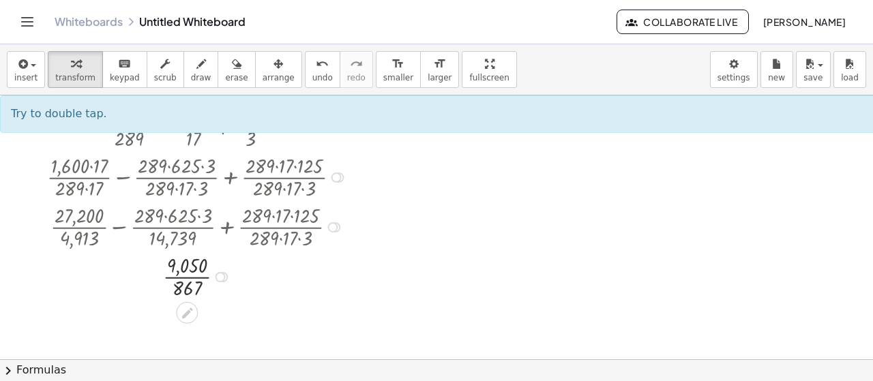
click at [225, 278] on div at bounding box center [221, 277] width 10 height 10
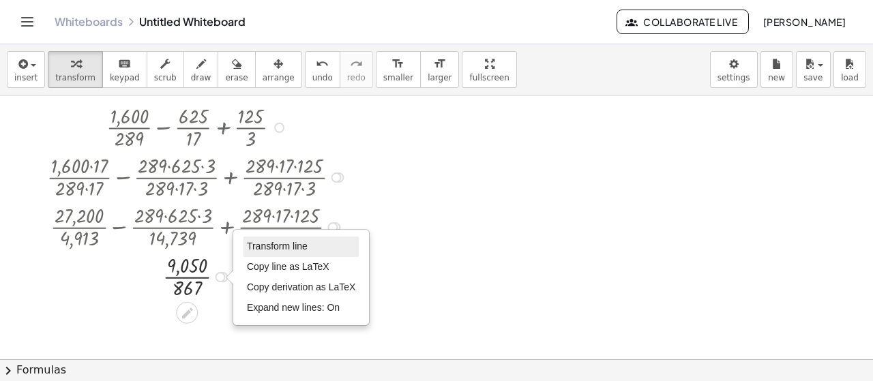
click at [288, 243] on span "Transform line" at bounding box center [277, 246] width 61 height 11
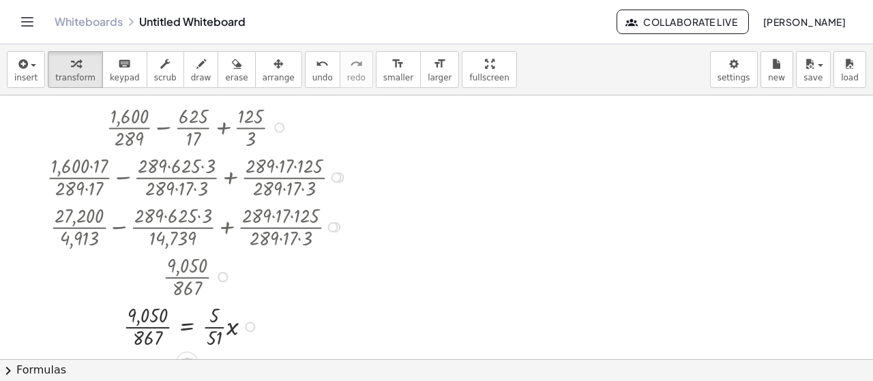
drag, startPoint x: 441, startPoint y: 205, endPoint x: 426, endPoint y: 217, distance: 19.4
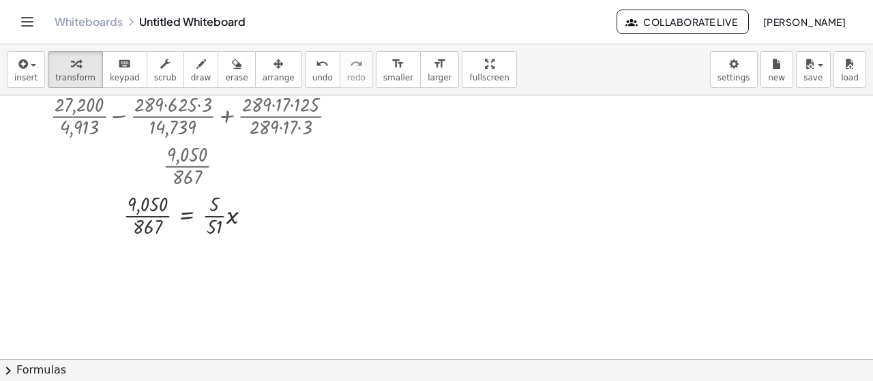
scroll to position [1828, 0]
drag, startPoint x: 216, startPoint y: 228, endPoint x: 127, endPoint y: 207, distance: 91.1
click at [127, 207] on div at bounding box center [199, 213] width 318 height 50
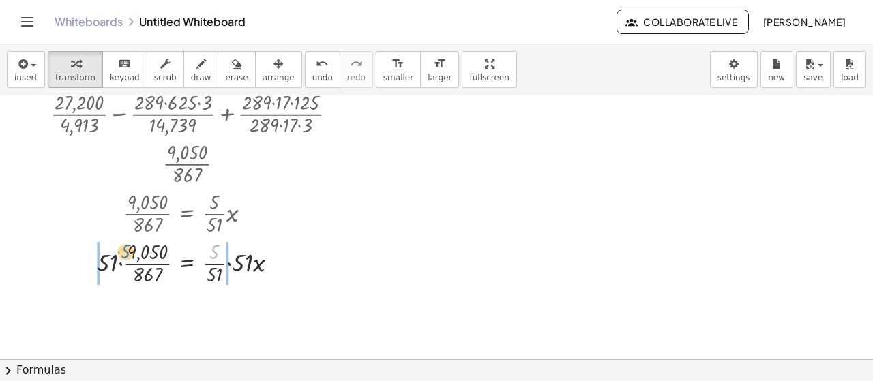
drag, startPoint x: 216, startPoint y: 248, endPoint x: 127, endPoint y: 248, distance: 88.7
click at [127, 248] on div at bounding box center [199, 262] width 318 height 50
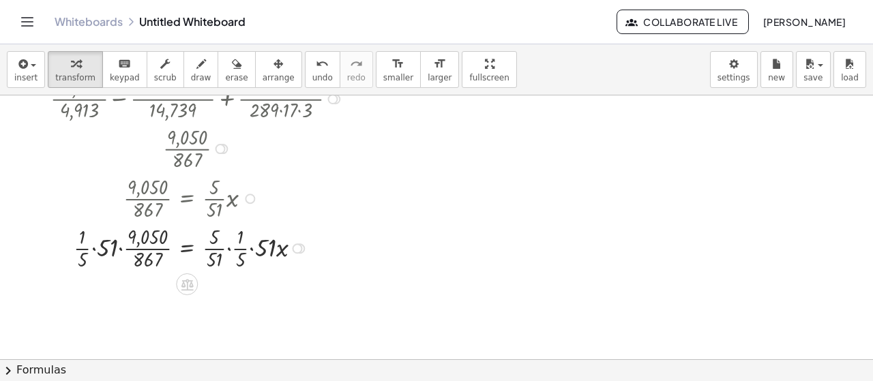
scroll to position [1866, 0]
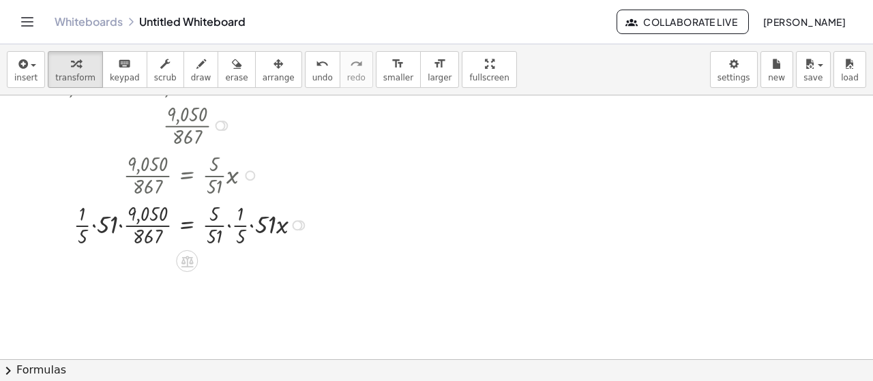
click at [228, 226] on div at bounding box center [199, 224] width 318 height 50
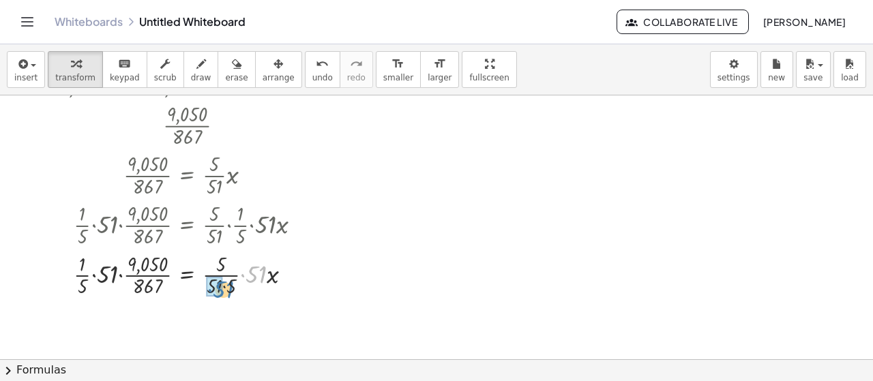
drag, startPoint x: 253, startPoint y: 273, endPoint x: 217, endPoint y: 289, distance: 39.4
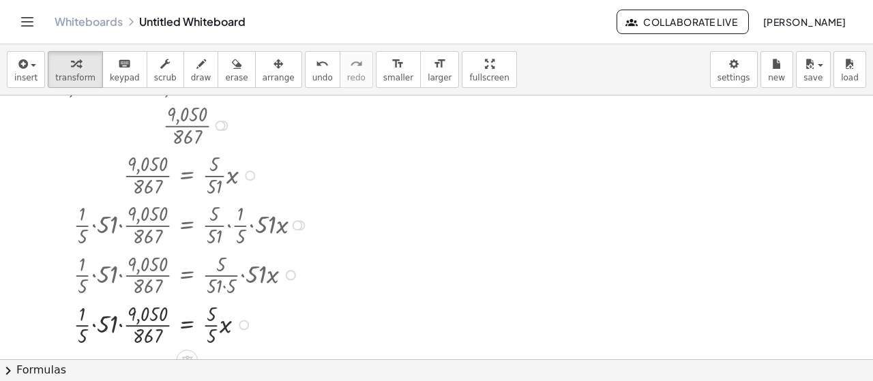
click at [212, 324] on div at bounding box center [199, 324] width 318 height 50
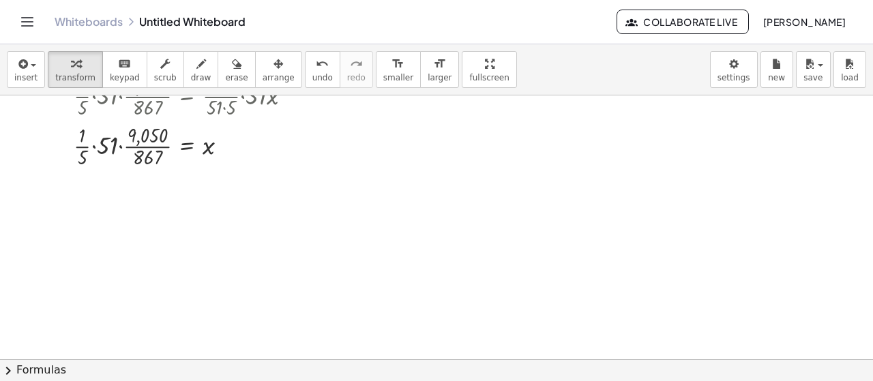
scroll to position [2047, 0]
click at [93, 141] on div at bounding box center [199, 142] width 318 height 50
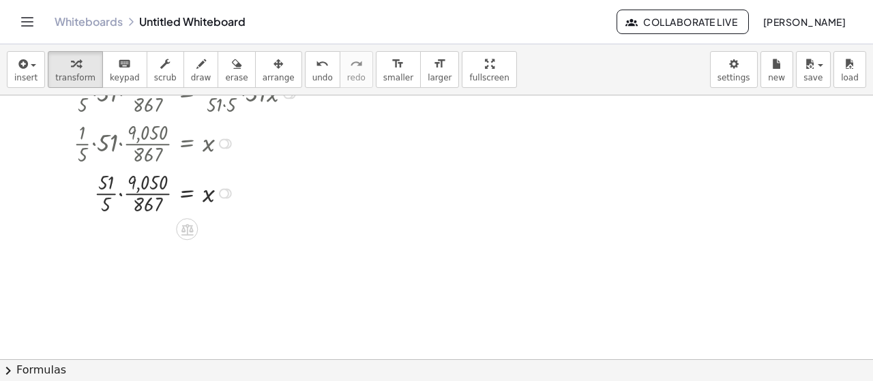
click at [121, 190] on div at bounding box center [199, 192] width 318 height 50
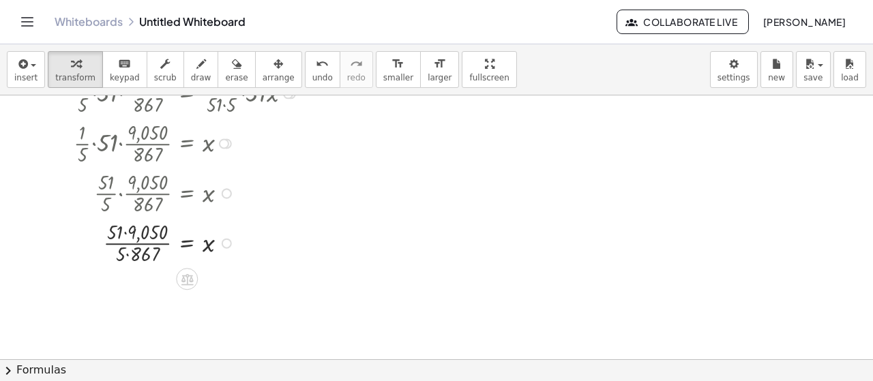
click at [125, 231] on div at bounding box center [199, 242] width 318 height 50
click at [128, 254] on div at bounding box center [199, 242] width 318 height 50
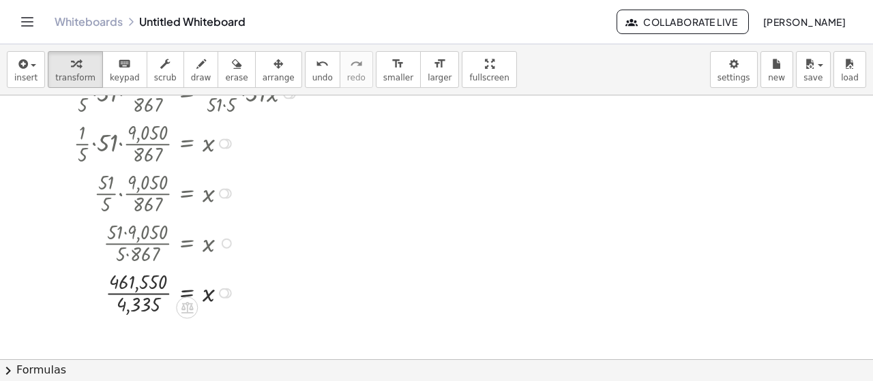
click at [145, 294] on div at bounding box center [199, 292] width 318 height 50
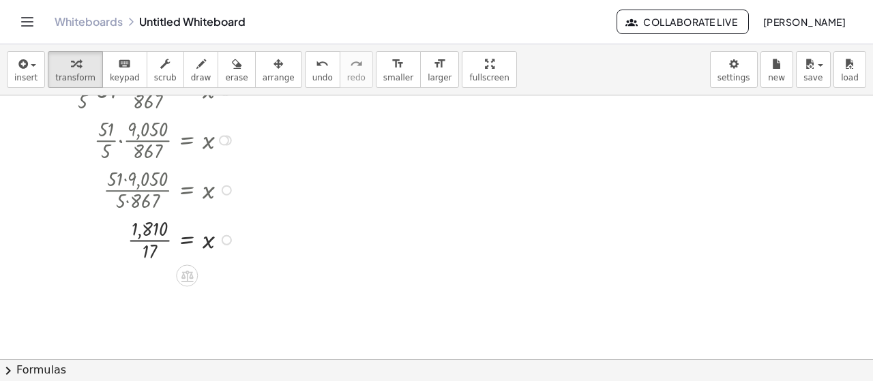
scroll to position [2130, 0]
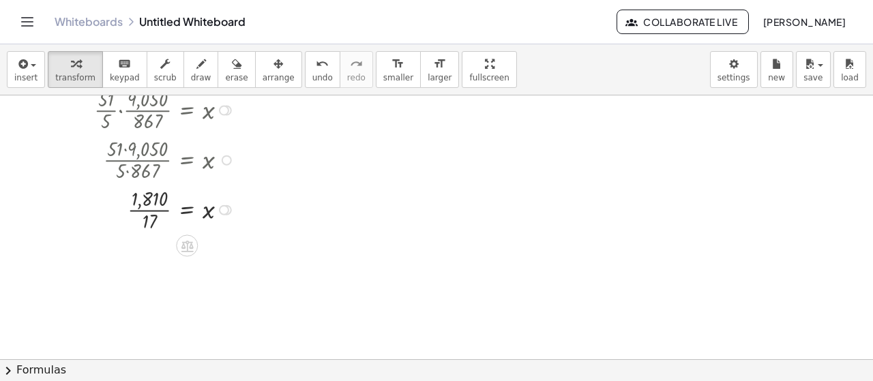
click at [150, 209] on div at bounding box center [199, 209] width 318 height 50
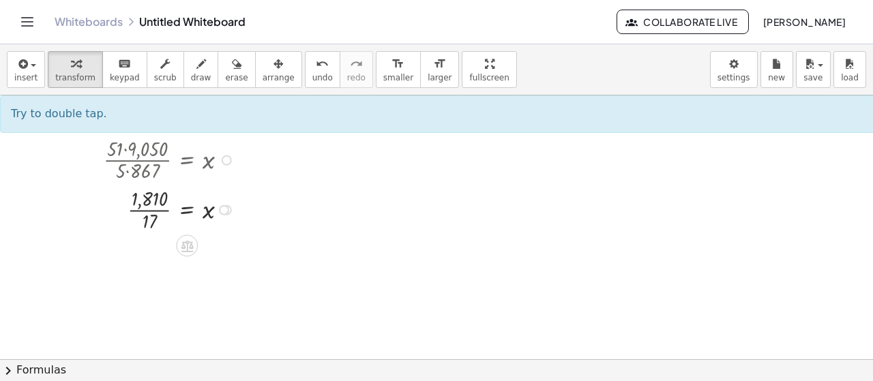
click at [153, 207] on div at bounding box center [199, 209] width 318 height 50
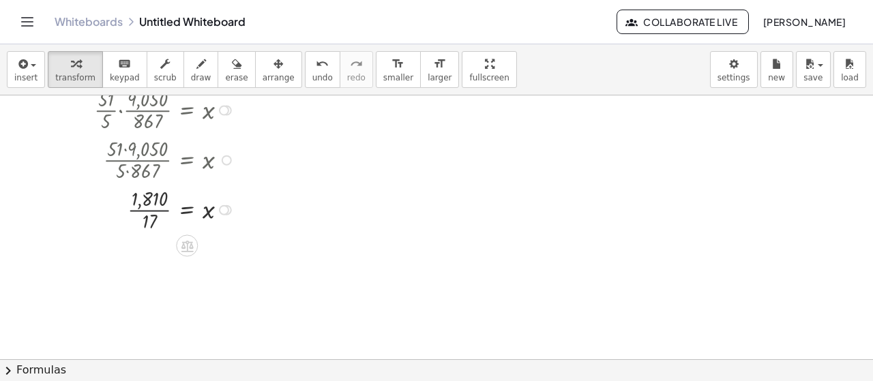
click at [153, 207] on div at bounding box center [199, 209] width 318 height 50
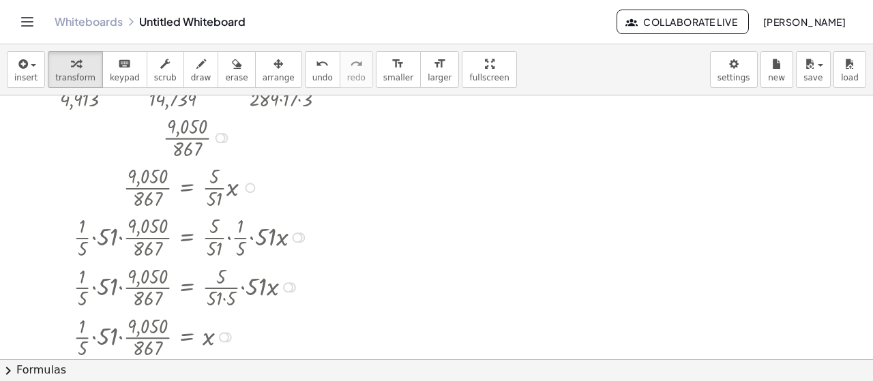
scroll to position [1858, 0]
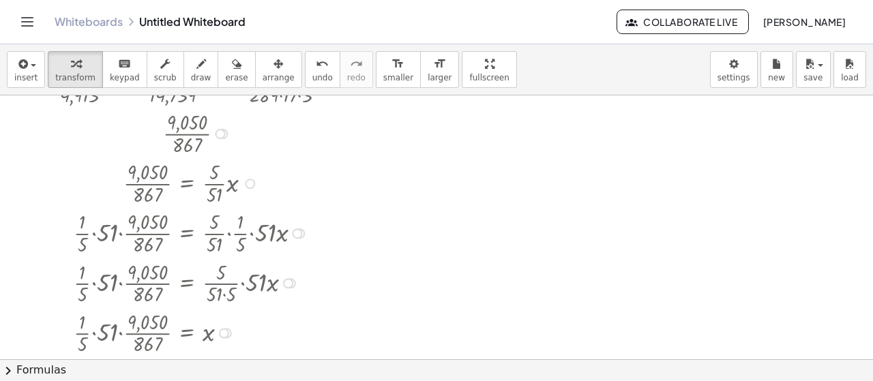
click at [194, 130] on div at bounding box center [205, 133] width 251 height 50
click at [218, 136] on div at bounding box center [221, 134] width 10 height 10
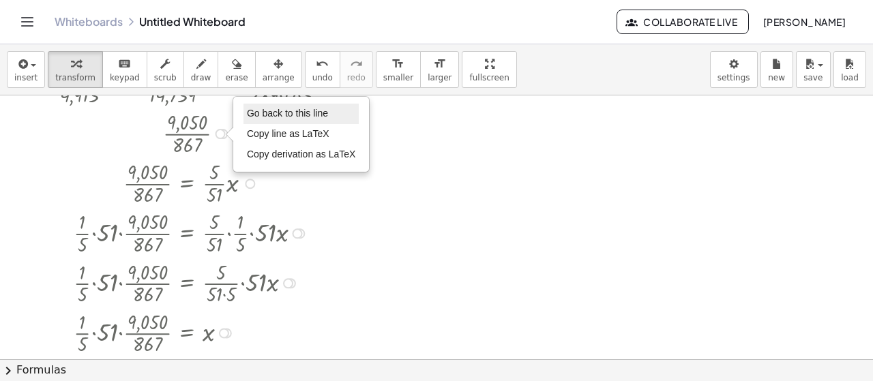
click at [256, 115] on span "Go back to this line" at bounding box center [287, 113] width 81 height 11
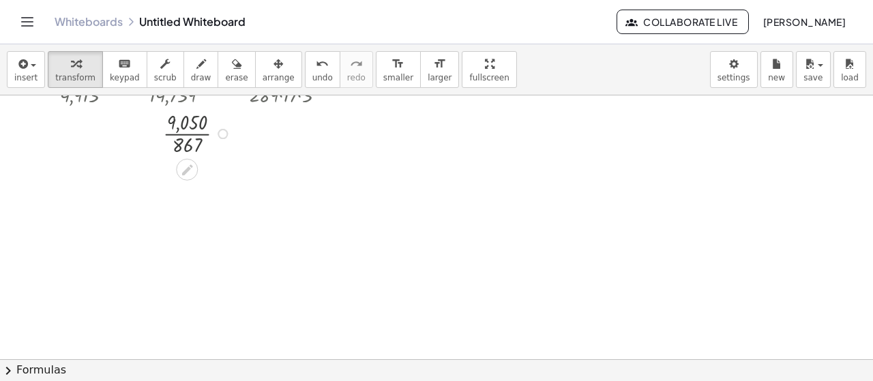
click at [192, 134] on div at bounding box center [199, 133] width 318 height 50
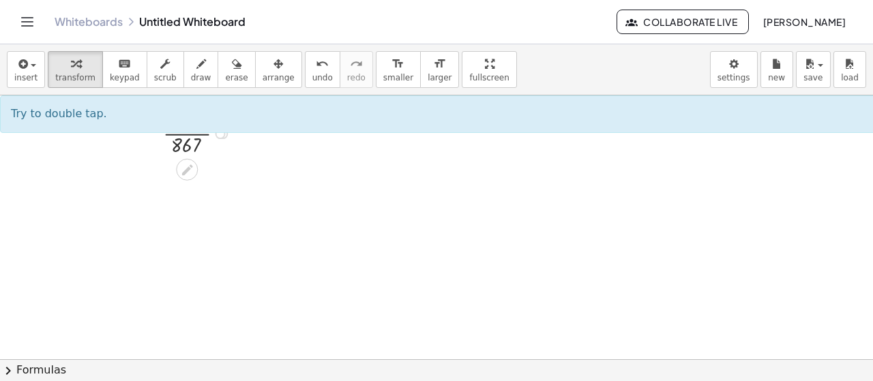
click at [190, 136] on div at bounding box center [199, 133] width 318 height 50
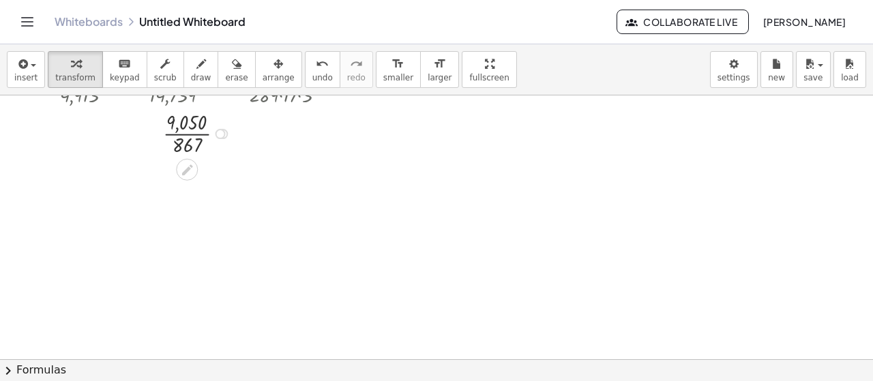
click at [190, 136] on div at bounding box center [199, 133] width 318 height 50
click at [220, 134] on div at bounding box center [223, 134] width 10 height 10
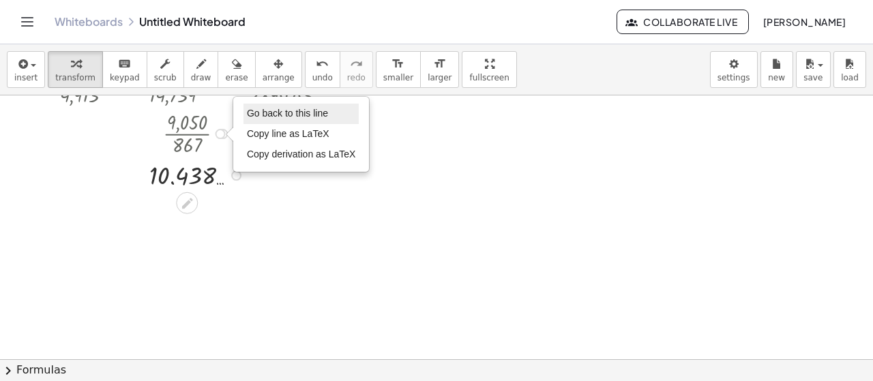
click at [258, 117] on li "Go back to this line" at bounding box center [301, 114] width 116 height 20
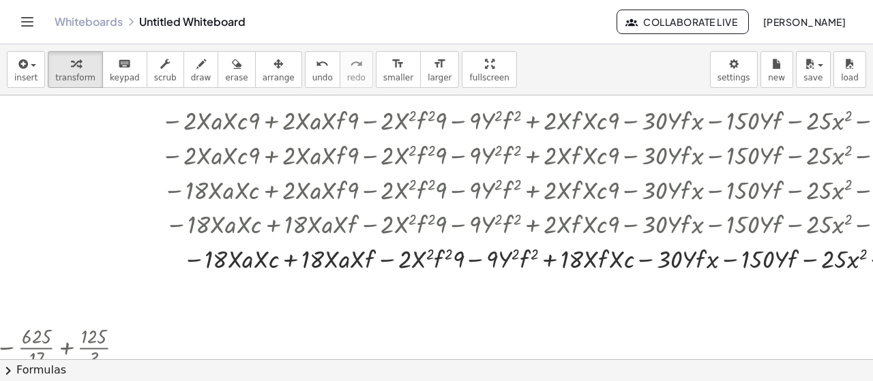
scroll to position [1494, 212]
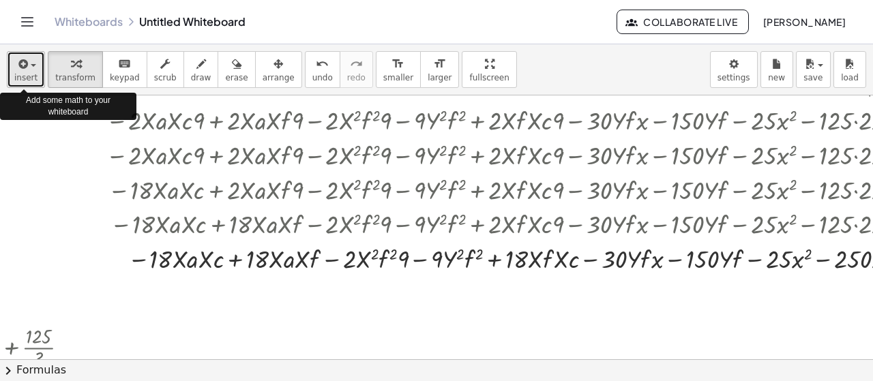
click at [16, 60] on icon "button" at bounding box center [22, 64] width 12 height 16
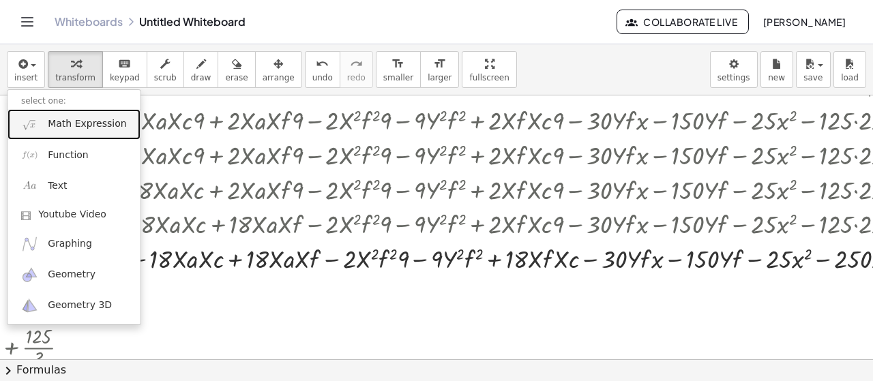
click at [44, 126] on link "Math Expression" at bounding box center [74, 124] width 133 height 31
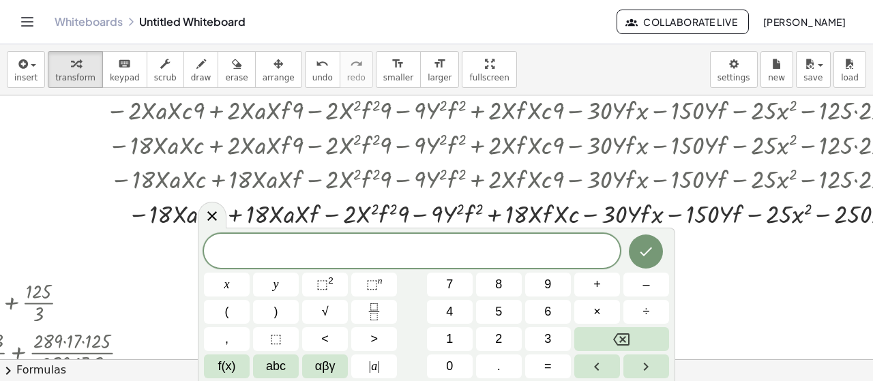
scroll to position [1562, 212]
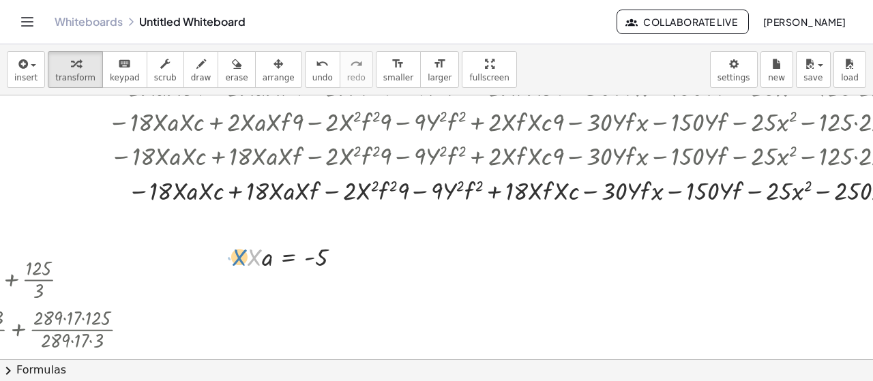
click at [251, 259] on div at bounding box center [299, 256] width 119 height 35
click at [263, 261] on div at bounding box center [299, 256] width 119 height 35
drag, startPoint x: 318, startPoint y: 258, endPoint x: 304, endPoint y: 256, distance: 13.7
click at [304, 256] on div at bounding box center [299, 256] width 119 height 35
click at [263, 254] on div at bounding box center [299, 256] width 119 height 35
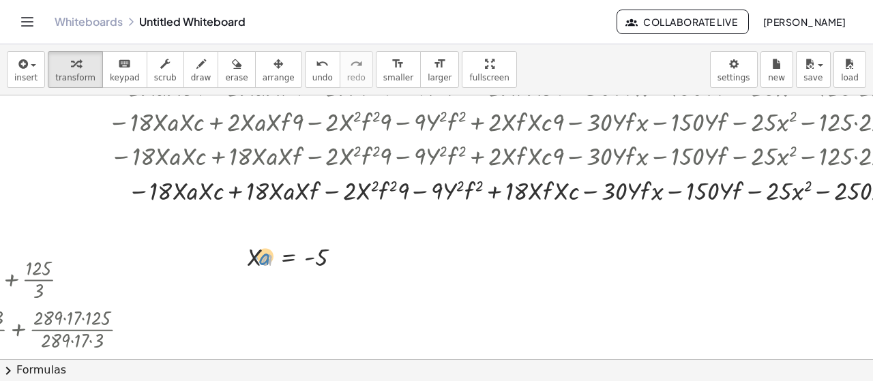
click at [263, 258] on div at bounding box center [299, 256] width 119 height 35
drag, startPoint x: 258, startPoint y: 257, endPoint x: 254, endPoint y: 243, distance: 14.2
click at [254, 243] on div at bounding box center [299, 256] width 119 height 35
click at [260, 260] on div at bounding box center [299, 256] width 119 height 35
click at [260, 258] on div at bounding box center [299, 256] width 119 height 35
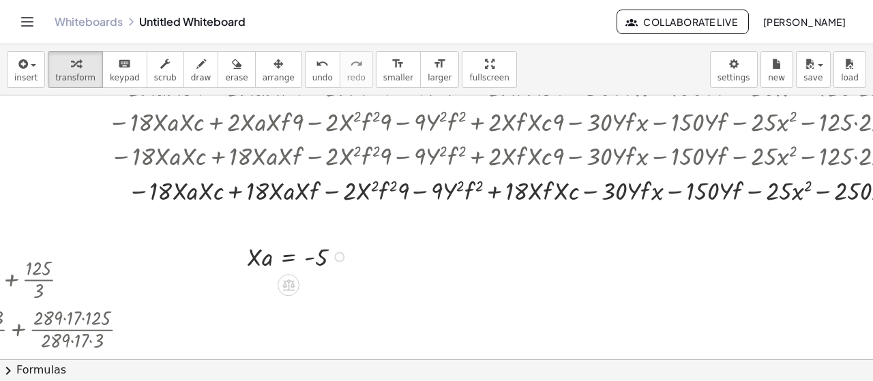
click at [260, 258] on div at bounding box center [299, 256] width 119 height 35
drag, startPoint x: 260, startPoint y: 258, endPoint x: 211, endPoint y: 203, distance: 73.5
drag, startPoint x: 188, startPoint y: 190, endPoint x: 233, endPoint y: 242, distance: 69.1
click at [312, 74] on span "undo" at bounding box center [322, 78] width 20 height 10
click at [312, 73] on span "undo" at bounding box center [322, 78] width 20 height 10
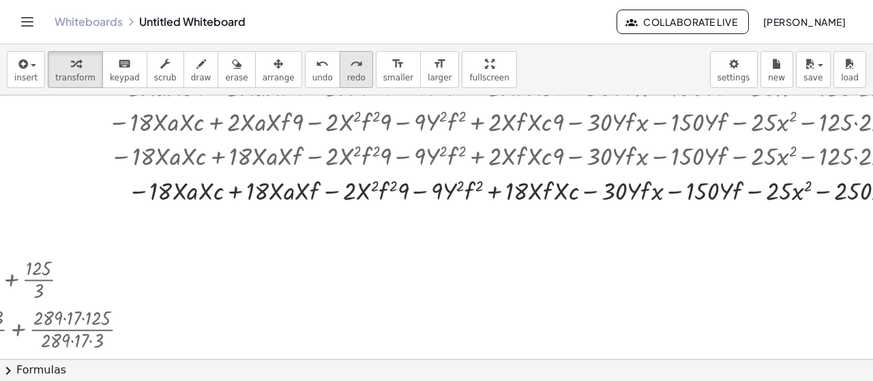
click at [340, 68] on button "redo redo" at bounding box center [356, 69] width 33 height 37
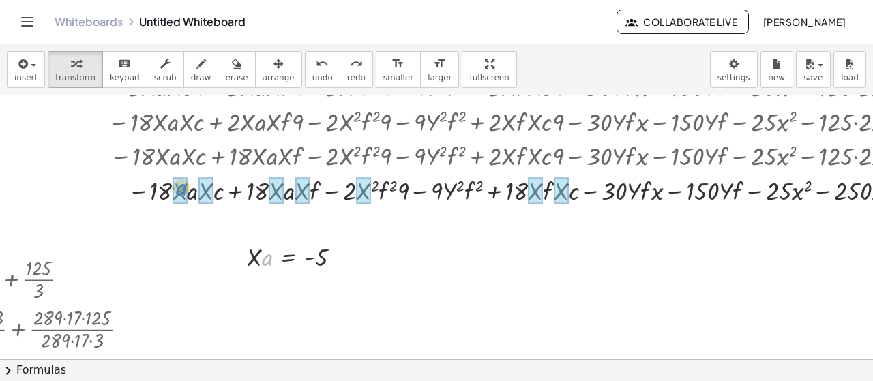
drag, startPoint x: 267, startPoint y: 257, endPoint x: 181, endPoint y: 187, distance: 111.0
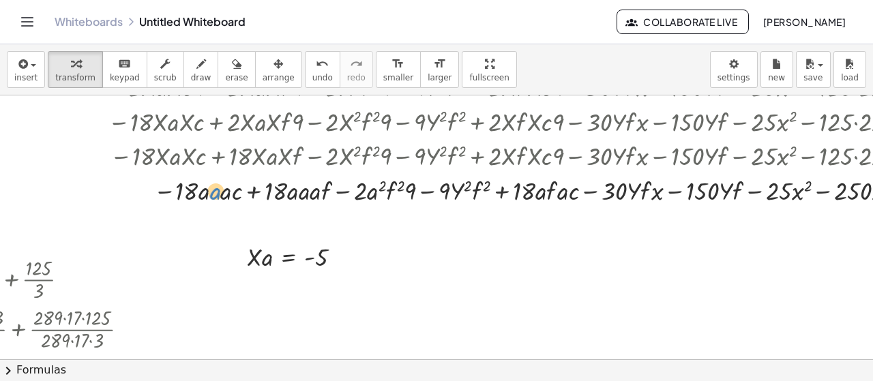
click at [217, 194] on div at bounding box center [629, 189] width 1218 height 35
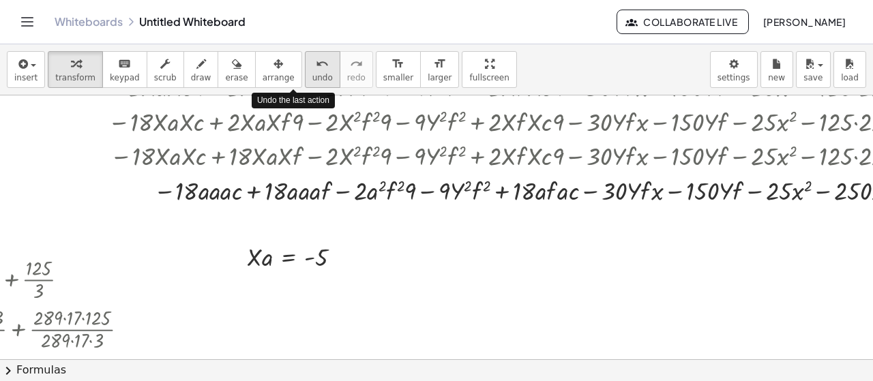
click at [312, 73] on span "undo" at bounding box center [322, 78] width 20 height 10
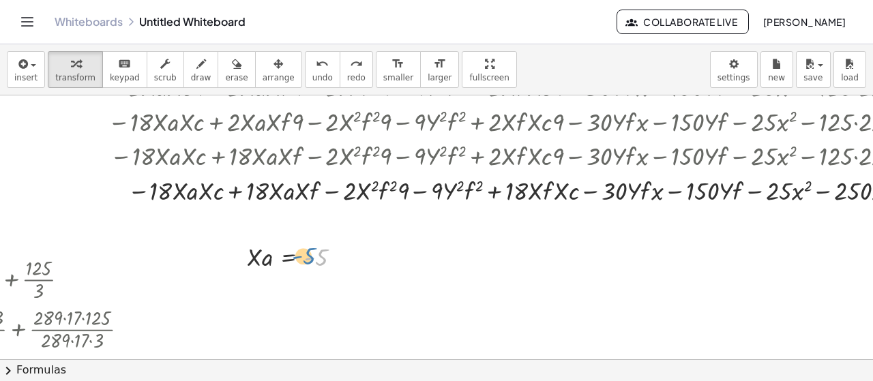
click at [306, 257] on div at bounding box center [299, 256] width 119 height 35
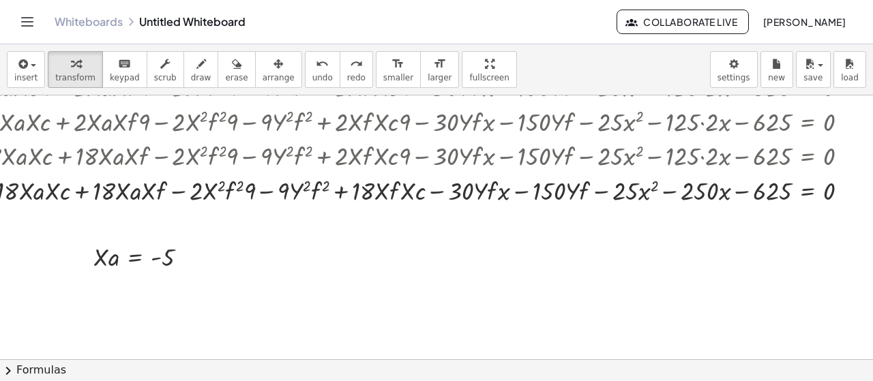
scroll to position [1562, 588]
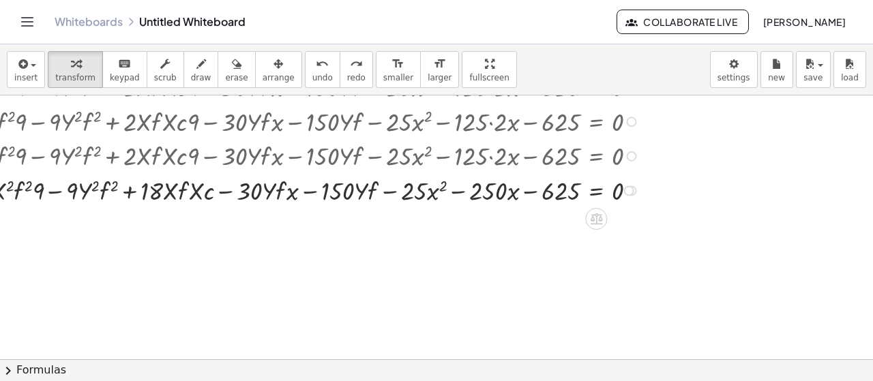
click at [624, 188] on div at bounding box center [629, 190] width 10 height 10
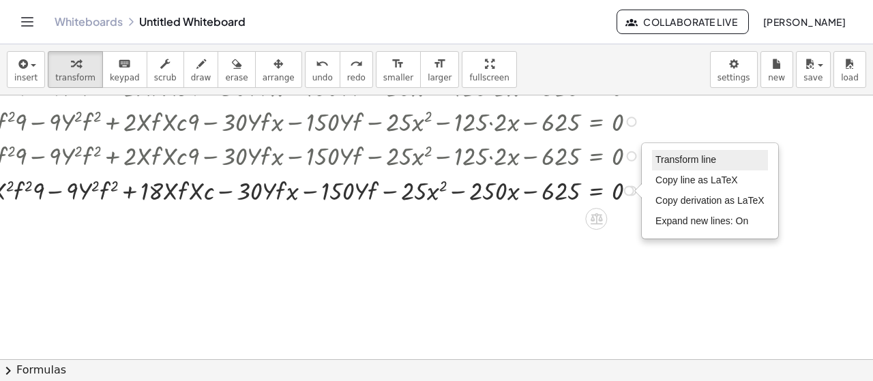
click at [655, 160] on span "Transform line" at bounding box center [685, 159] width 61 height 11
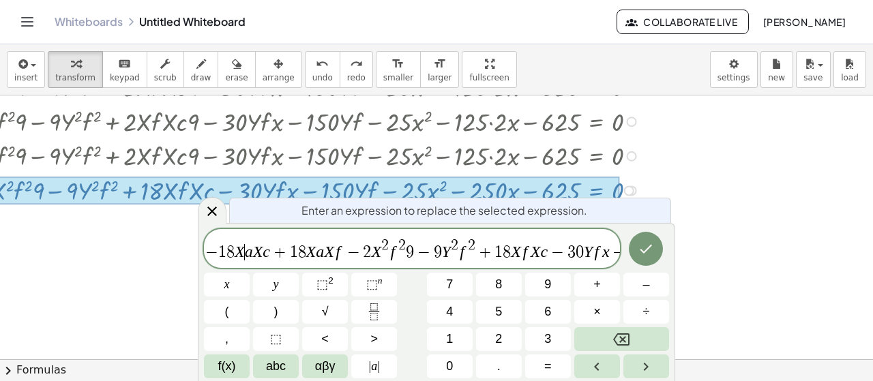
click at [246, 248] on span "− 1 8 X ​ a X c + 1 8 X a X f − 2 X 2 f 2 9 − 9 Y 2 f 2 + 1 8 X f X c − 3 0 Y f…" at bounding box center [412, 249] width 416 height 25
drag, startPoint x: 254, startPoint y: 254, endPoint x: 237, endPoint y: 254, distance: 17.0
click at [237, 254] on span "− 1 8 X a X c + 1 8 X a X f − 2 X 2 f 2 9 − 9 Y 2 f 2 + 1 8 X f X c − 3 0 Y f x…" at bounding box center [412, 249] width 416 height 25
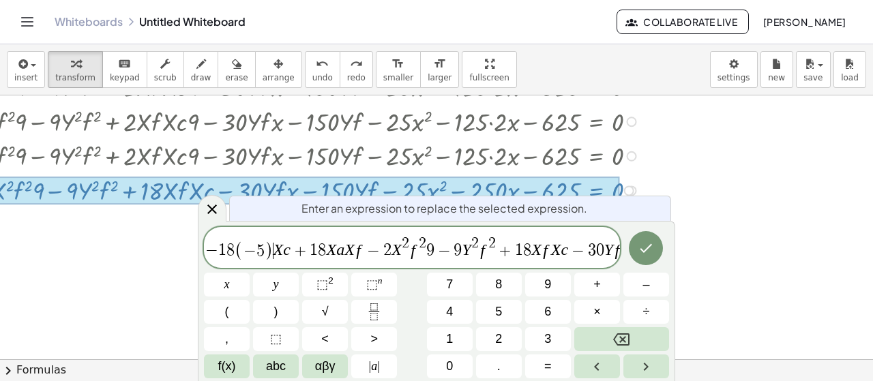
click at [326, 249] on var "X" at bounding box center [331, 250] width 10 height 18
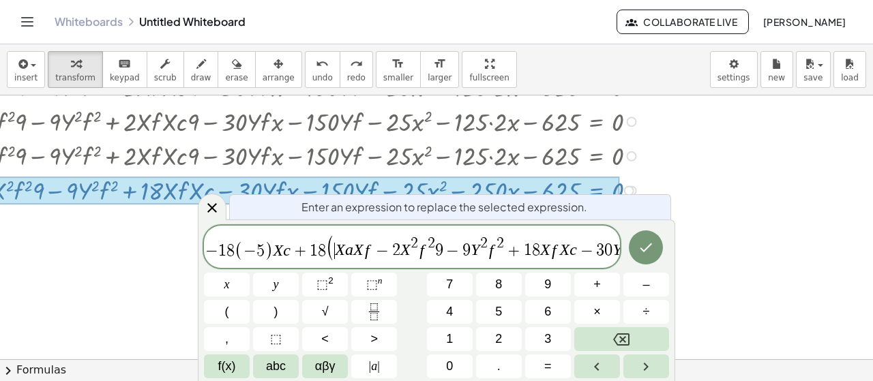
click at [355, 253] on var "X" at bounding box center [358, 250] width 10 height 18
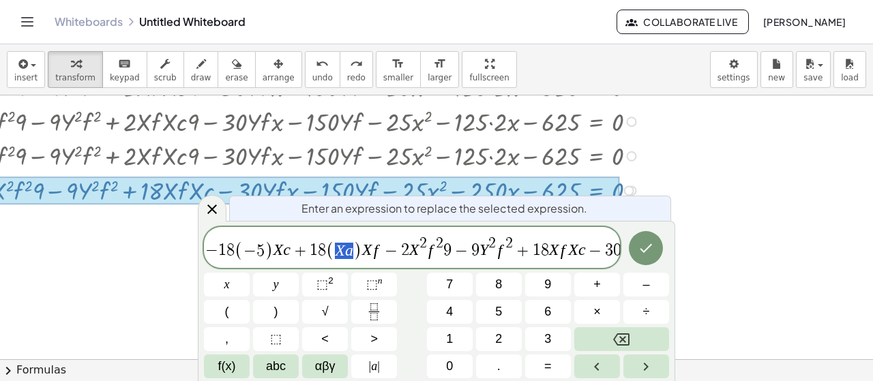
drag, startPoint x: 340, startPoint y: 250, endPoint x: 353, endPoint y: 252, distance: 13.1
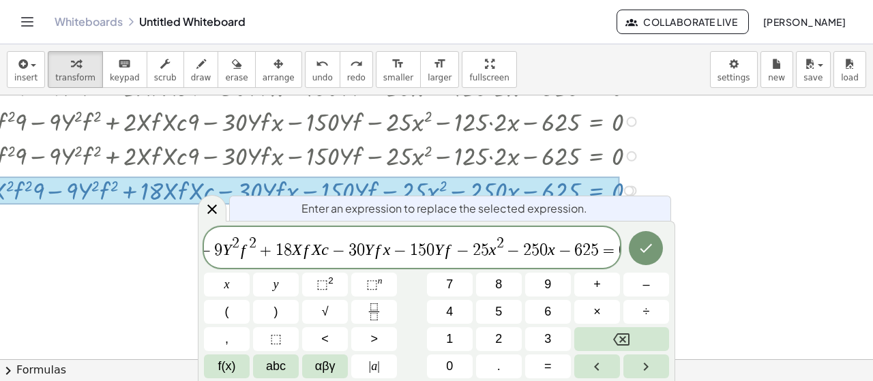
scroll to position [0, 268]
click at [212, 215] on icon at bounding box center [212, 209] width 16 height 16
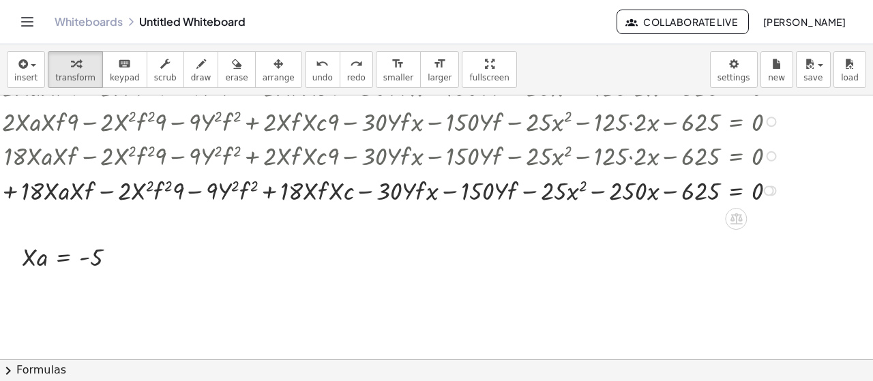
scroll to position [1562, 434]
